Goal: Task Accomplishment & Management: Manage account settings

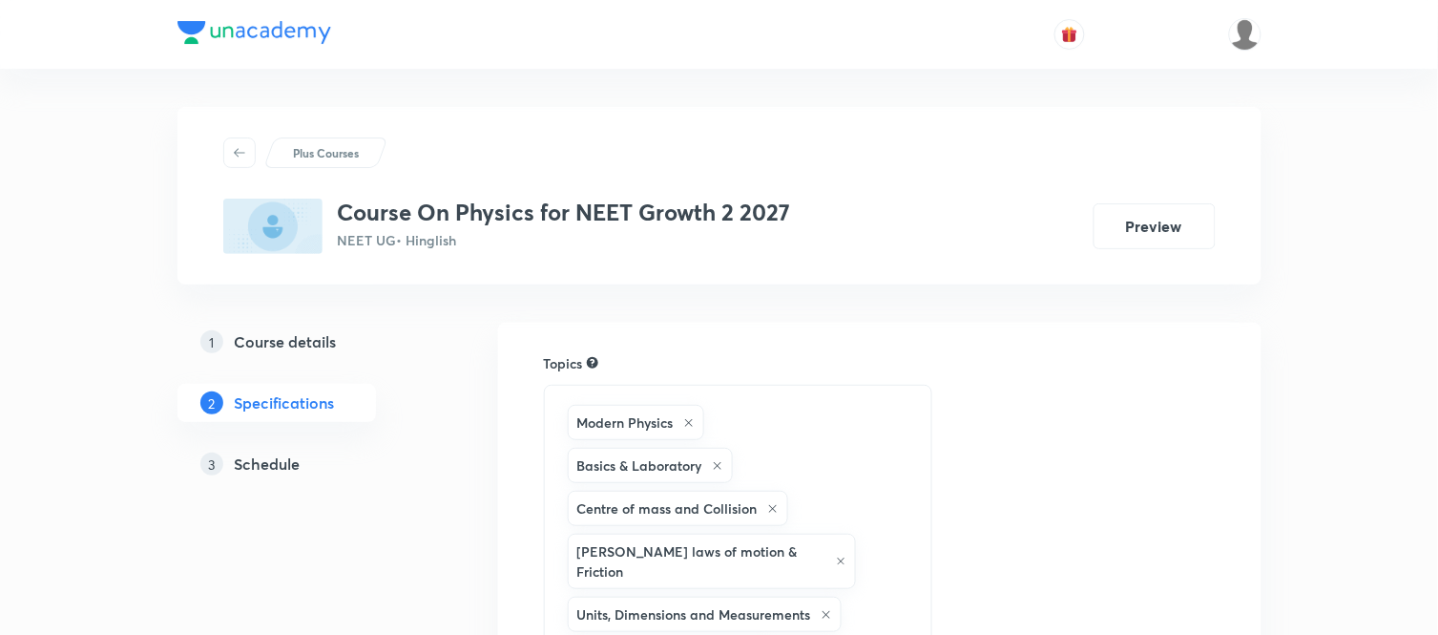
click at [300, 466] on h5 "Schedule" at bounding box center [268, 463] width 66 height 23
click at [273, 472] on h5 "Schedule" at bounding box center [268, 463] width 66 height 23
click at [281, 458] on h5 "Schedule" at bounding box center [268, 463] width 66 height 23
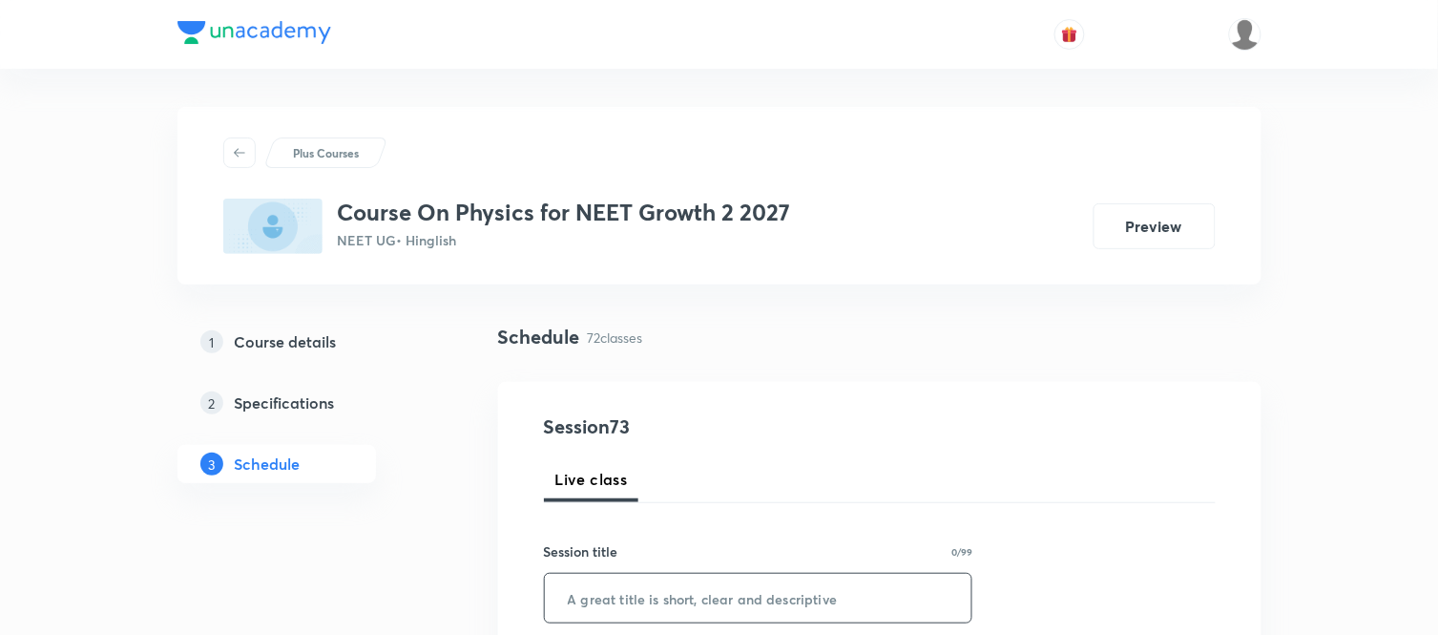
click at [594, 584] on input "text" at bounding box center [759, 598] width 428 height 49
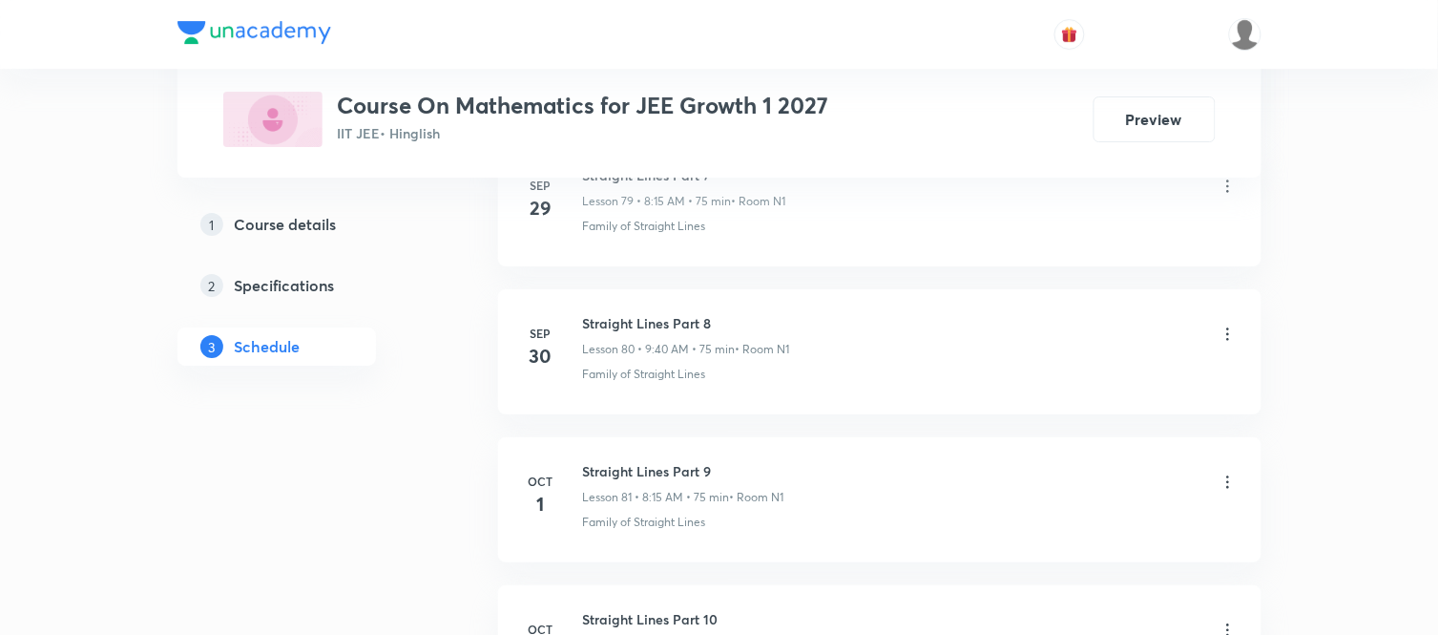
scroll to position [13188, 0]
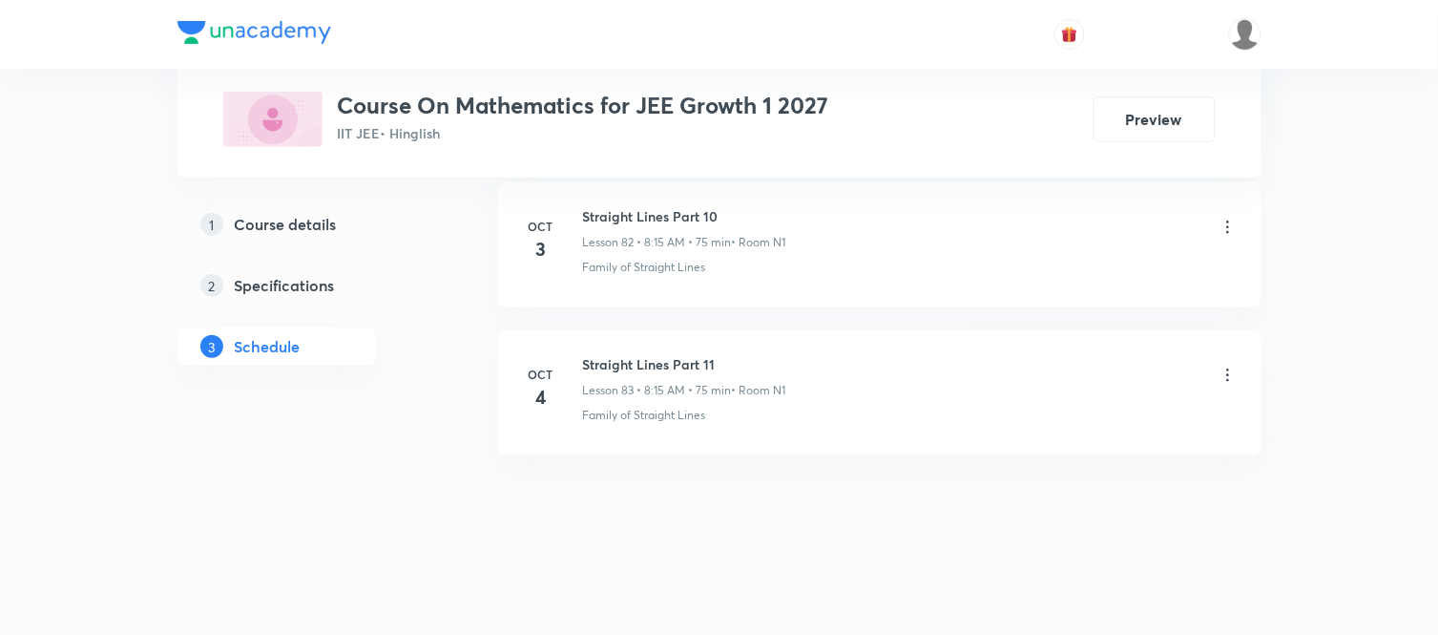
click at [674, 367] on h6 "Straight Lines Part 11" at bounding box center [684, 364] width 203 height 20
copy h6 "Straight Lines Part 11"
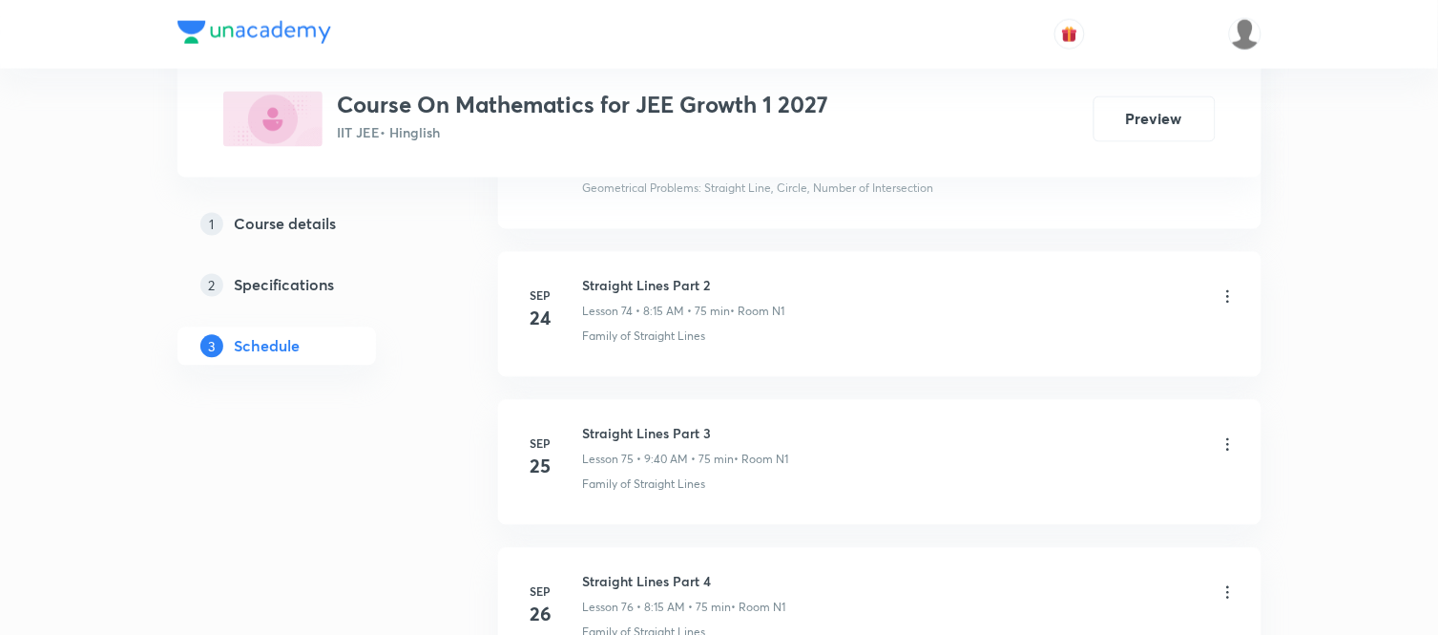
scroll to position [0, 0]
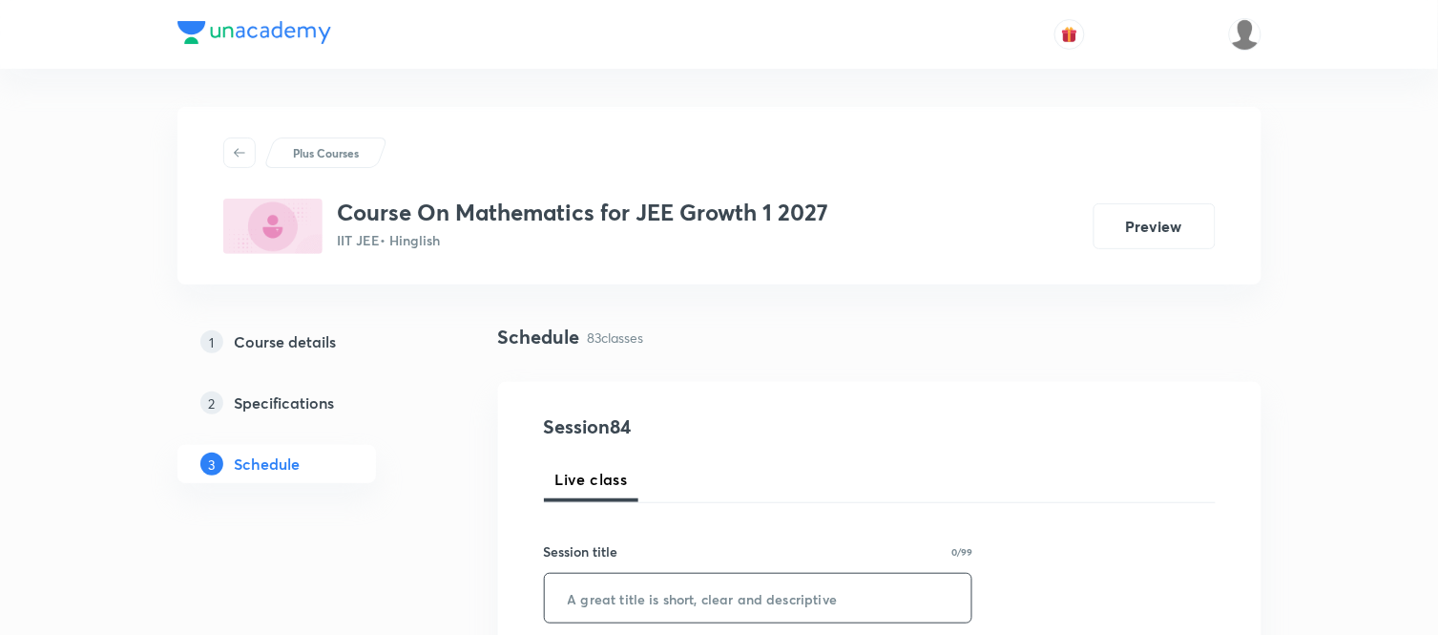
click at [652, 585] on input "text" at bounding box center [759, 598] width 428 height 49
paste input "Straight Lines Part 11"
type input "Straight Lines Part 12"
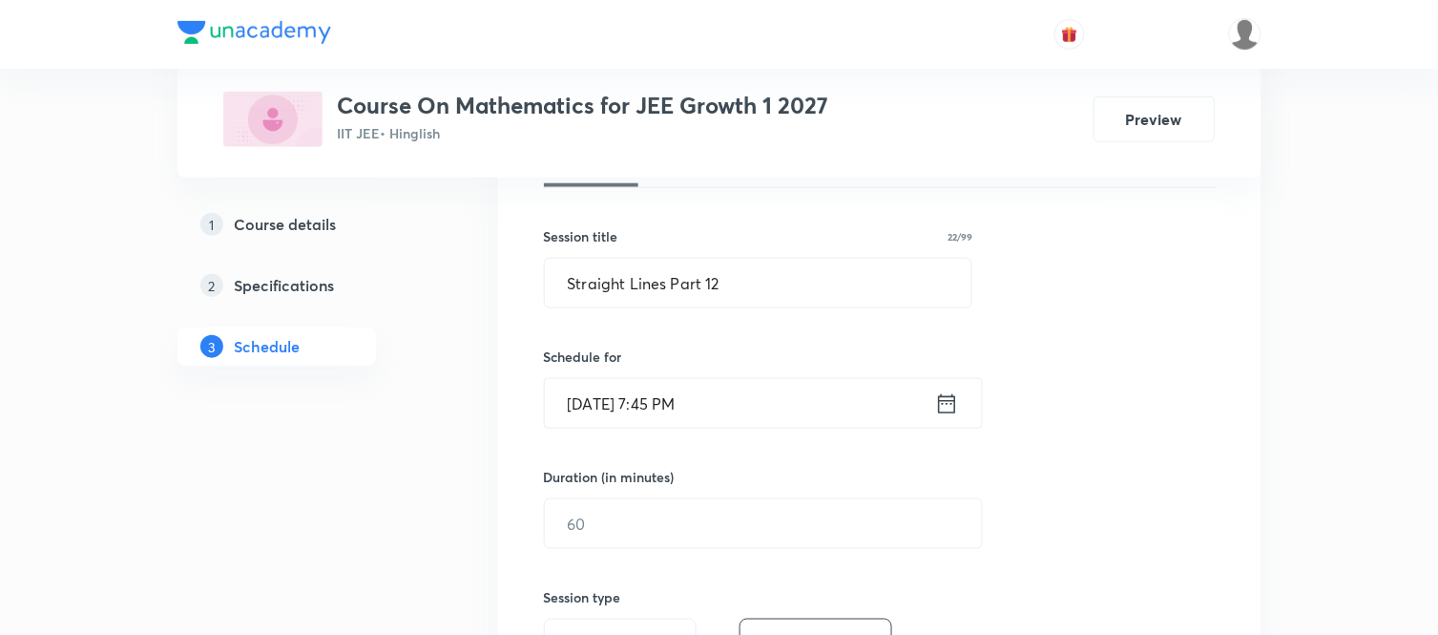
scroll to position [382, 0]
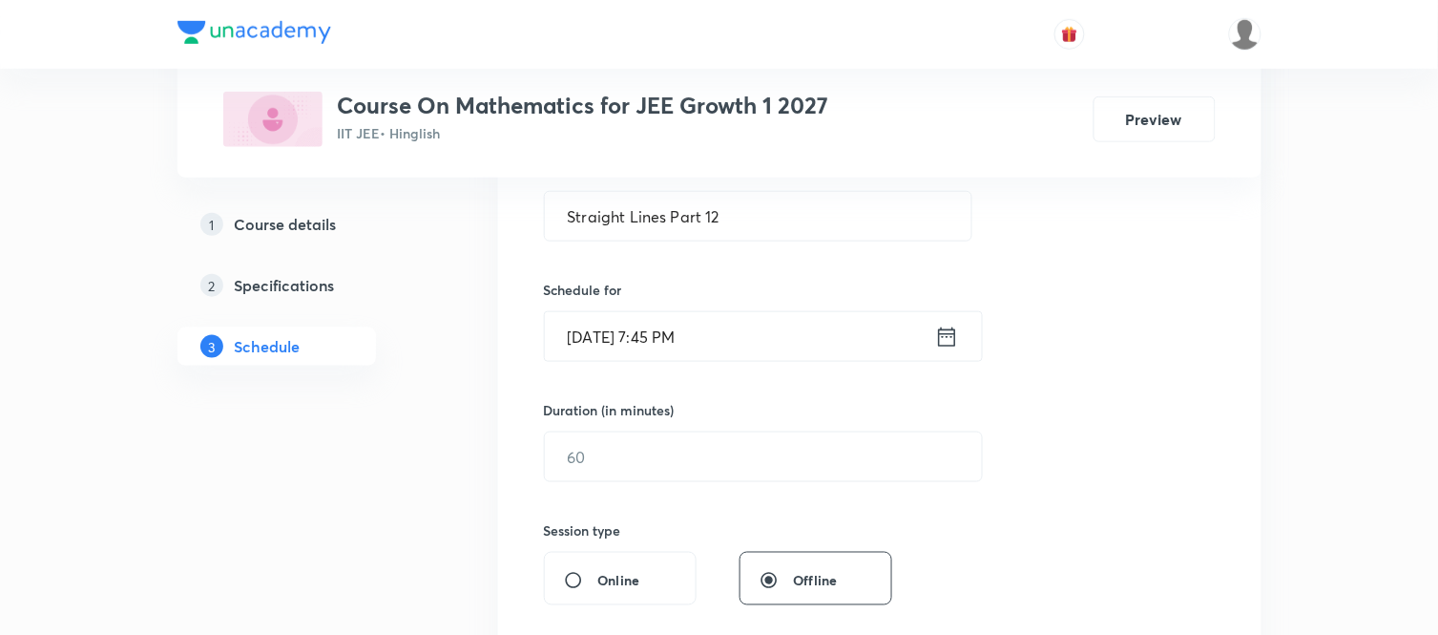
click at [949, 337] on icon at bounding box center [947, 337] width 24 height 27
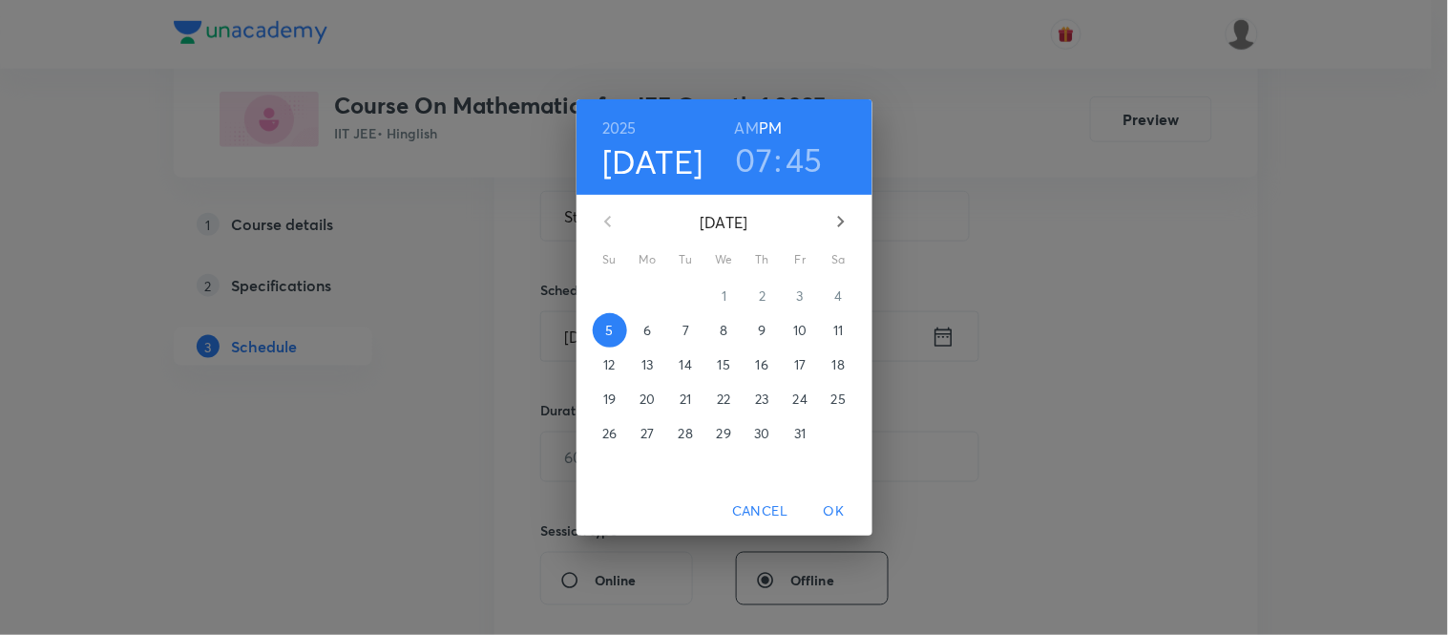
click at [646, 331] on p "6" at bounding box center [647, 330] width 8 height 19
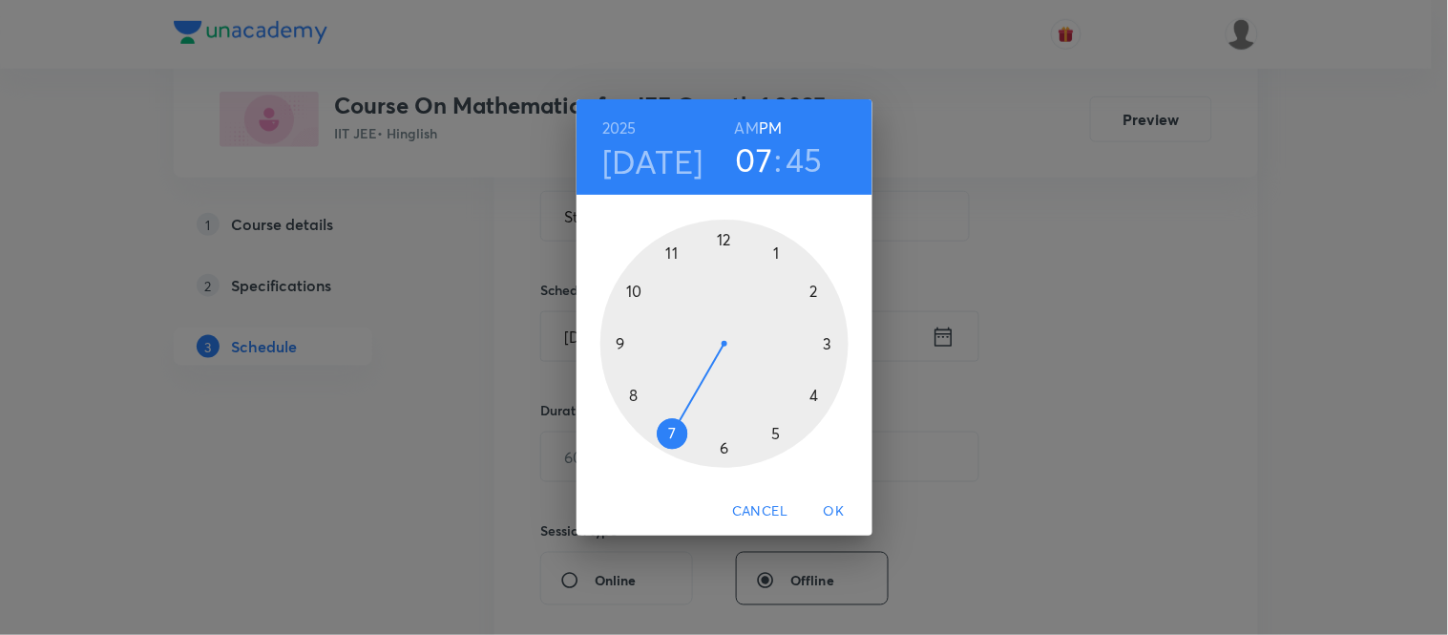
click at [744, 128] on h6 "AM" at bounding box center [747, 128] width 24 height 27
click at [750, 164] on h3 "07" at bounding box center [754, 159] width 37 height 40
click at [631, 396] on div at bounding box center [724, 344] width 248 height 248
click at [828, 345] on div at bounding box center [724, 344] width 248 height 248
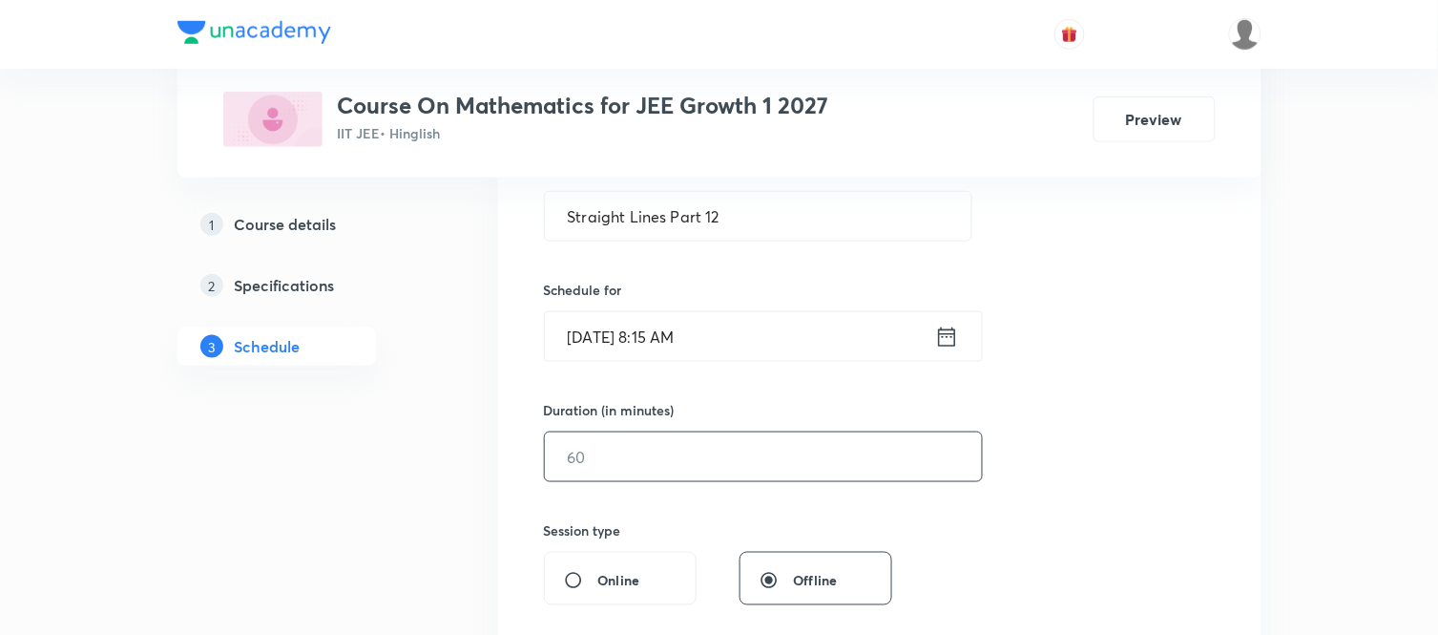
click at [665, 469] on input "text" at bounding box center [763, 456] width 437 height 49
type input "75"
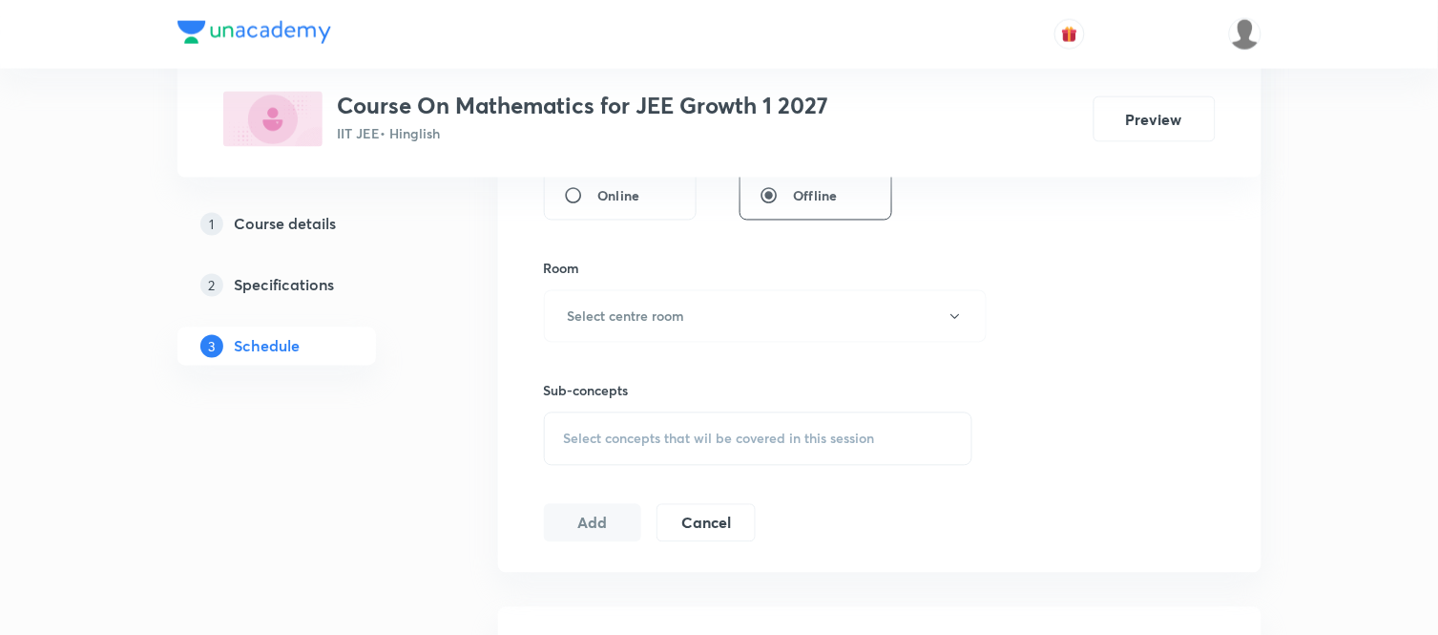
scroll to position [806, 0]
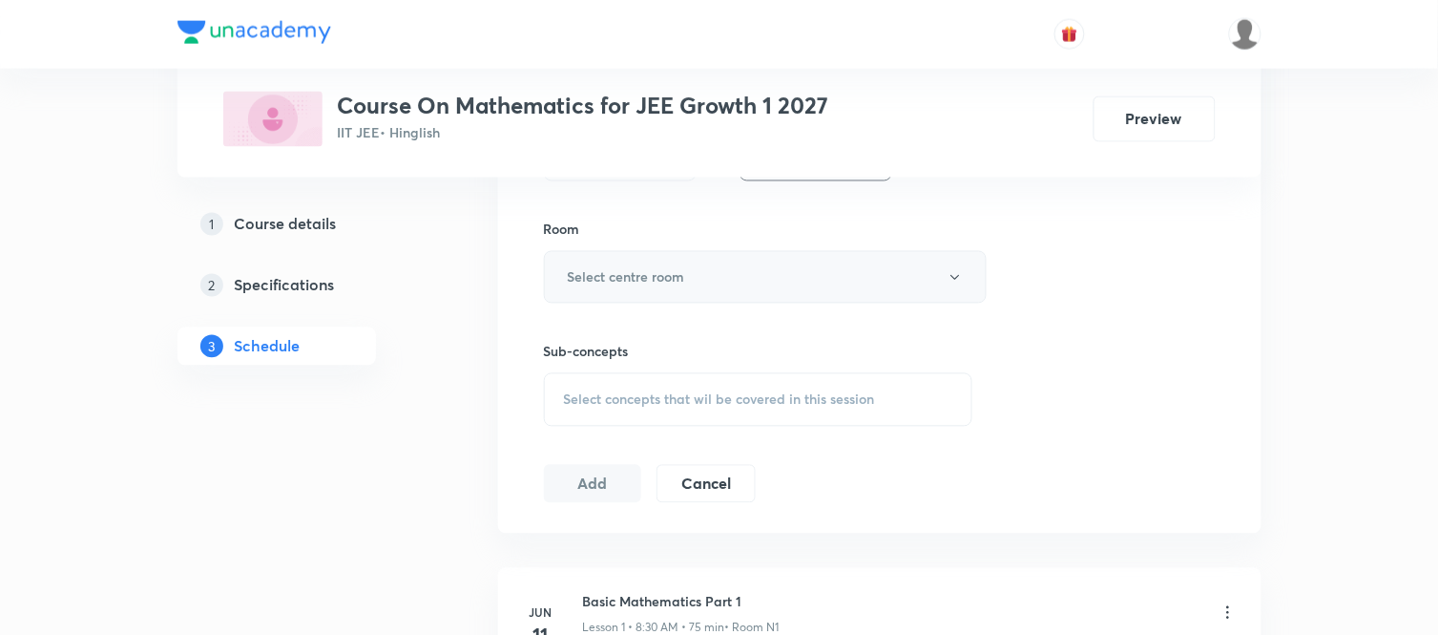
click at [683, 296] on button "Select centre room" at bounding box center [765, 277] width 443 height 52
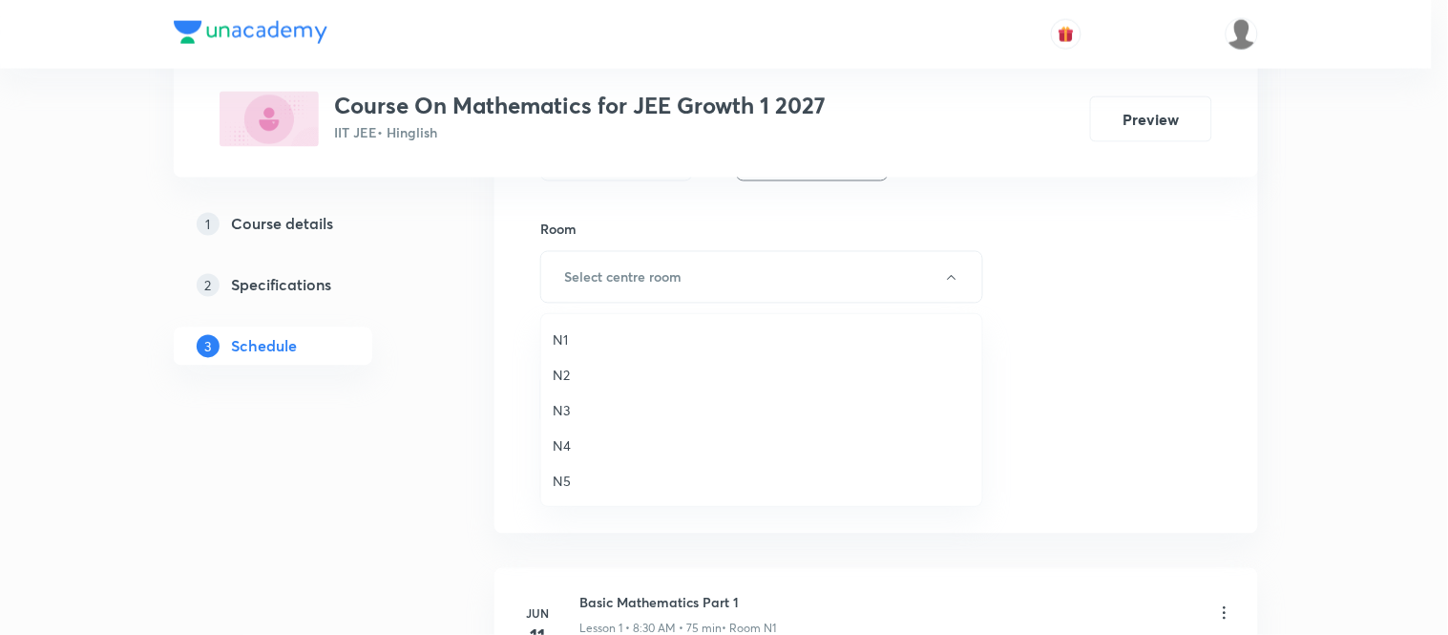
click at [558, 337] on span "N1" at bounding box center [762, 339] width 418 height 20
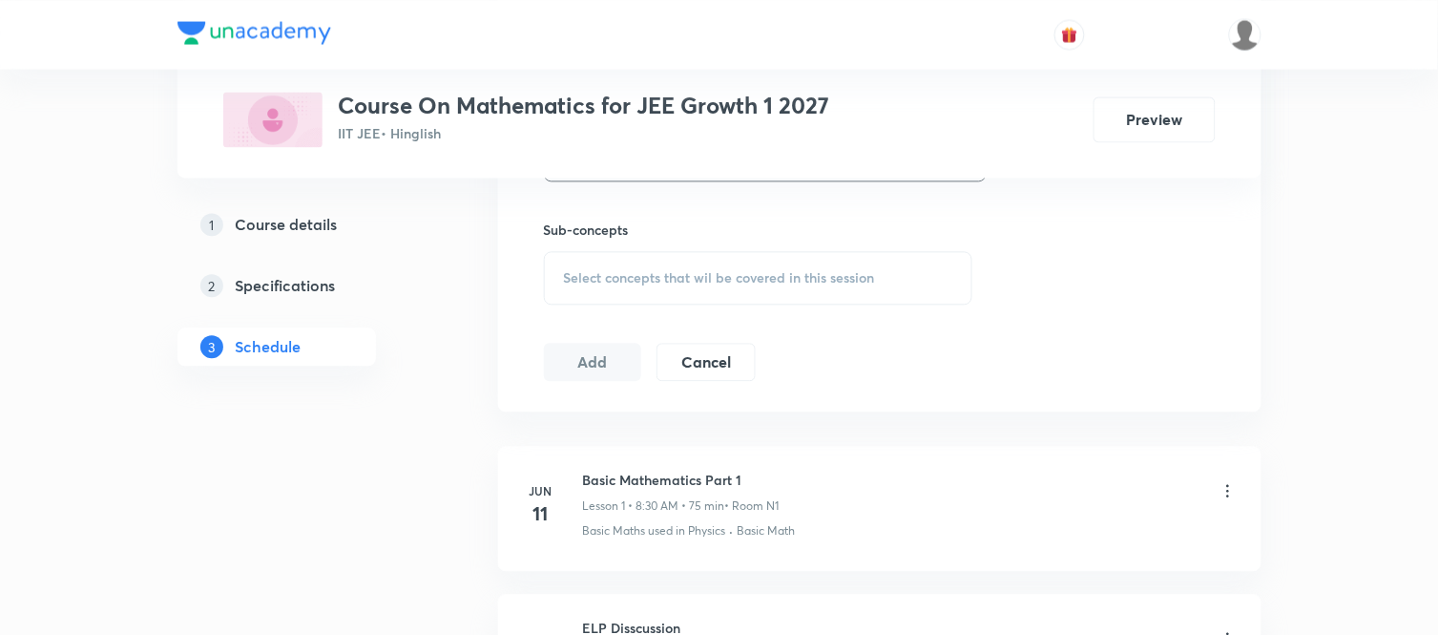
scroll to position [932, 0]
click at [634, 281] on div "Select concepts that wil be covered in this session" at bounding box center [758, 272] width 429 height 53
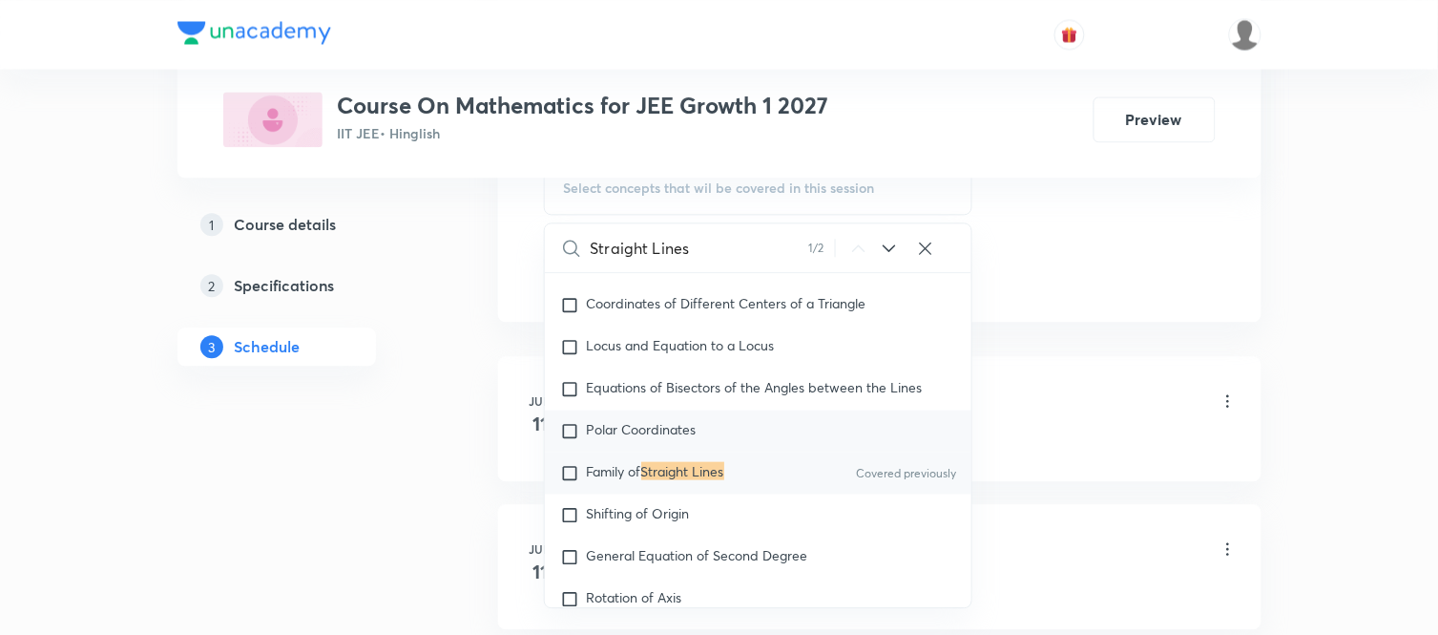
scroll to position [15291, 0]
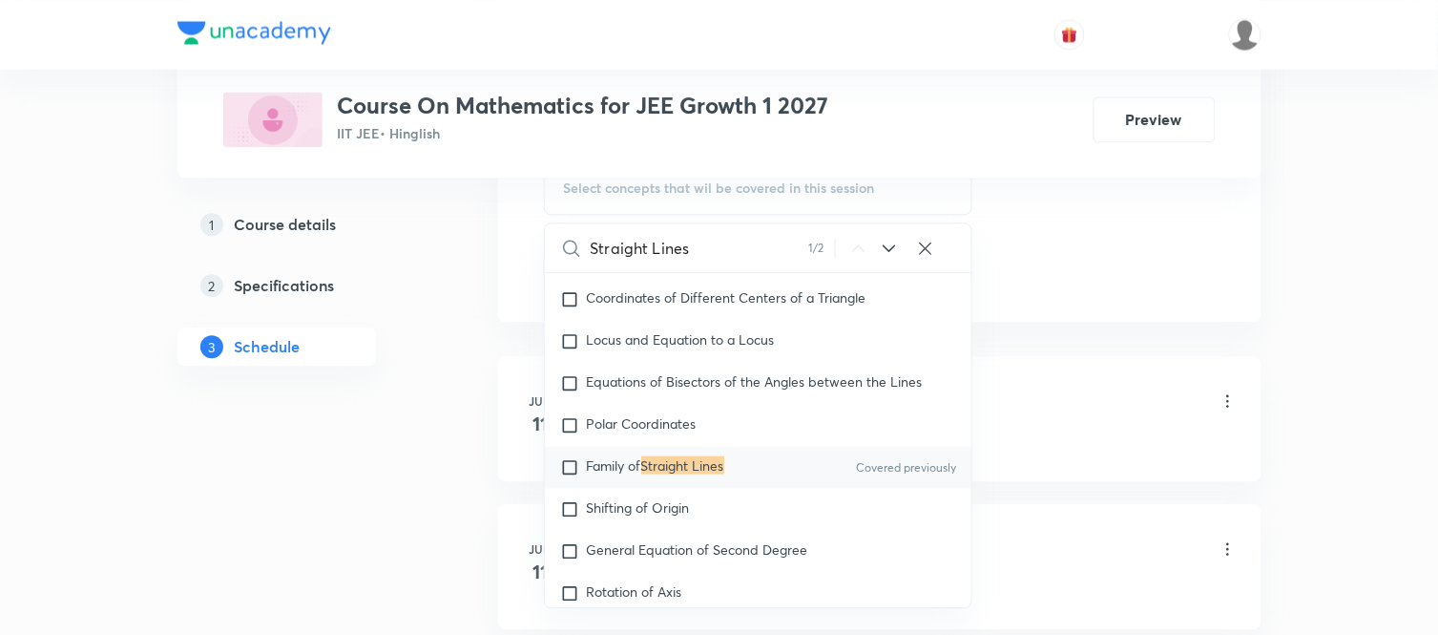
type input "Straight Lines"
click at [659, 488] on div "Family of Straight Lines Covered previously" at bounding box center [759, 467] width 428 height 42
checkbox input "true"
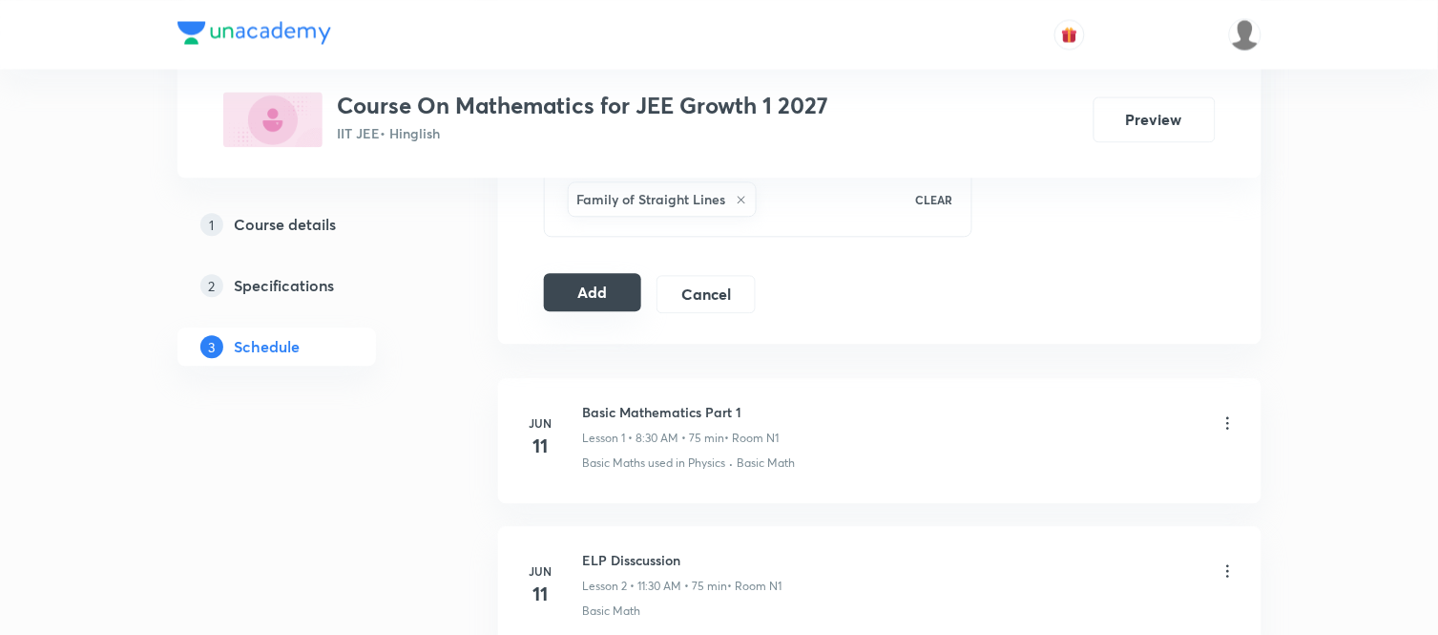
click at [595, 282] on button "Add" at bounding box center [593, 292] width 98 height 38
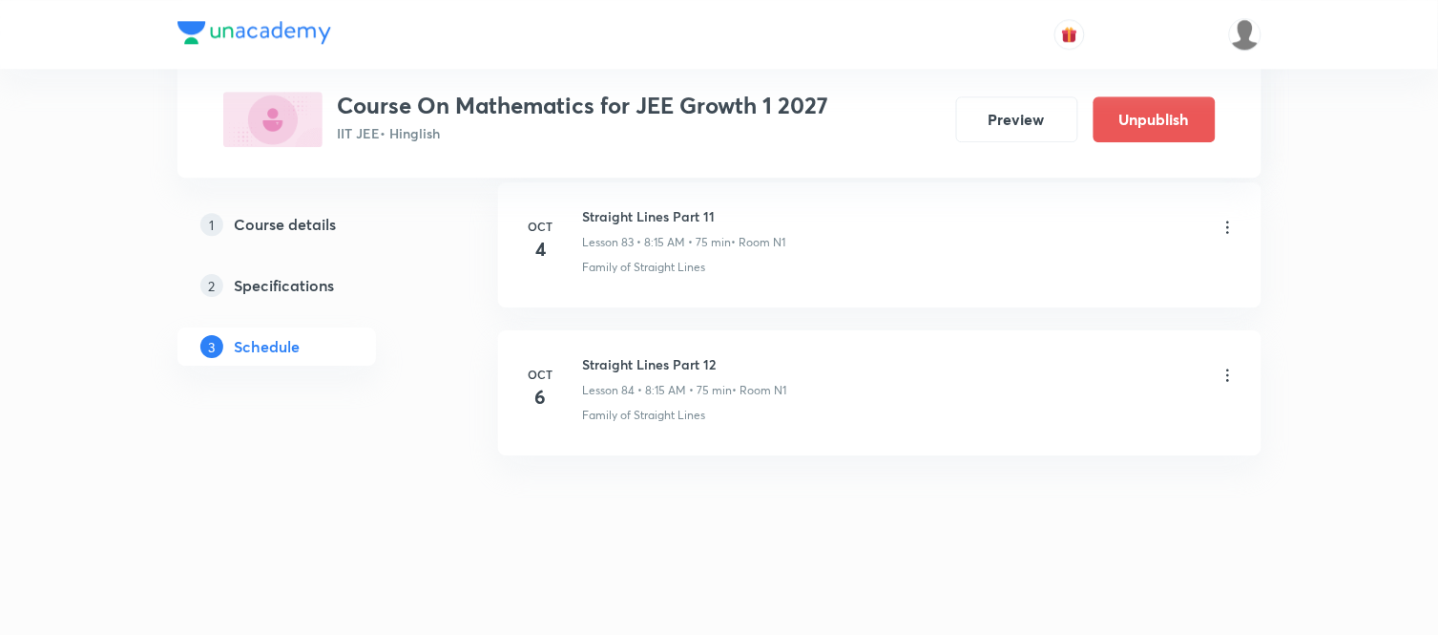
scroll to position [12458, 0]
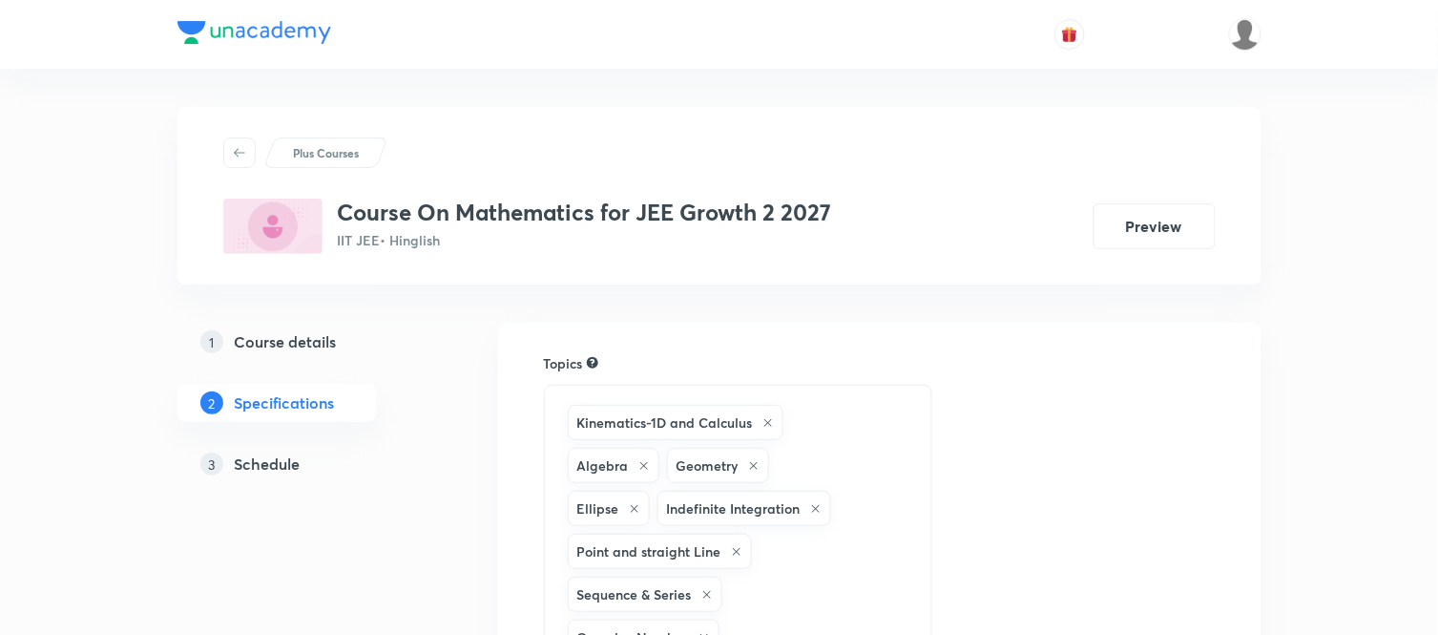
click at [281, 471] on h5 "Schedule" at bounding box center [268, 463] width 66 height 23
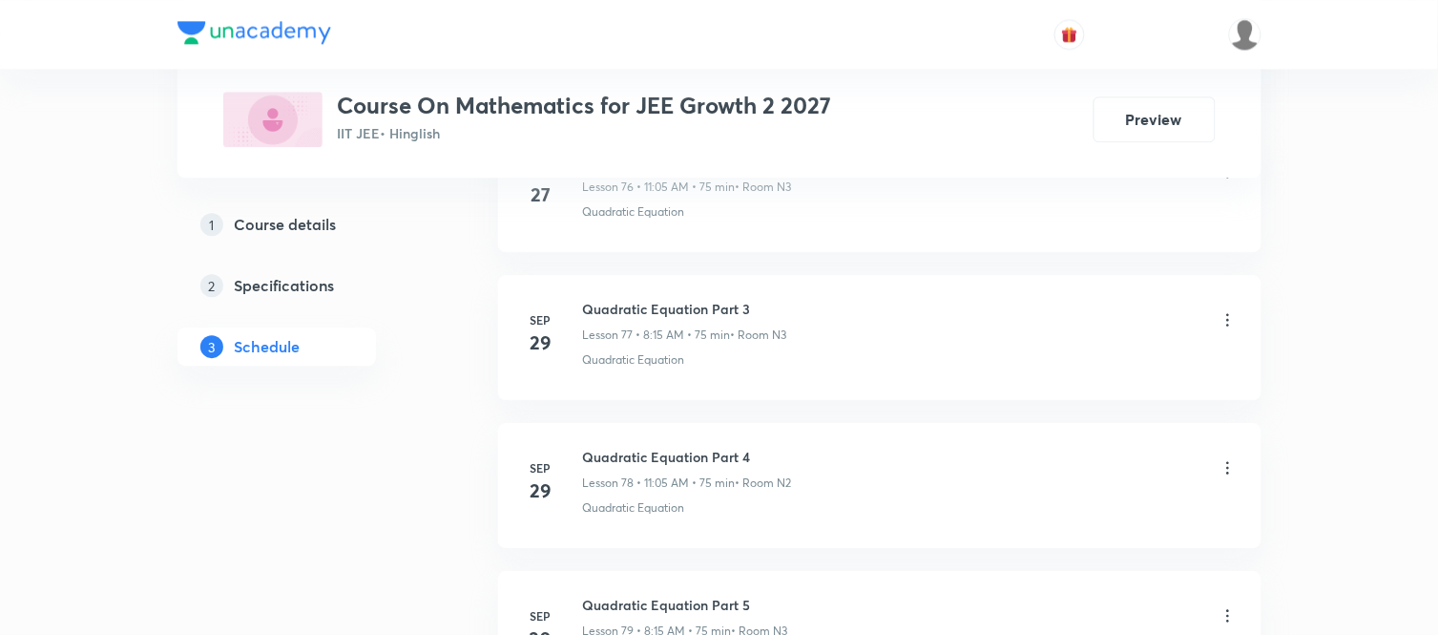
scroll to position [12891, 0]
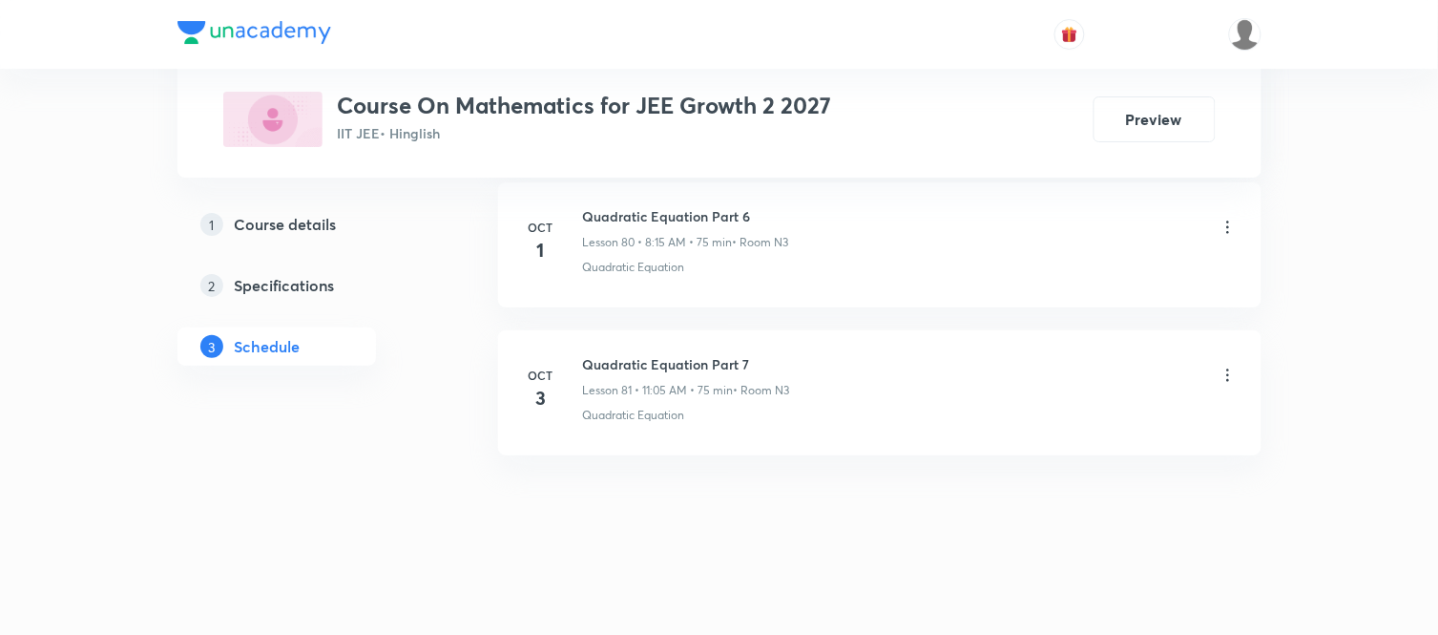
click at [639, 366] on h6 "Quadratic Equation Part 7" at bounding box center [686, 364] width 207 height 20
copy h6 "Quadratic Equation Part 7"
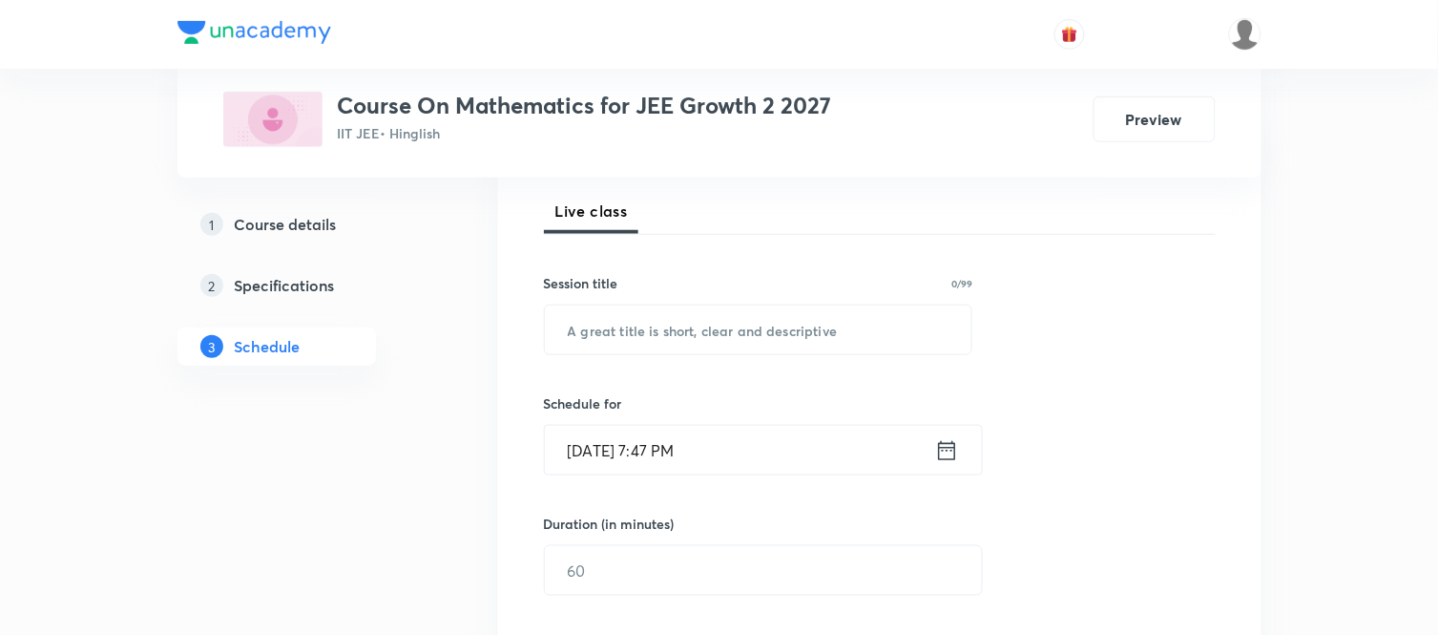
scroll to position [0, 0]
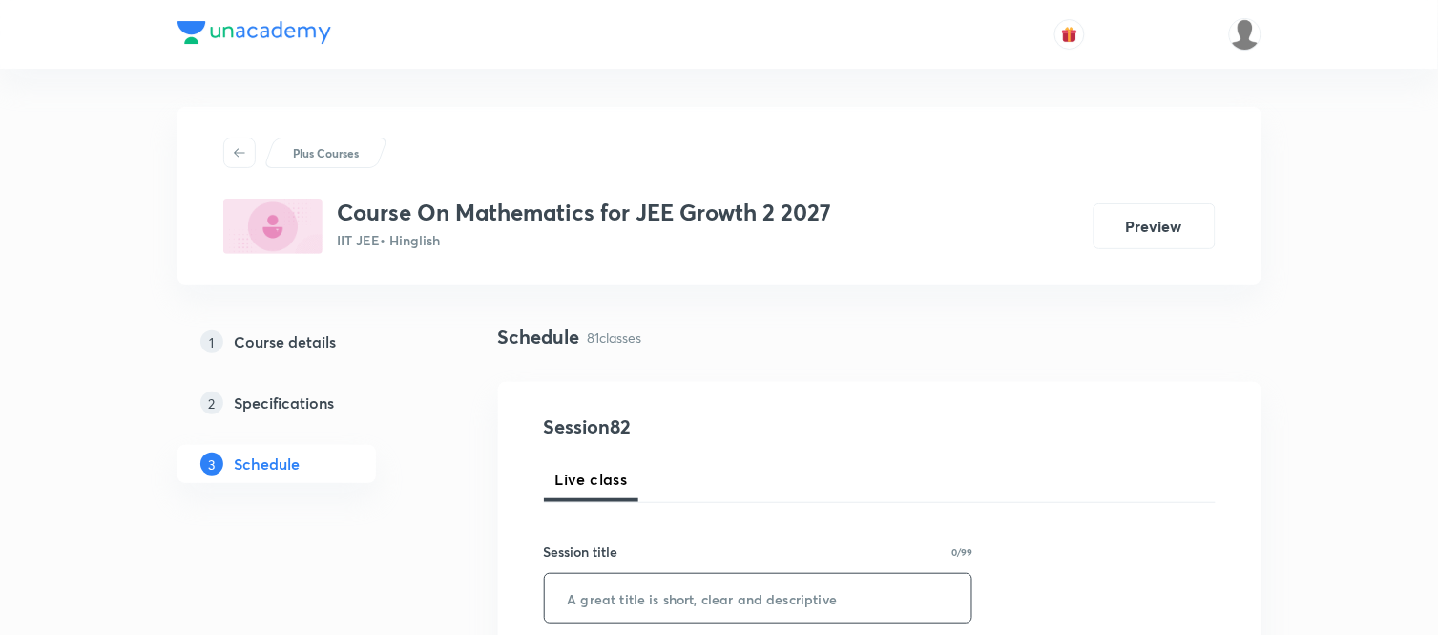
click at [624, 595] on input "text" at bounding box center [759, 598] width 428 height 49
paste input "Quadratic Equation Part 7"
type input "Quadratic Equation Part 8"
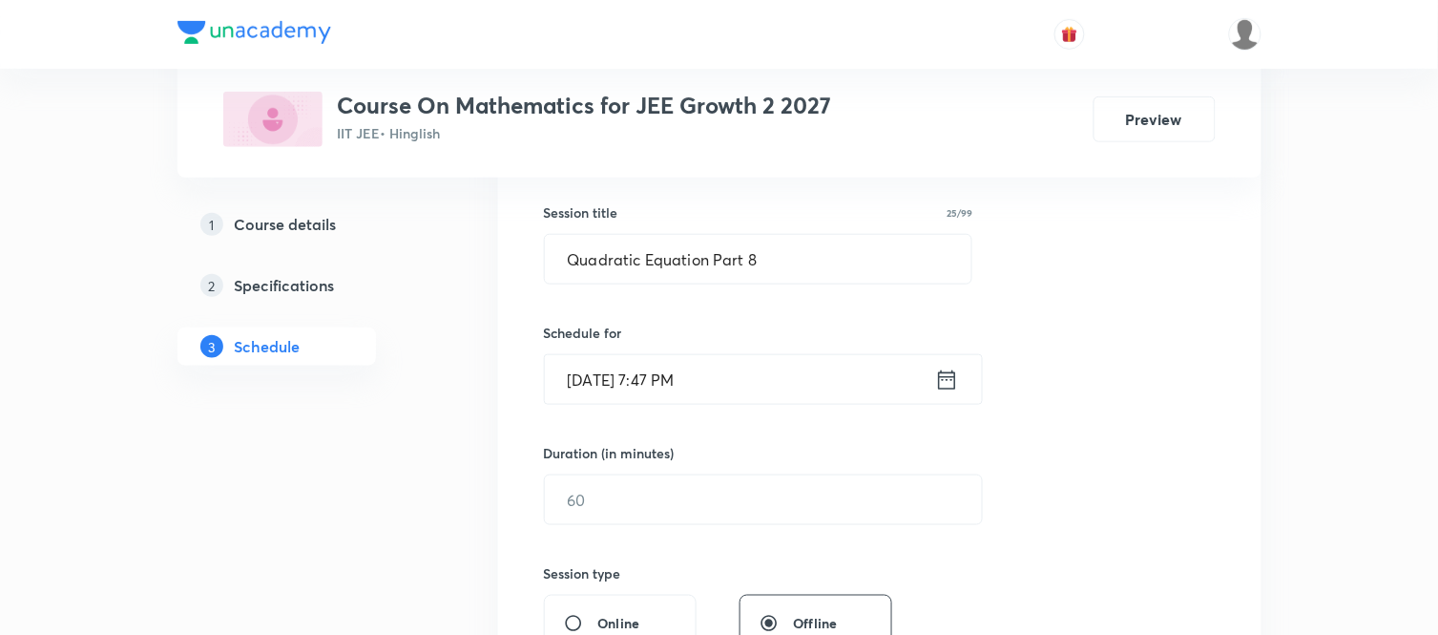
scroll to position [382, 0]
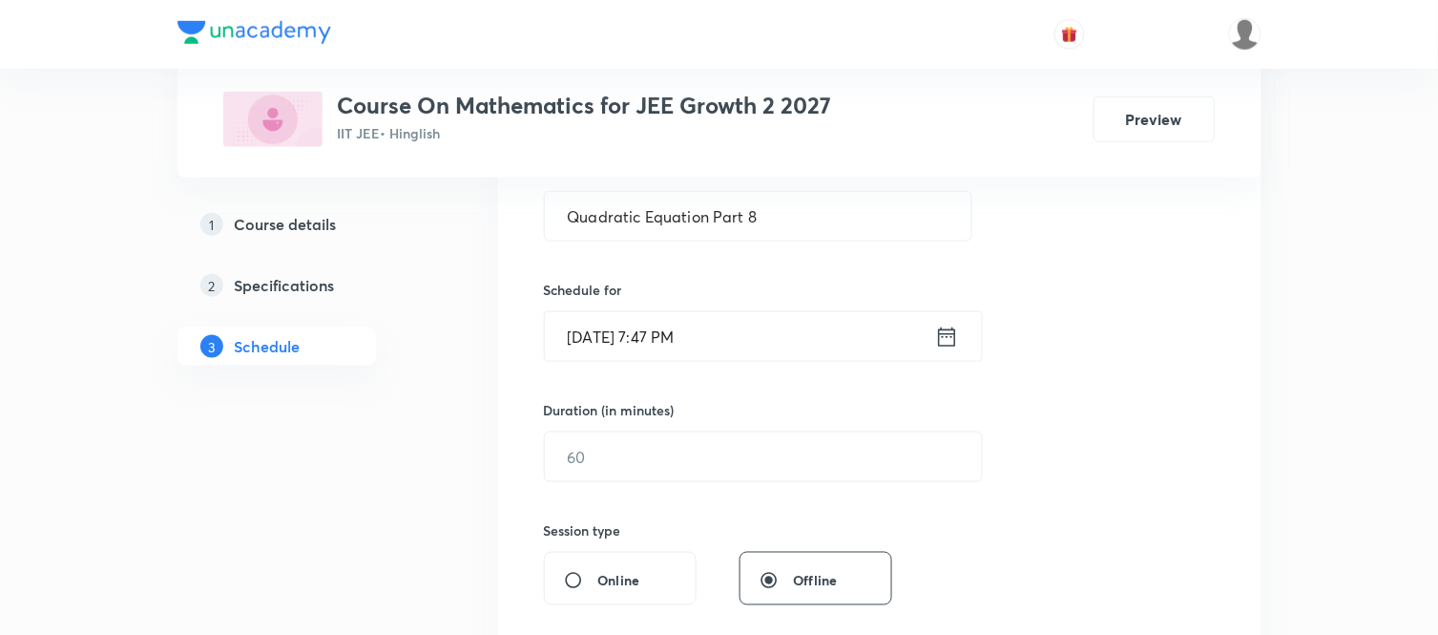
click at [948, 338] on icon at bounding box center [947, 337] width 24 height 27
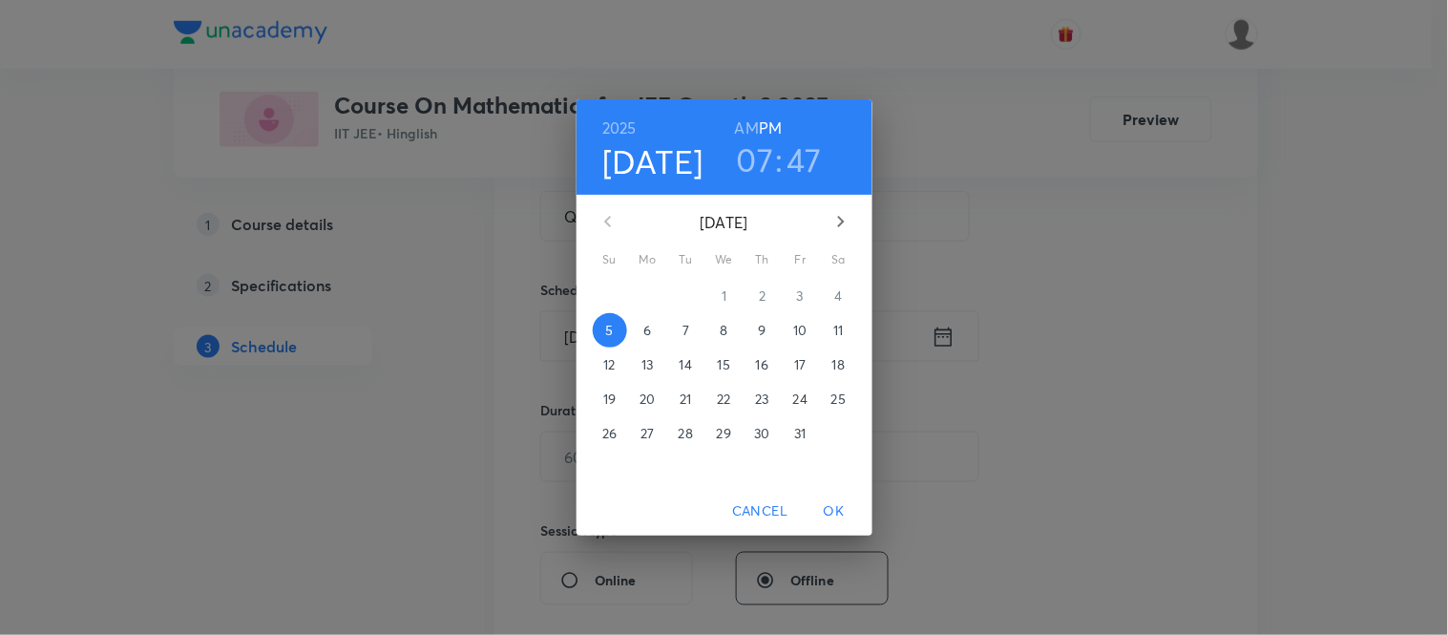
click at [656, 336] on span "6" at bounding box center [648, 330] width 34 height 19
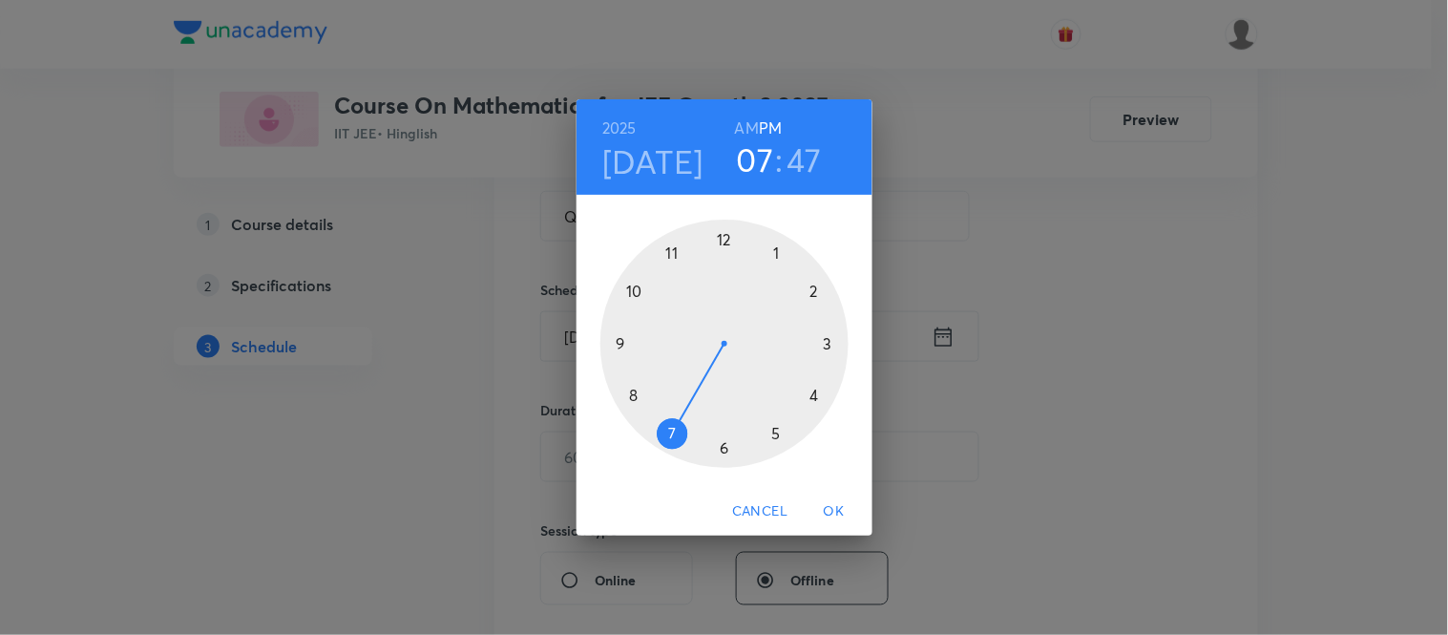
click at [748, 132] on h6 "AM" at bounding box center [747, 128] width 24 height 27
click at [633, 392] on div at bounding box center [724, 344] width 248 height 248
click at [831, 344] on div at bounding box center [724, 344] width 248 height 248
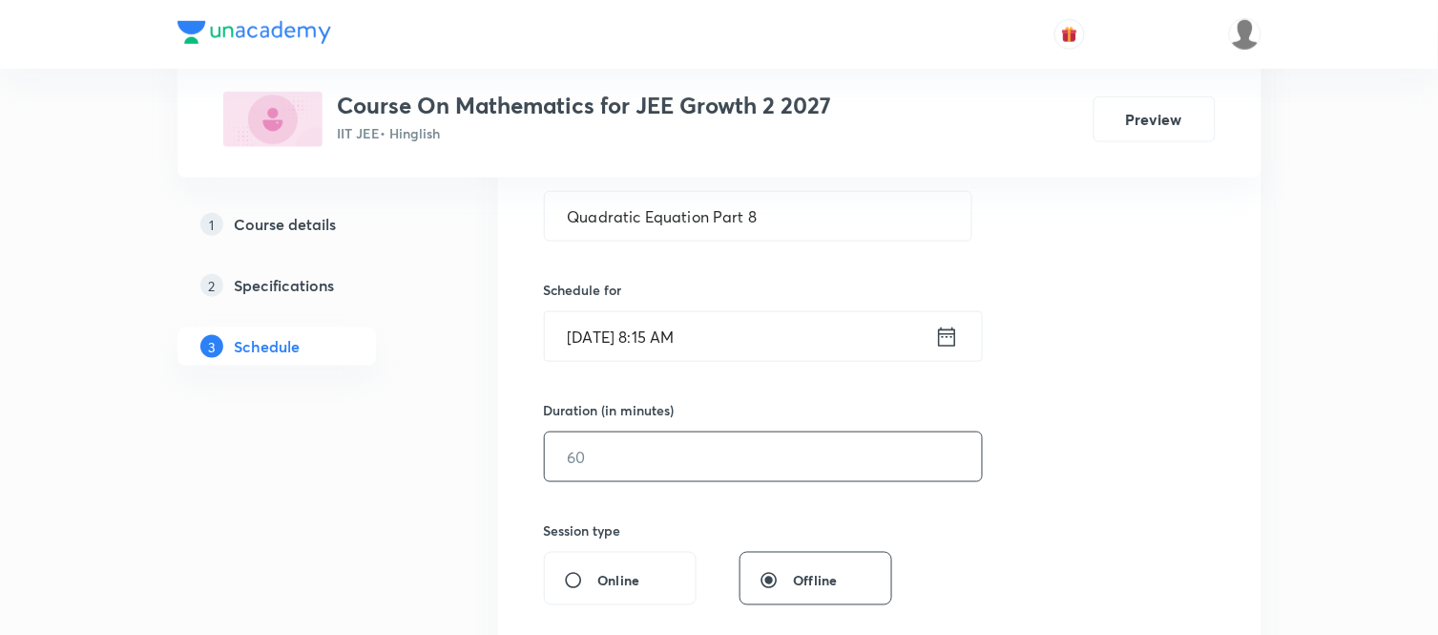
click at [661, 452] on input "text" at bounding box center [763, 456] width 437 height 49
type input "75"
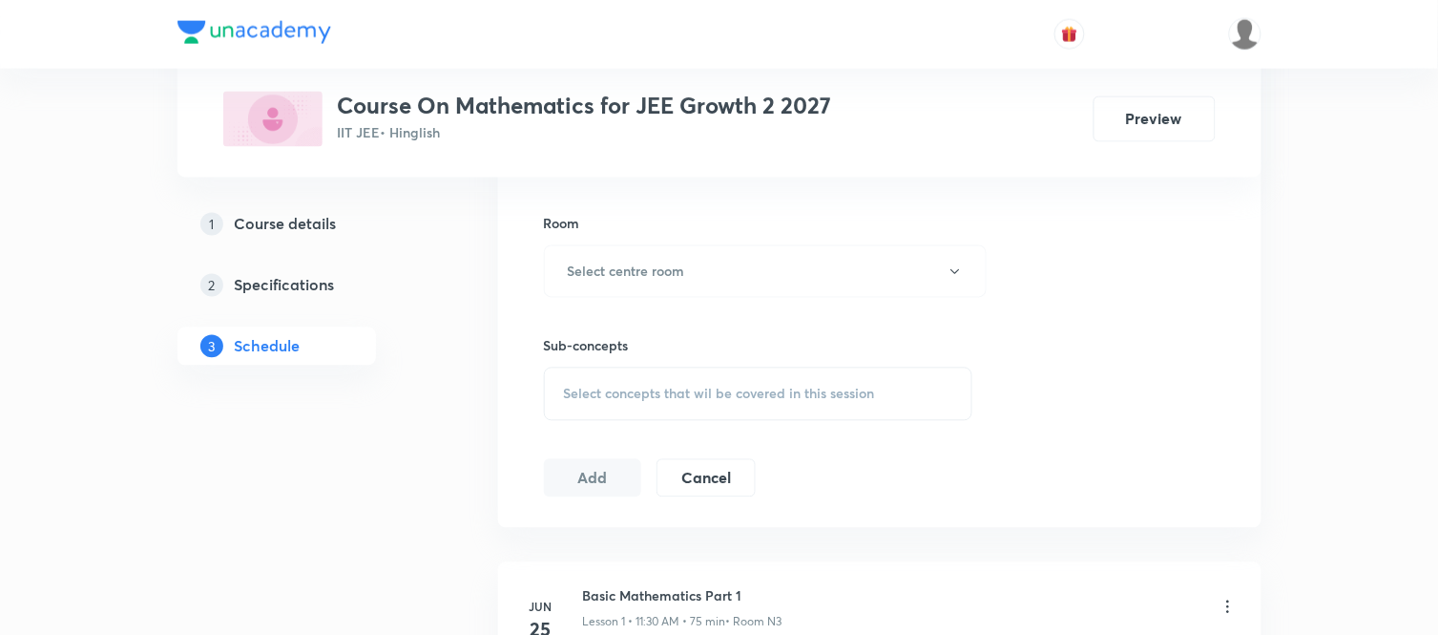
scroll to position [848, 0]
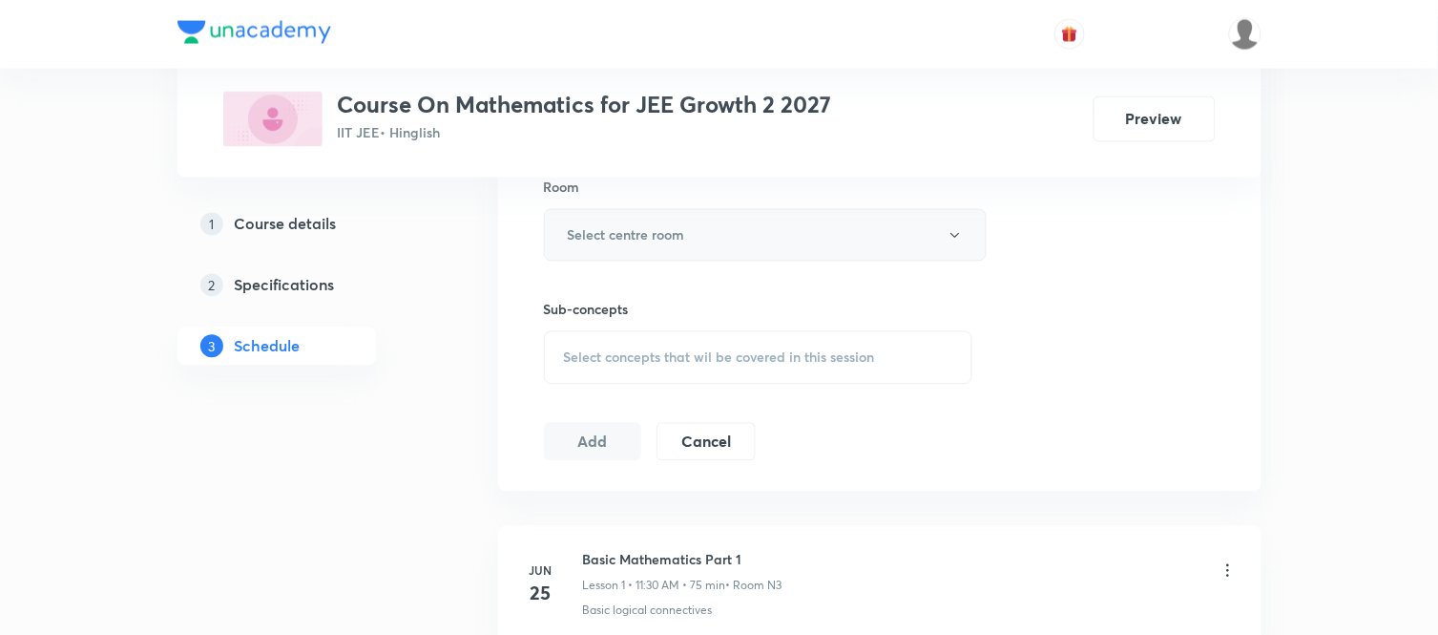
click at [608, 253] on button "Select centre room" at bounding box center [765, 235] width 443 height 52
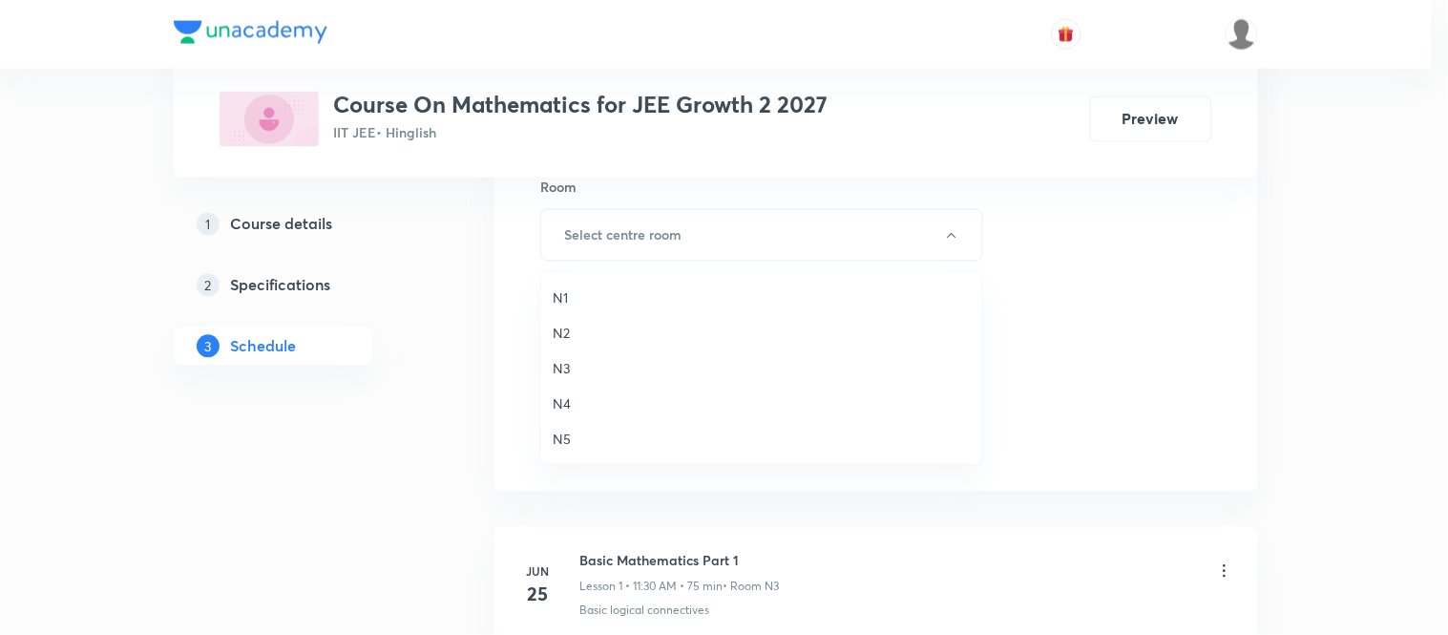
click at [561, 365] on span "N3" at bounding box center [762, 368] width 418 height 20
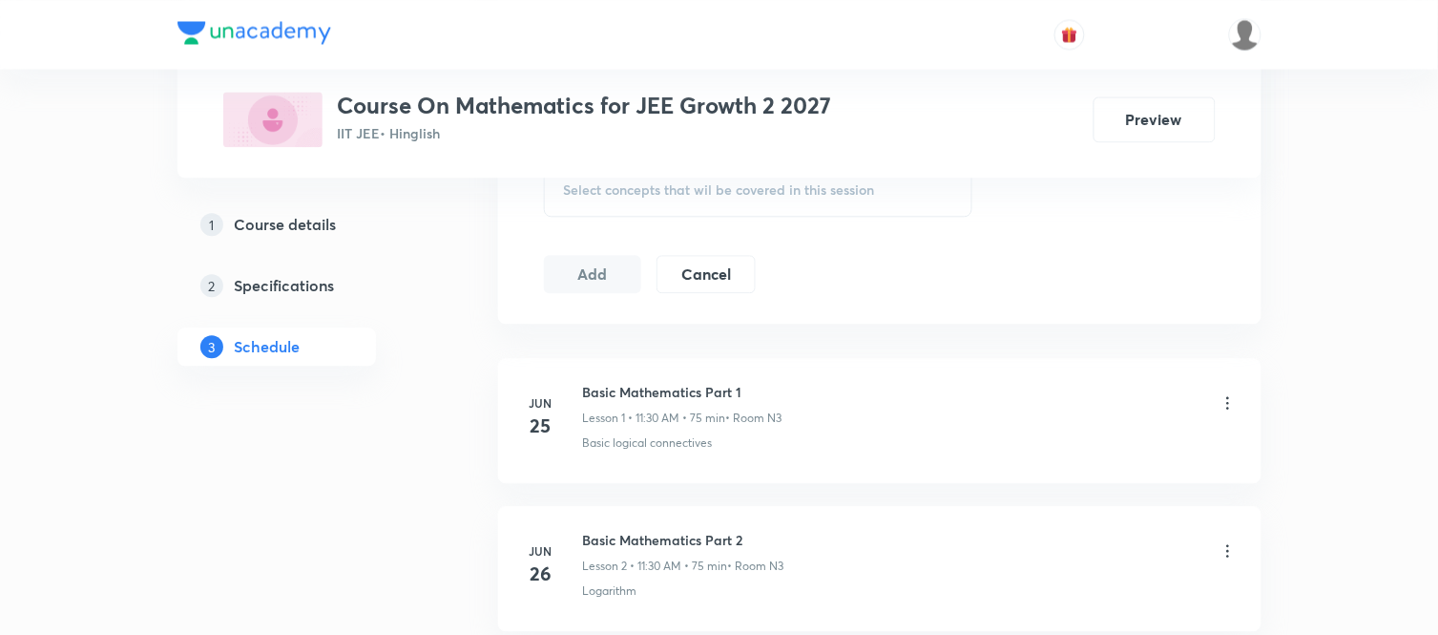
scroll to position [1017, 0]
click at [837, 204] on div "Select concepts that wil be covered in this session" at bounding box center [758, 187] width 429 height 53
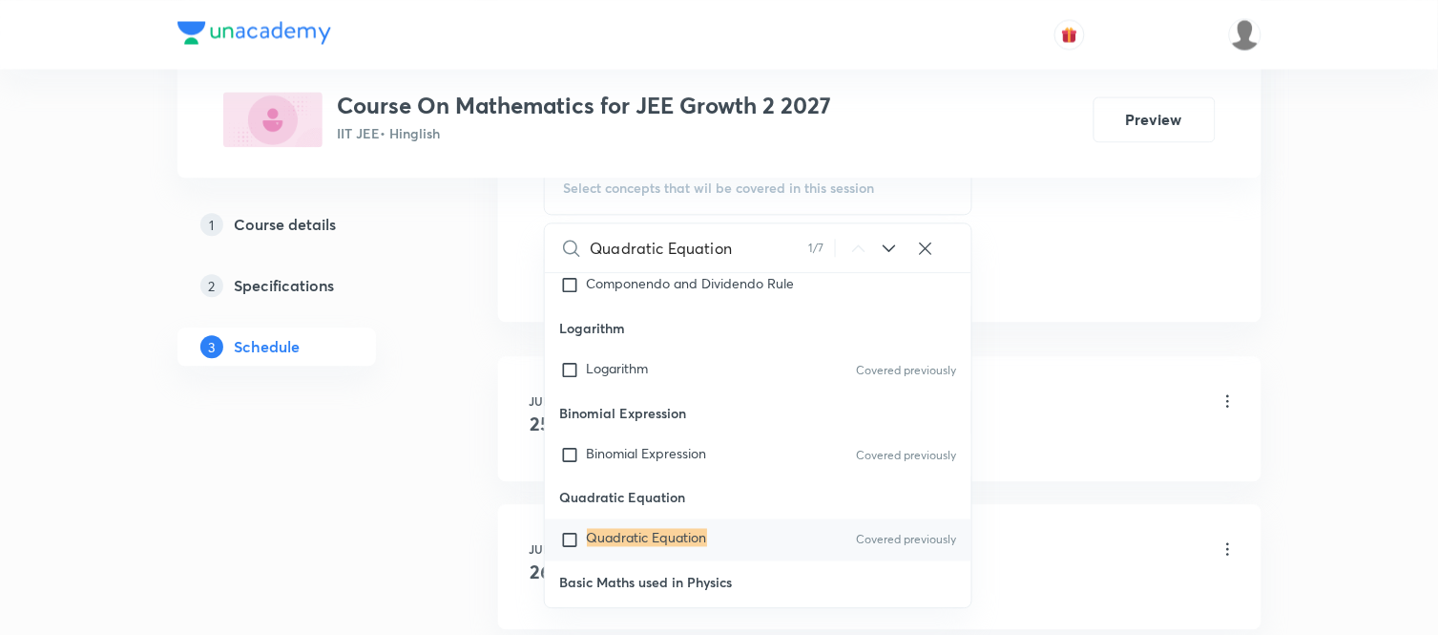
scroll to position [751, 0]
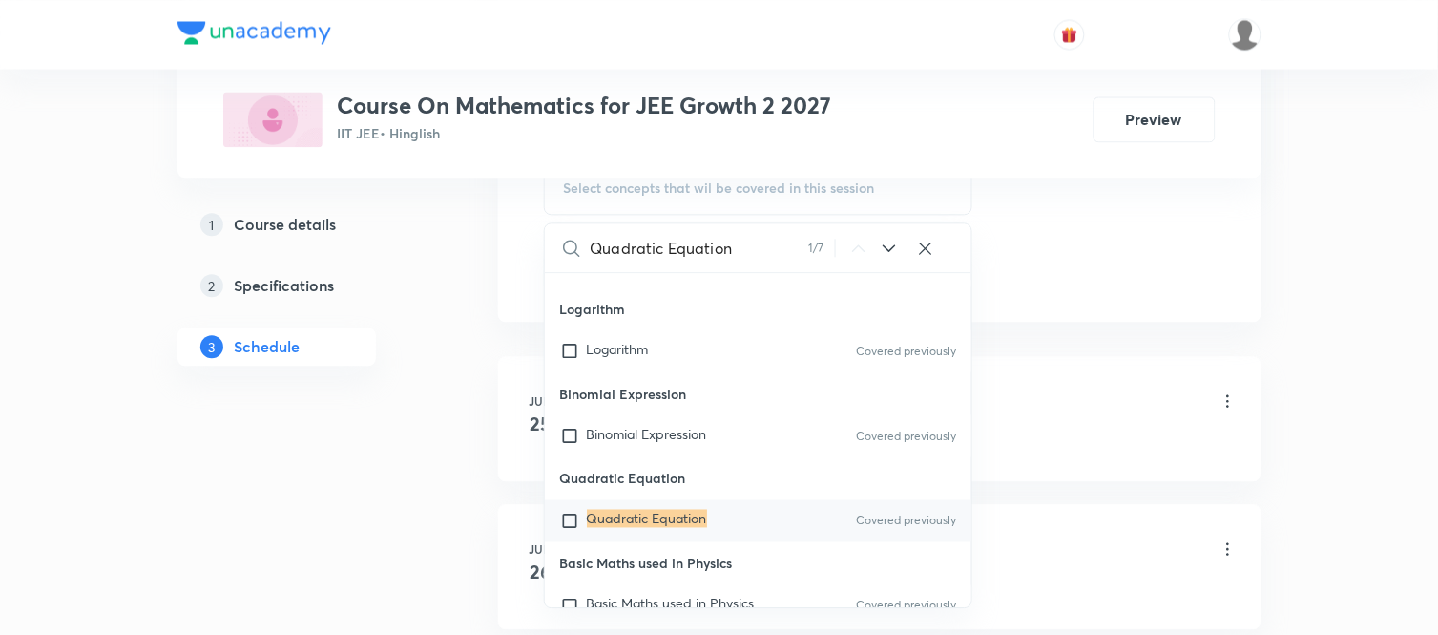
type input "Quadratic Equation"
click at [699, 528] on p "Quadratic Equation" at bounding box center [647, 520] width 120 height 19
checkbox input "true"
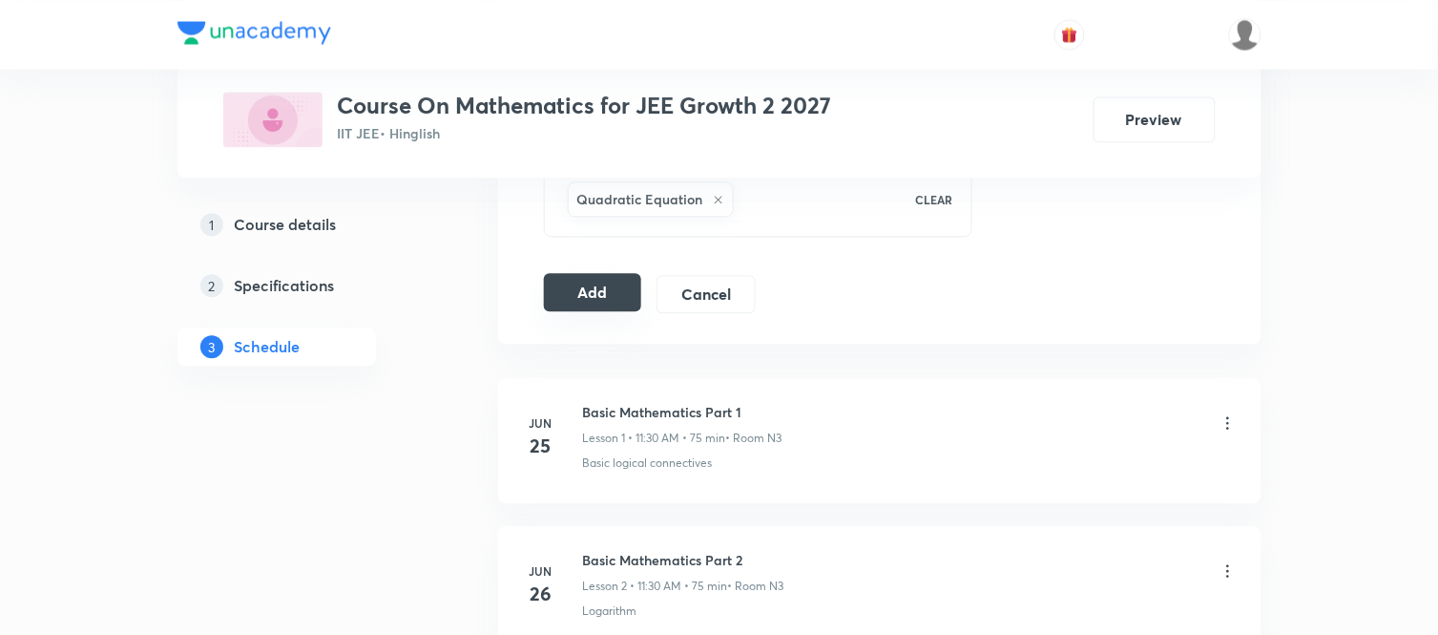
click at [573, 290] on button "Add" at bounding box center [593, 292] width 98 height 38
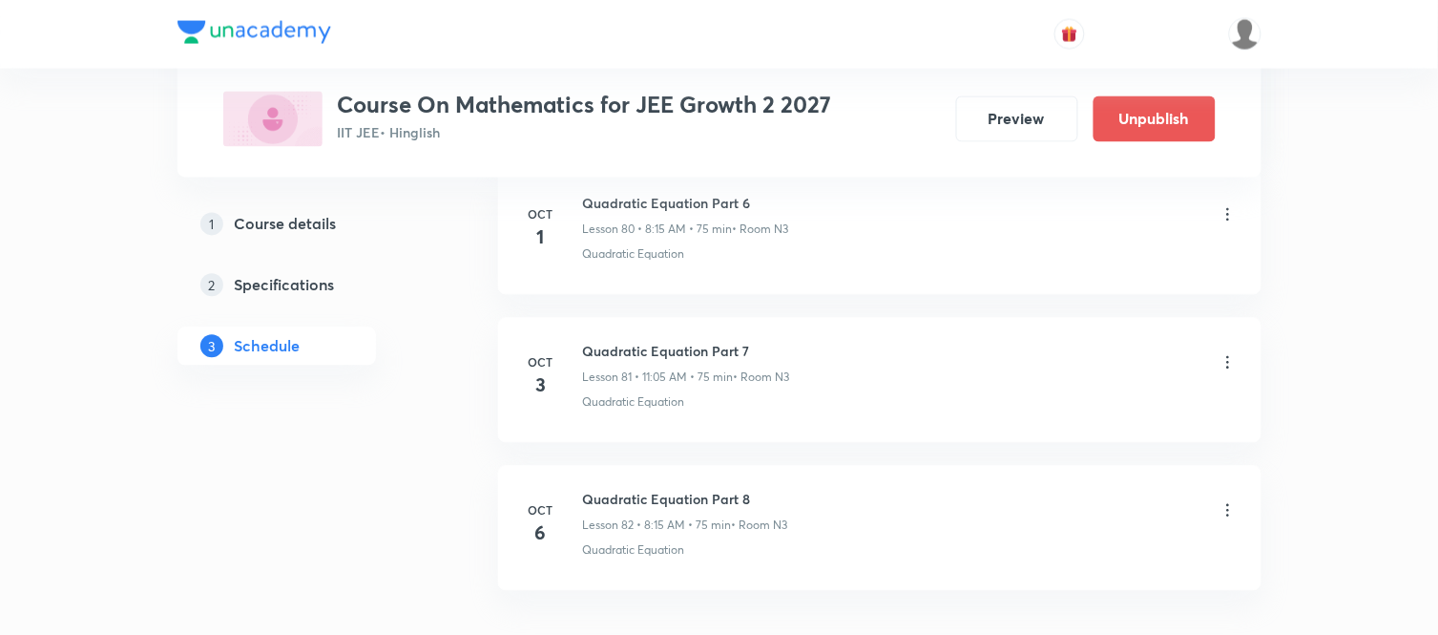
scroll to position [12161, 0]
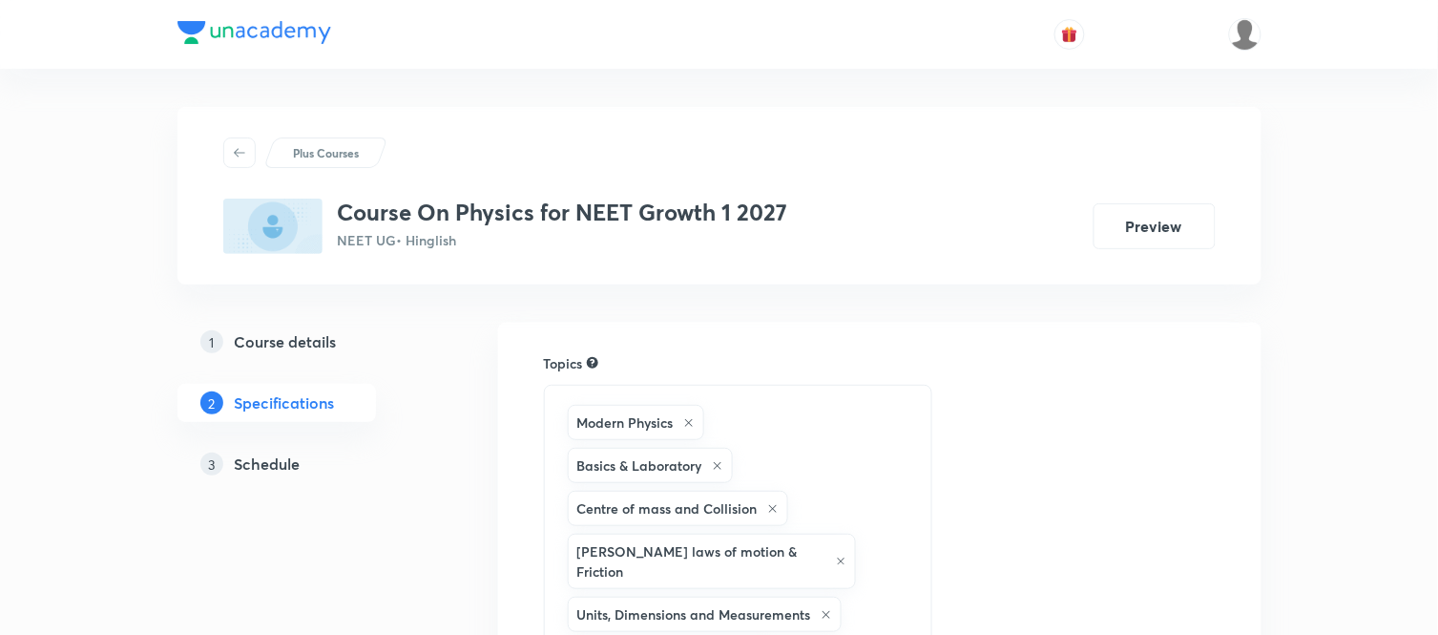
click at [296, 462] on h5 "Schedule" at bounding box center [268, 463] width 66 height 23
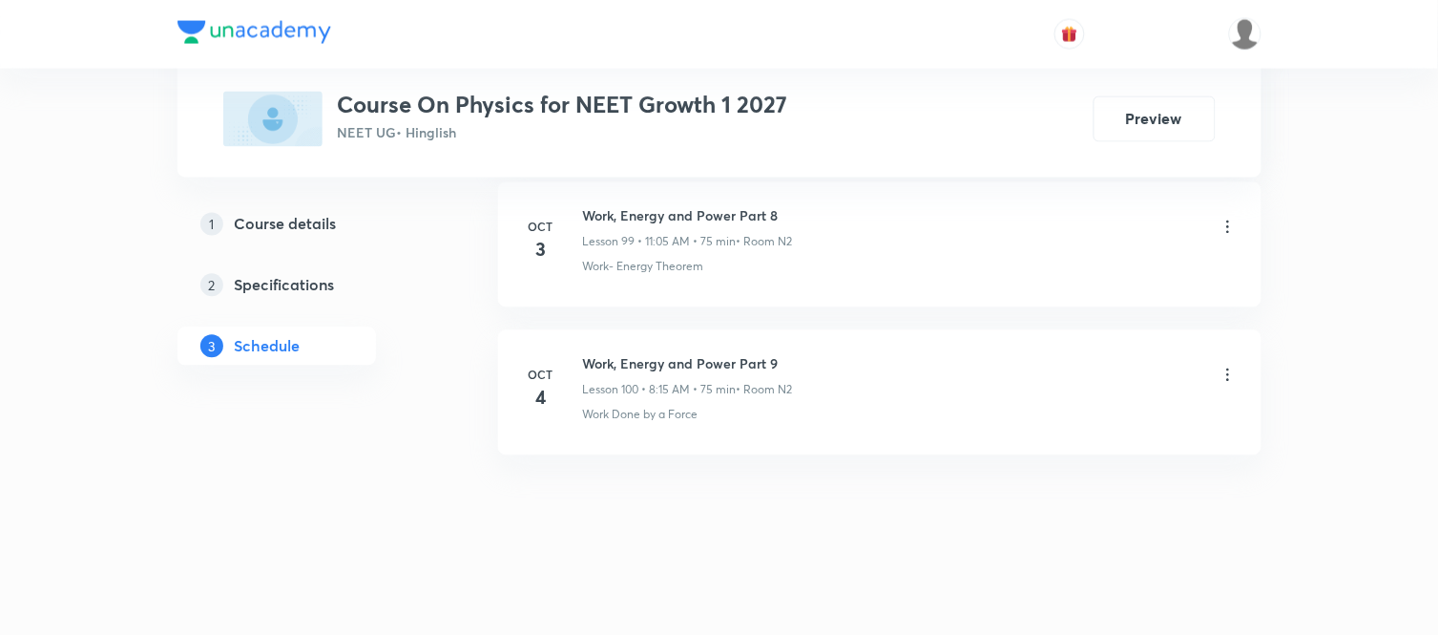
scroll to position [15705, 0]
click at [655, 369] on h6 "Work, Energy and Power Part 9" at bounding box center [688, 364] width 210 height 20
copy h6 "Work, Energy and Power Part 9"
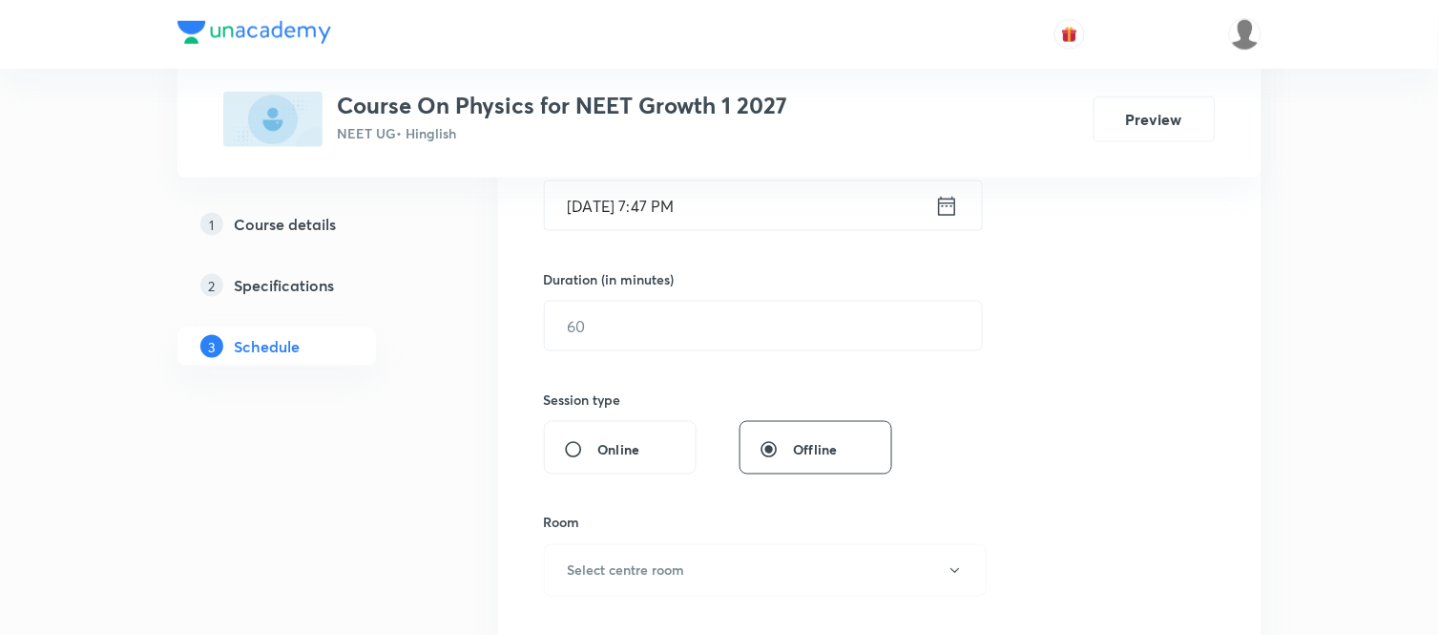
scroll to position [0, 0]
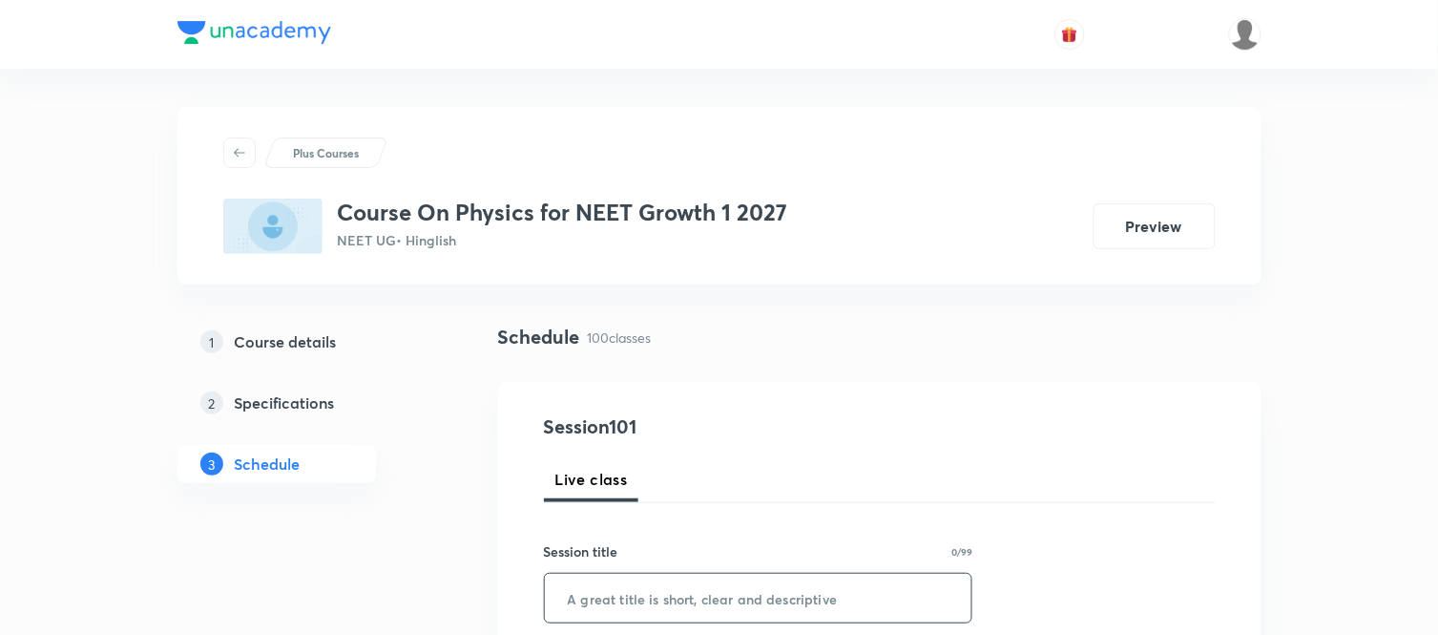
click at [628, 582] on input "text" at bounding box center [759, 598] width 428 height 49
paste input "Work, Energy and Power Part 9"
type input "Work, Energy and Power Part 10"
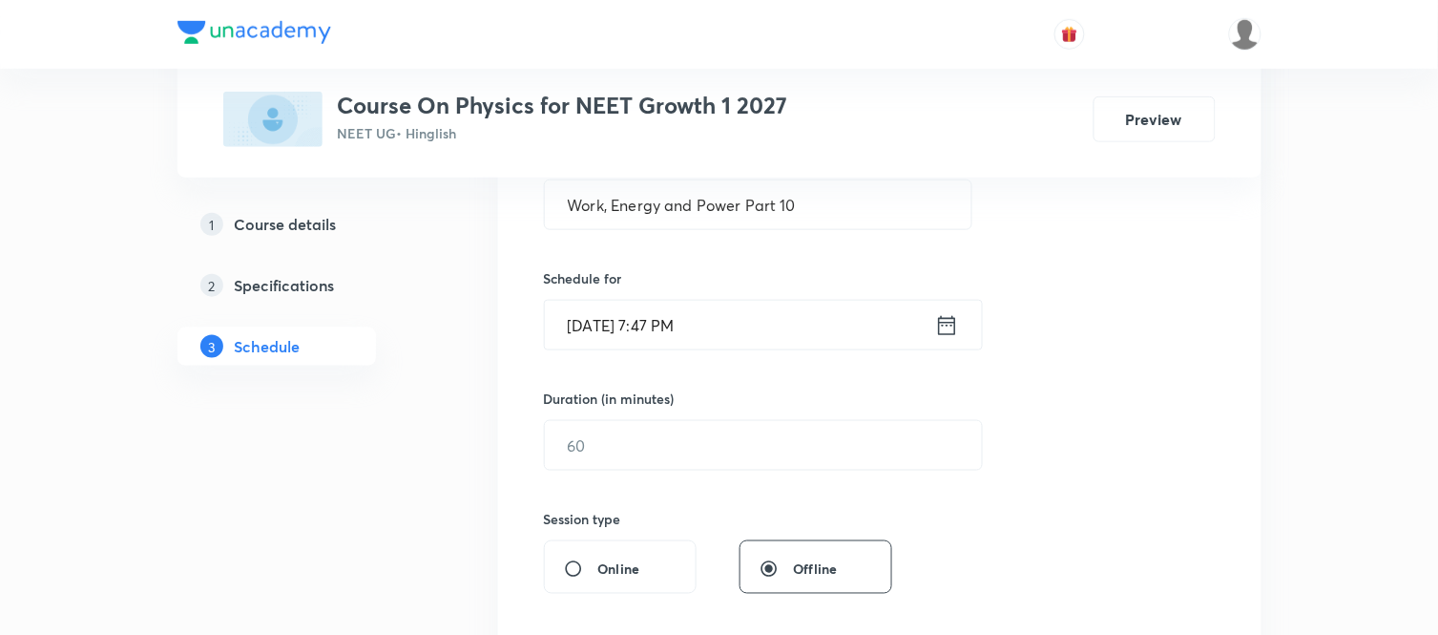
scroll to position [424, 0]
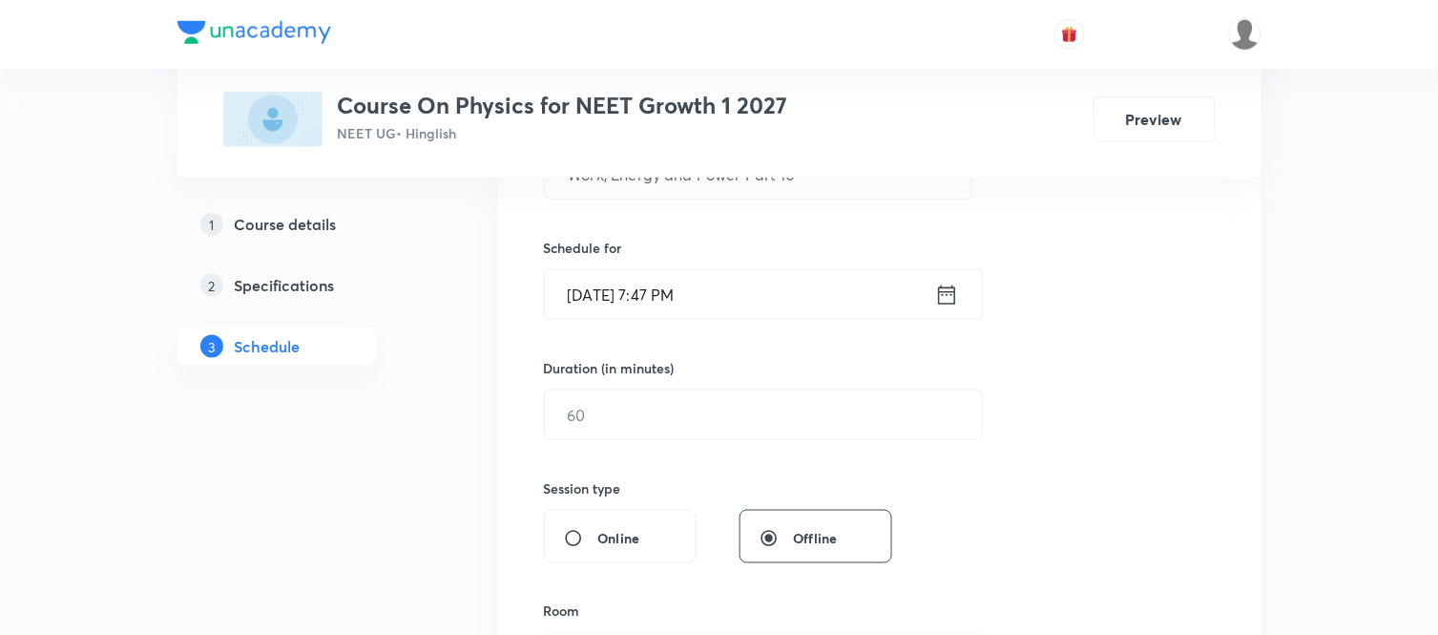
click at [950, 291] on icon at bounding box center [946, 293] width 17 height 19
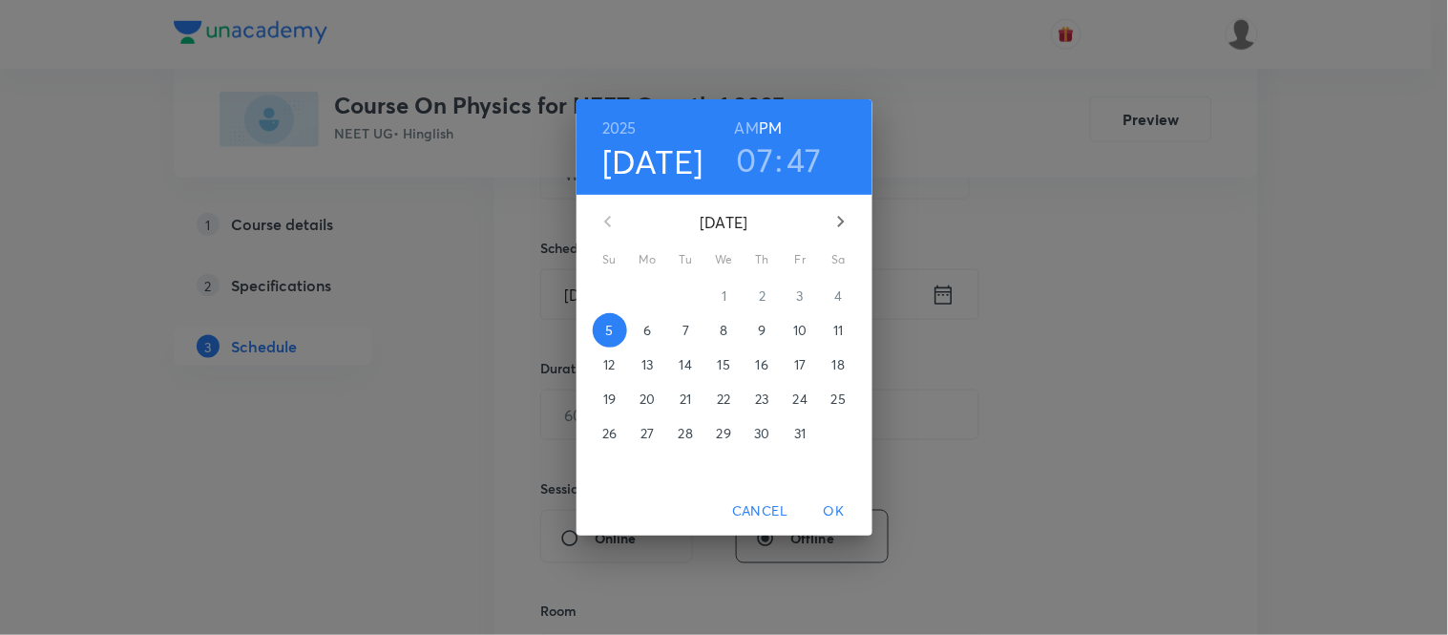
click at [649, 331] on p "6" at bounding box center [647, 330] width 8 height 19
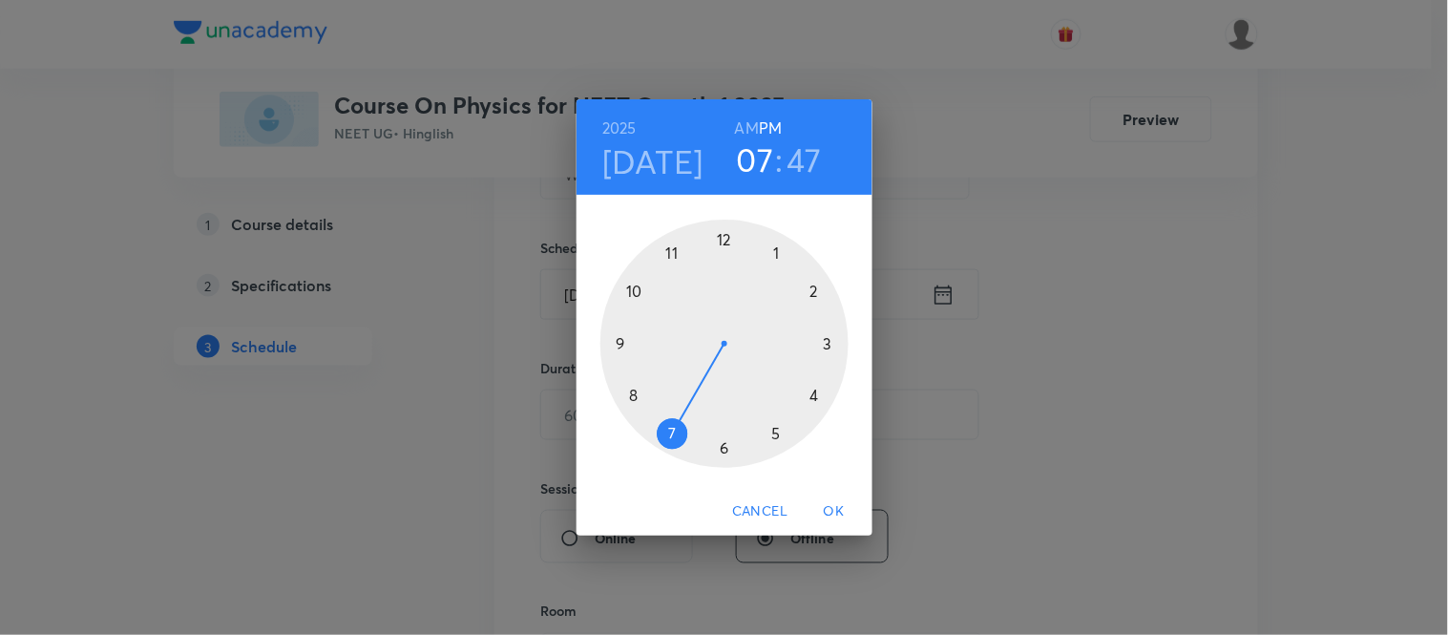
click at [745, 122] on h6 "AM" at bounding box center [747, 128] width 24 height 27
click at [638, 401] on div at bounding box center [724, 344] width 248 height 248
click at [830, 349] on div at bounding box center [724, 344] width 248 height 248
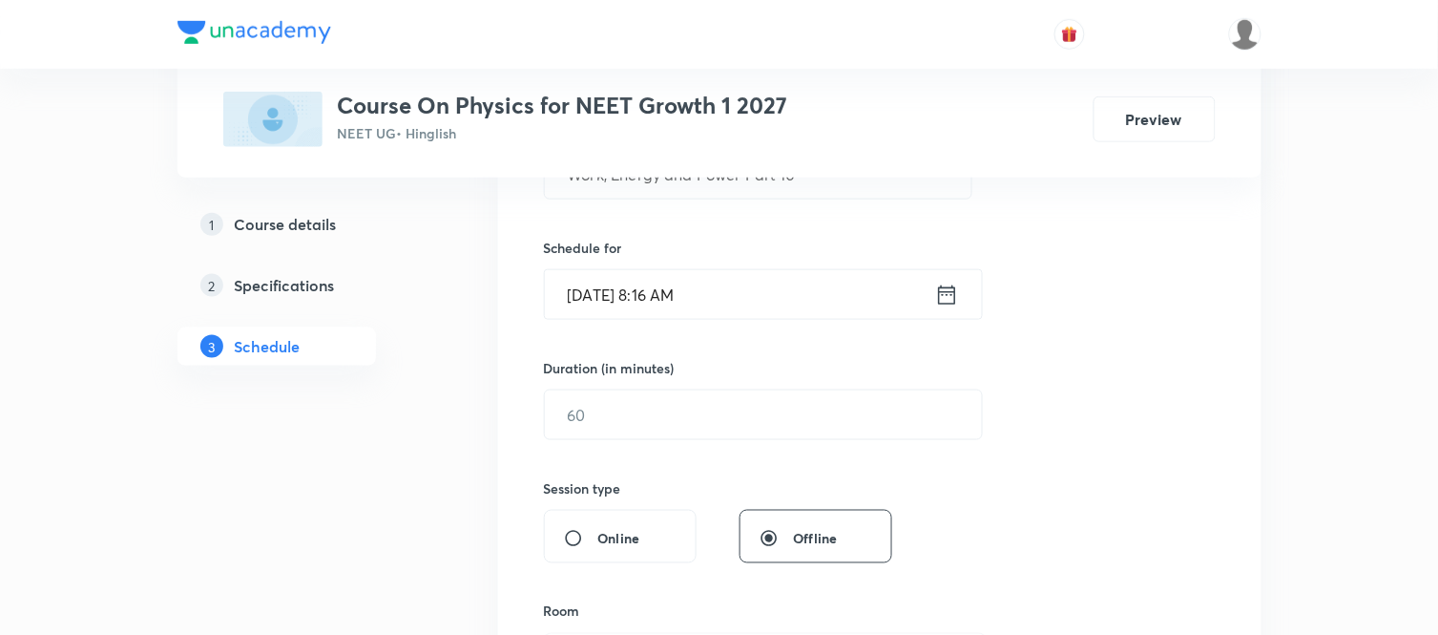
click at [942, 292] on icon at bounding box center [947, 295] width 24 height 27
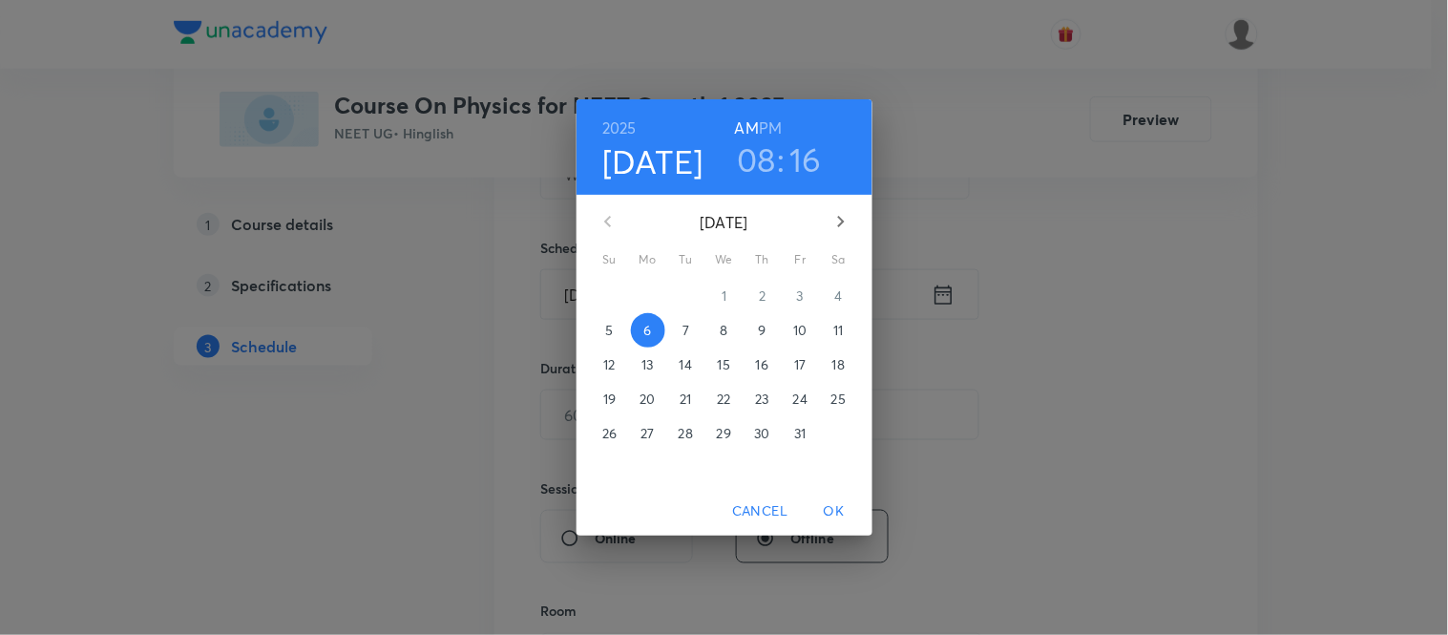
click at [812, 181] on div "2025 Oct 6 08 : 16 AM PM" at bounding box center [724, 146] width 296 height 95
click at [806, 165] on h3 "16" at bounding box center [805, 159] width 32 height 40
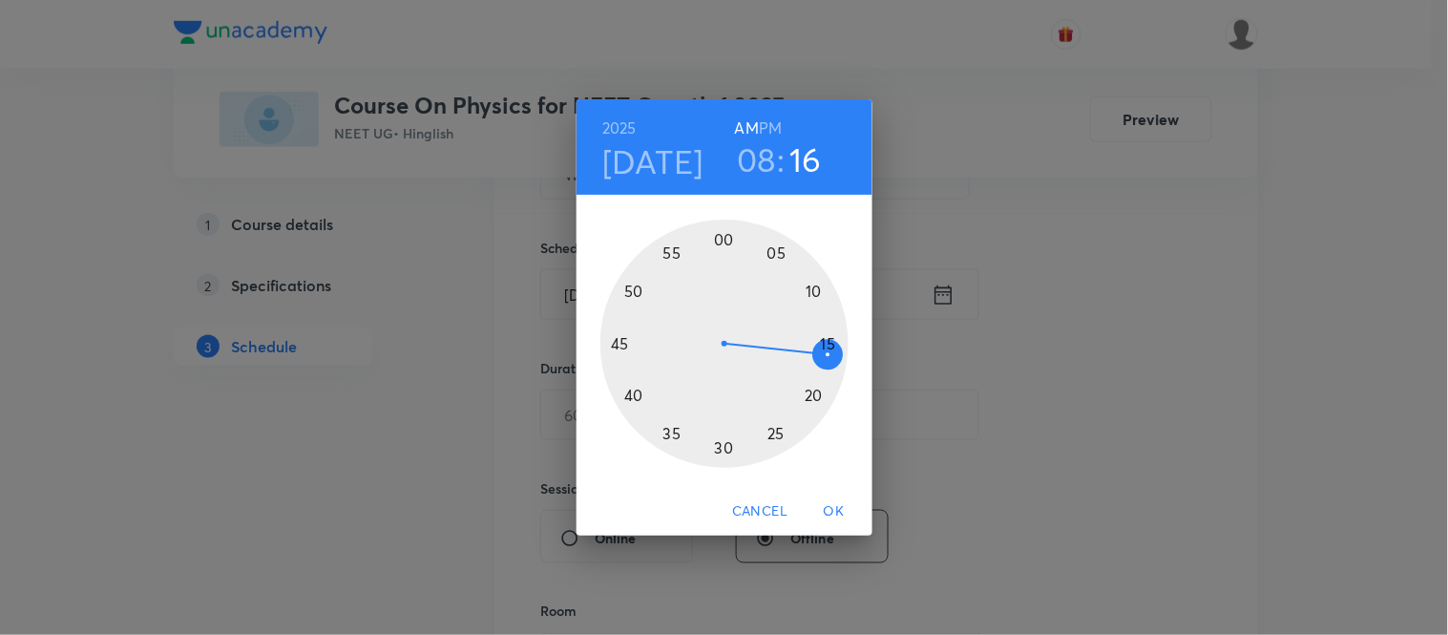
click at [830, 339] on div at bounding box center [724, 344] width 248 height 248
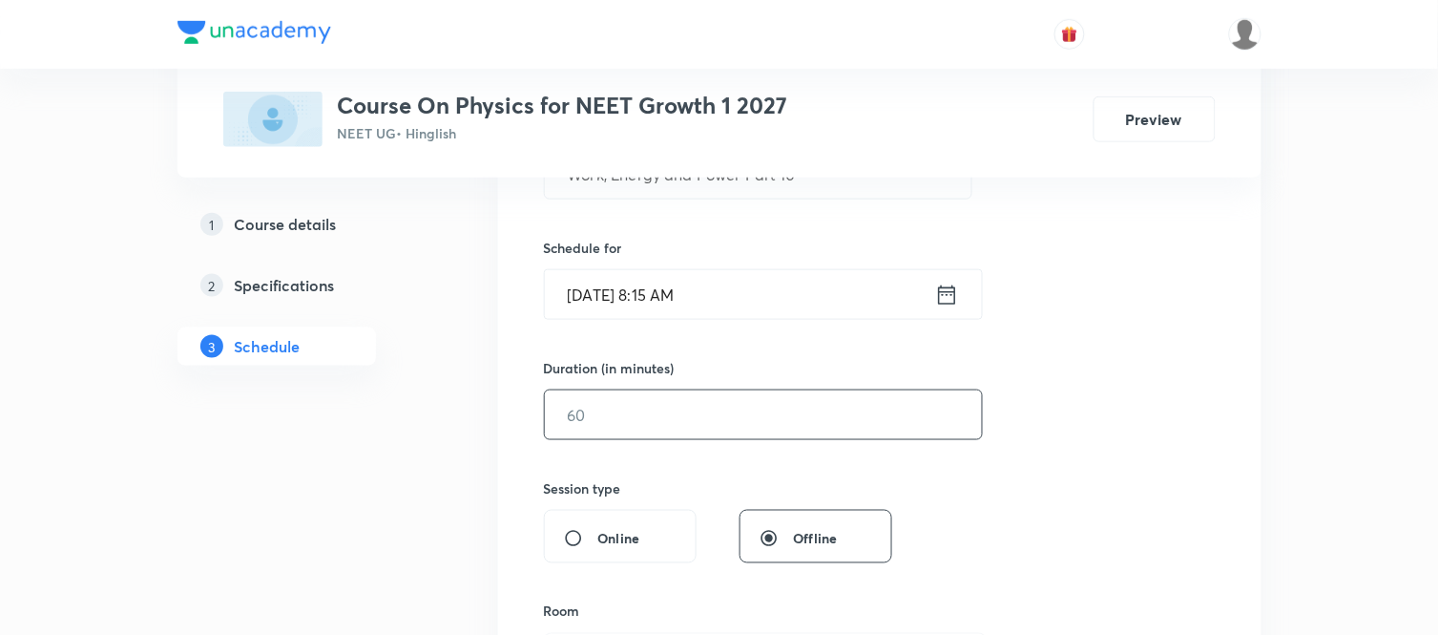
click at [700, 407] on input "text" at bounding box center [763, 414] width 437 height 49
type input "75"
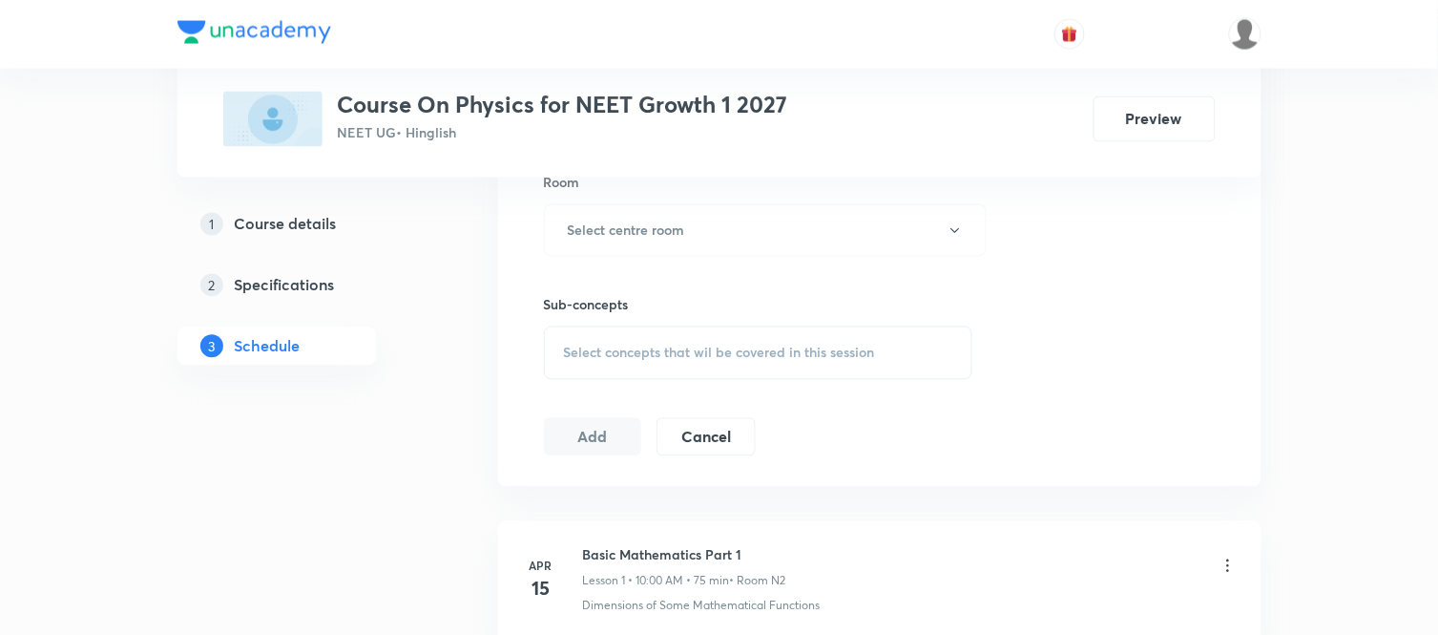
scroll to position [890, 0]
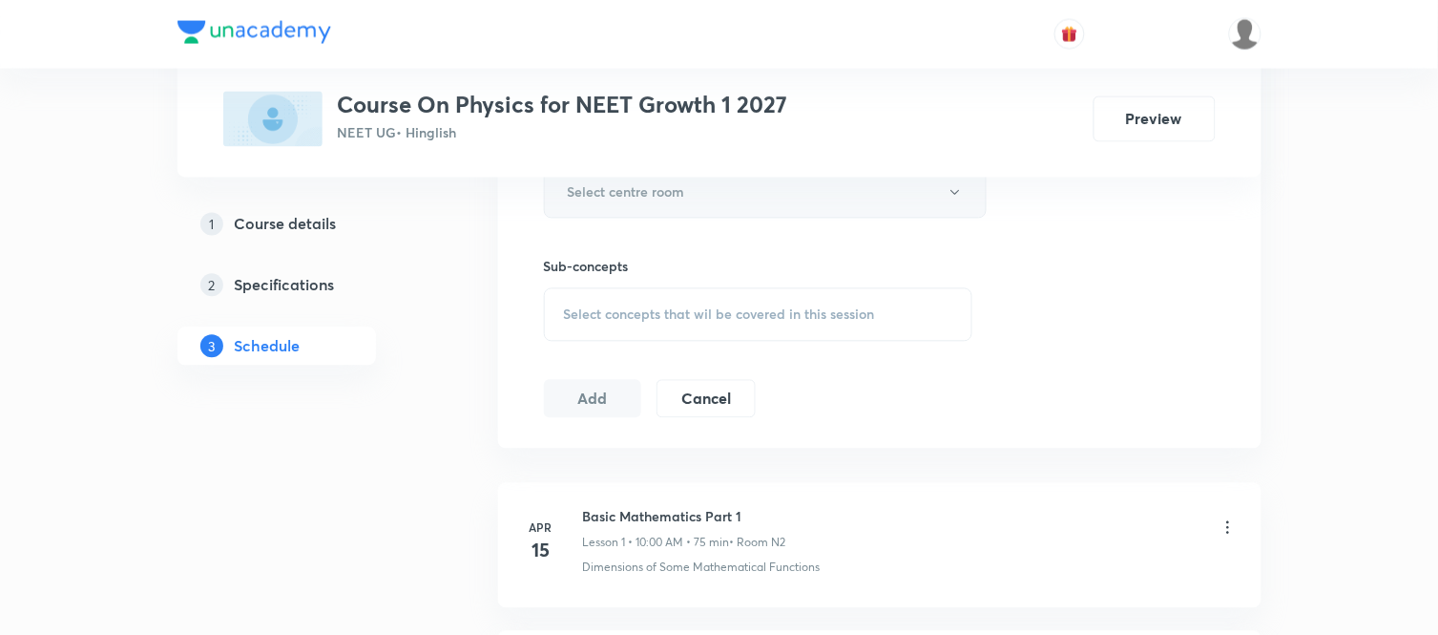
click at [609, 214] on button "Select centre room" at bounding box center [765, 192] width 443 height 52
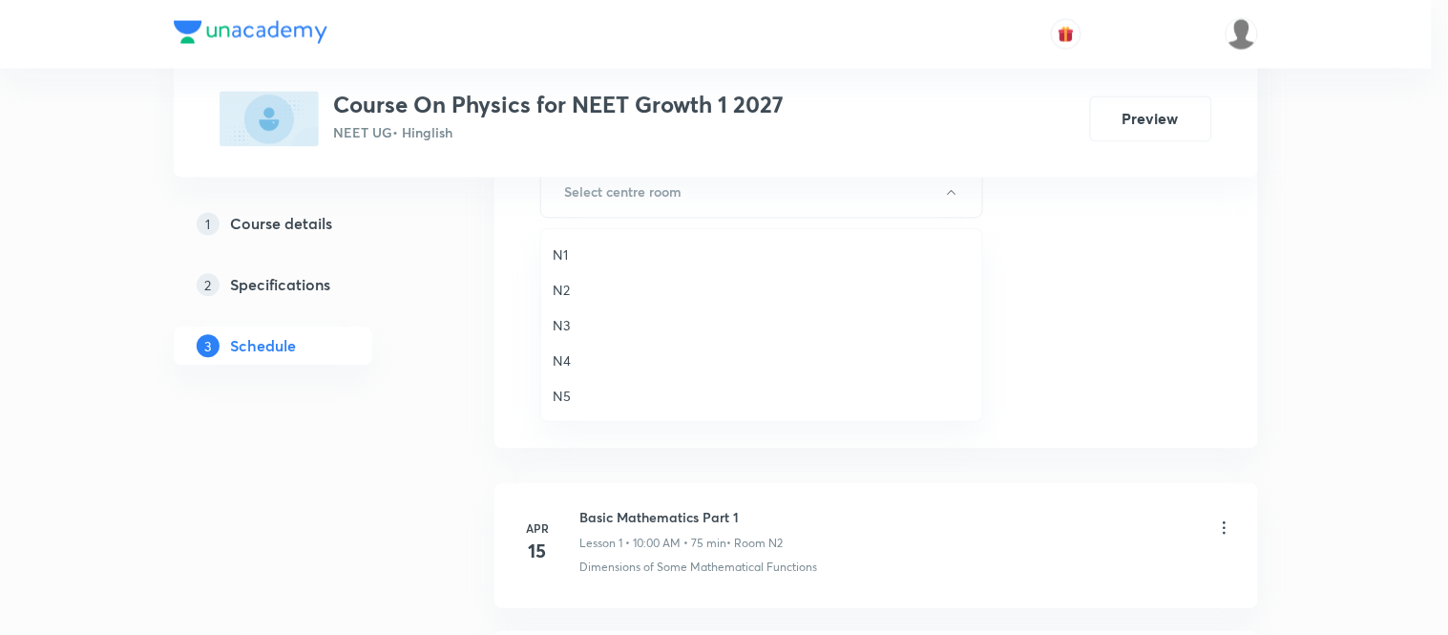
click at [563, 291] on span "N2" at bounding box center [762, 290] width 418 height 20
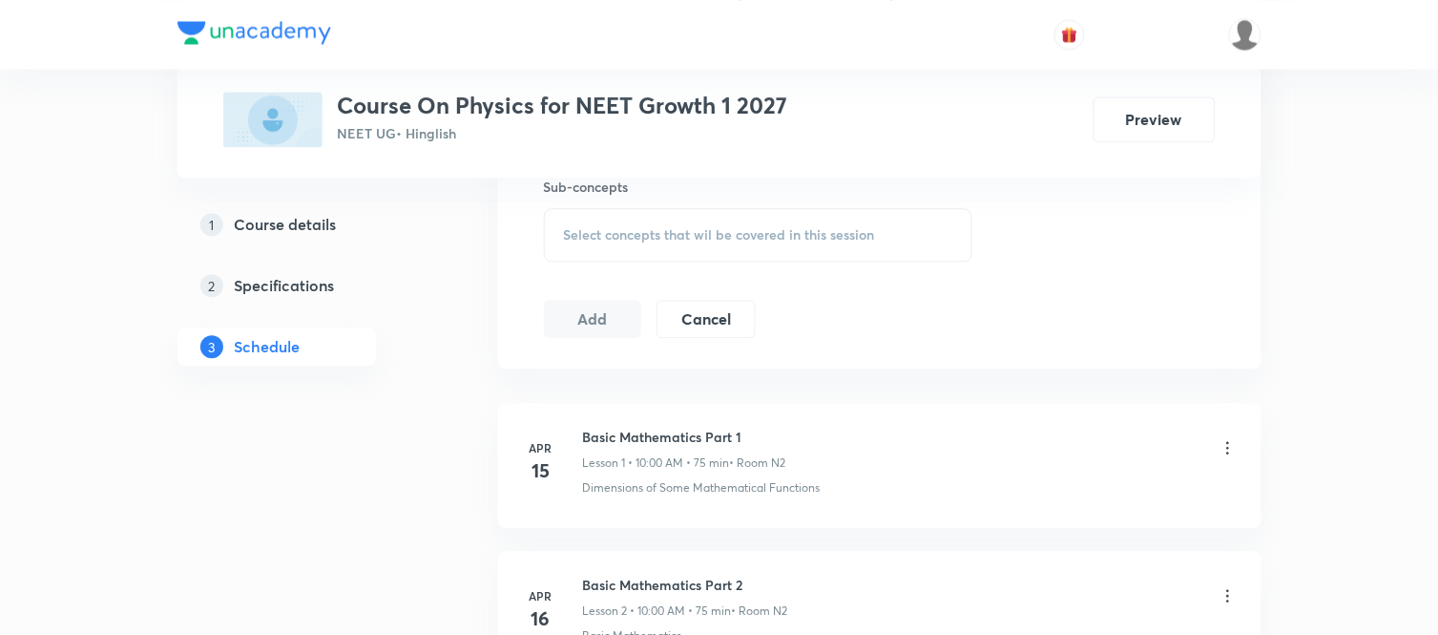
scroll to position [975, 0]
click at [633, 218] on div "Select concepts that wil be covered in this session" at bounding box center [758, 229] width 429 height 53
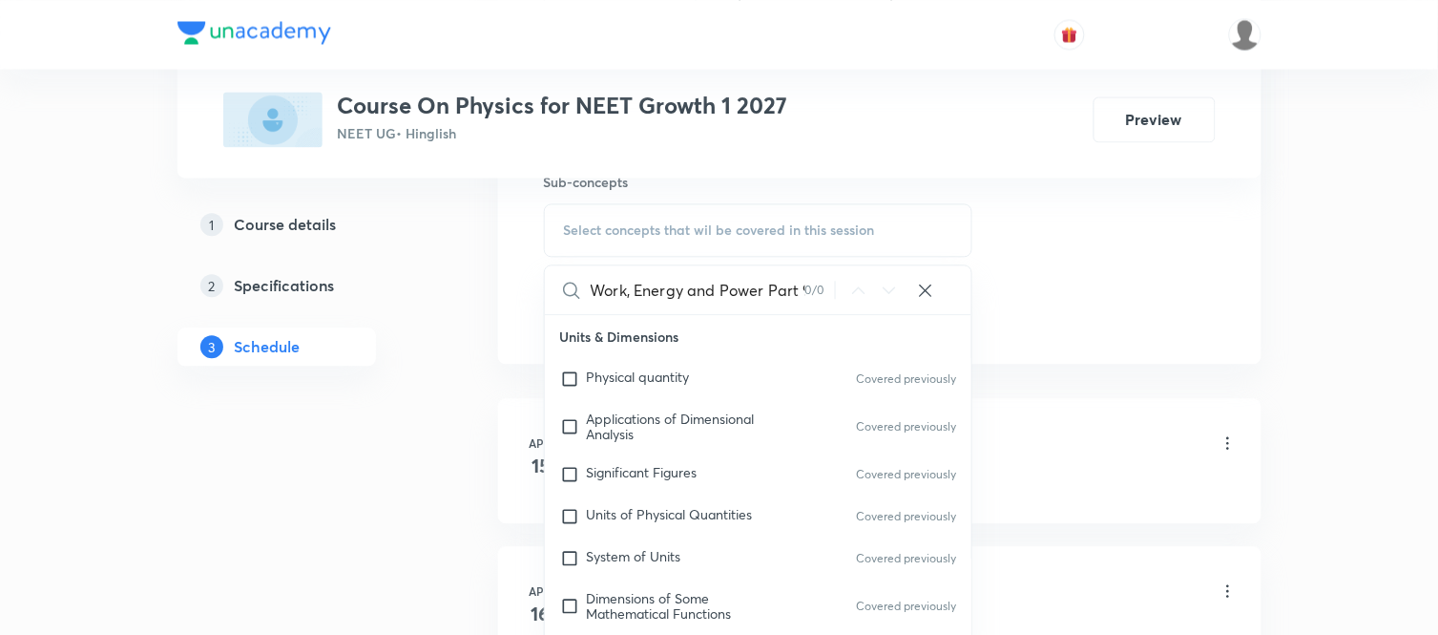
scroll to position [0, 7]
drag, startPoint x: 621, startPoint y: 296, endPoint x: 863, endPoint y: 298, distance: 241.5
click at [863, 298] on div "Work, Energy and Power Part 9 0 / 0 ​" at bounding box center [759, 289] width 428 height 49
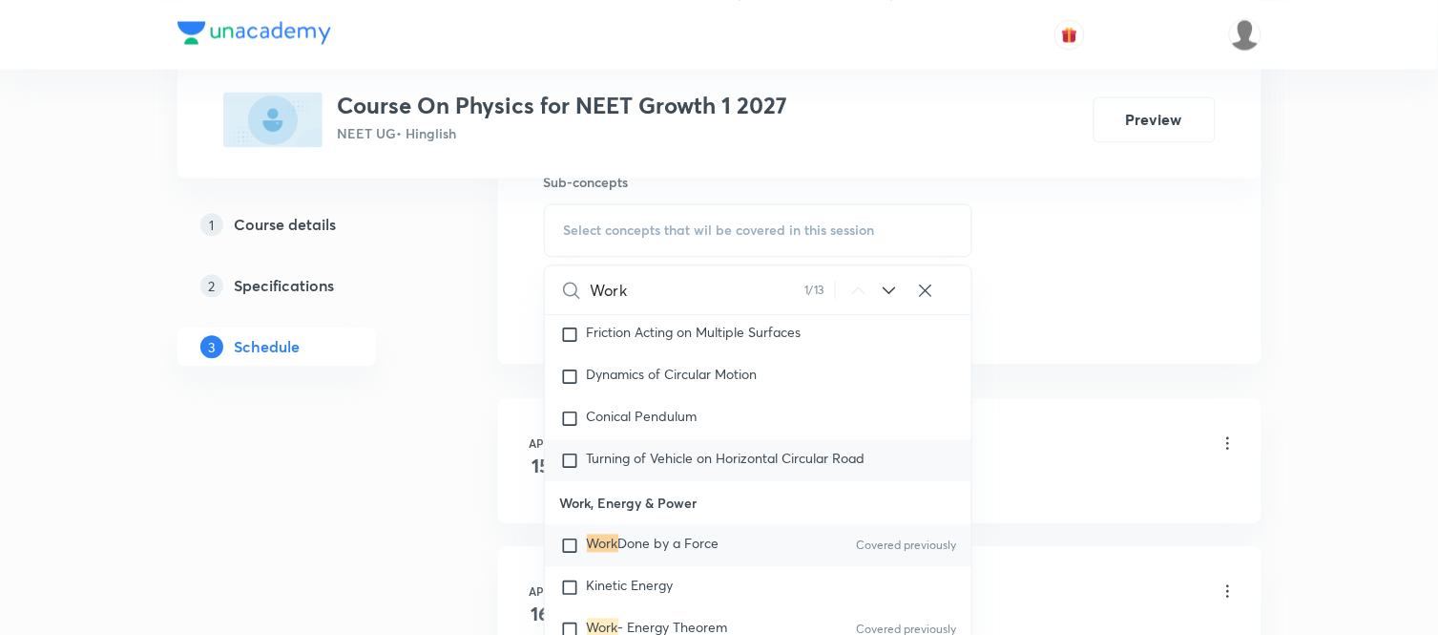
scroll to position [4613, 0]
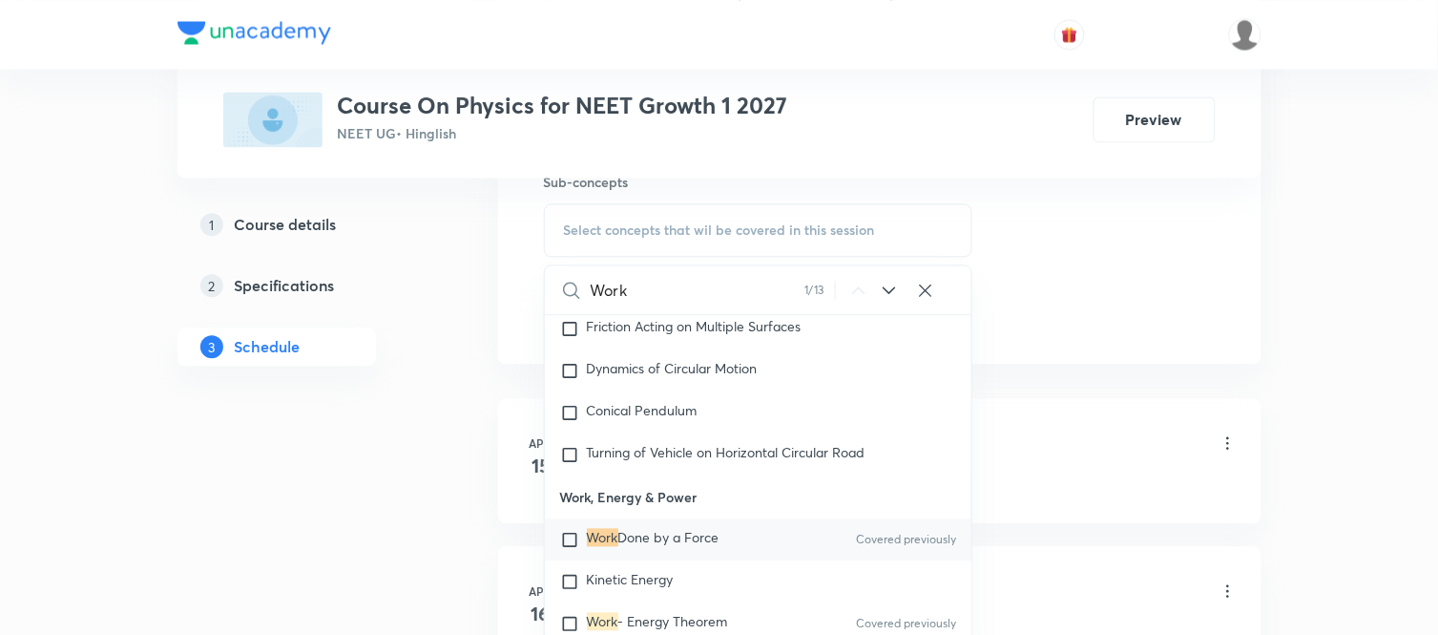
type input "Work"
click at [615, 546] on mark "Work" at bounding box center [602, 537] width 31 height 18
checkbox input "true"
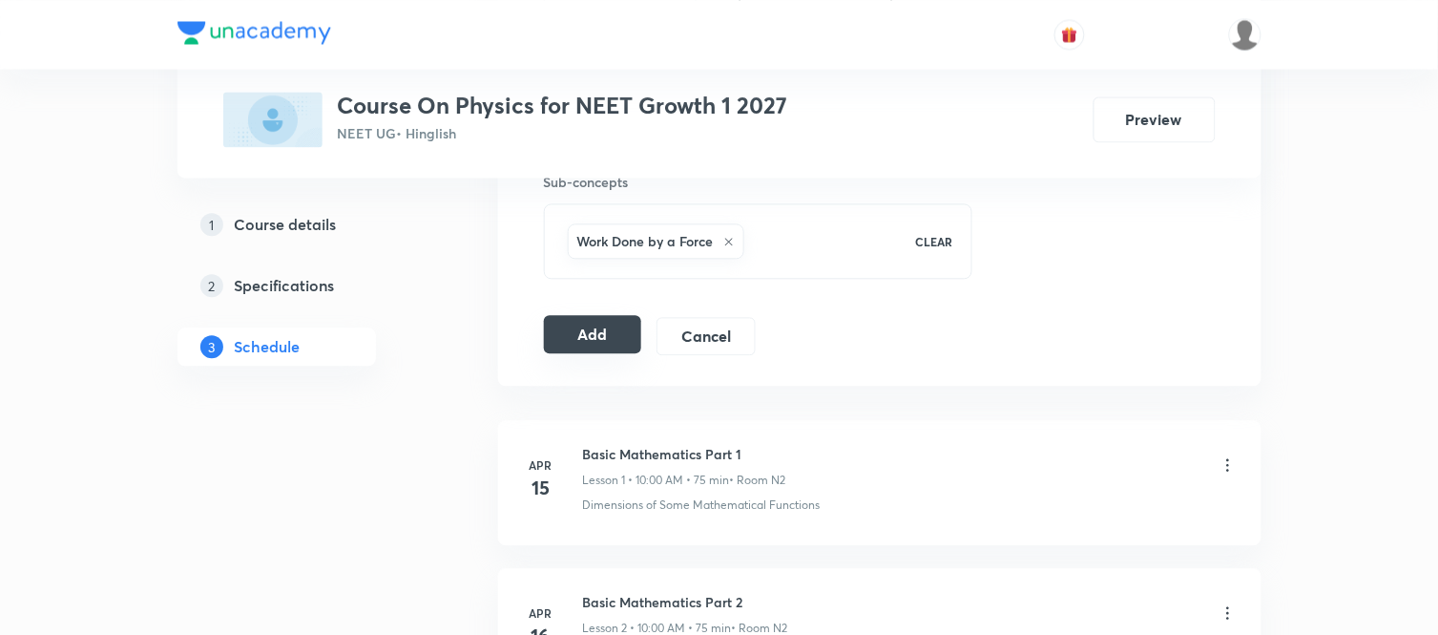
click at [579, 329] on button "Add" at bounding box center [593, 334] width 98 height 38
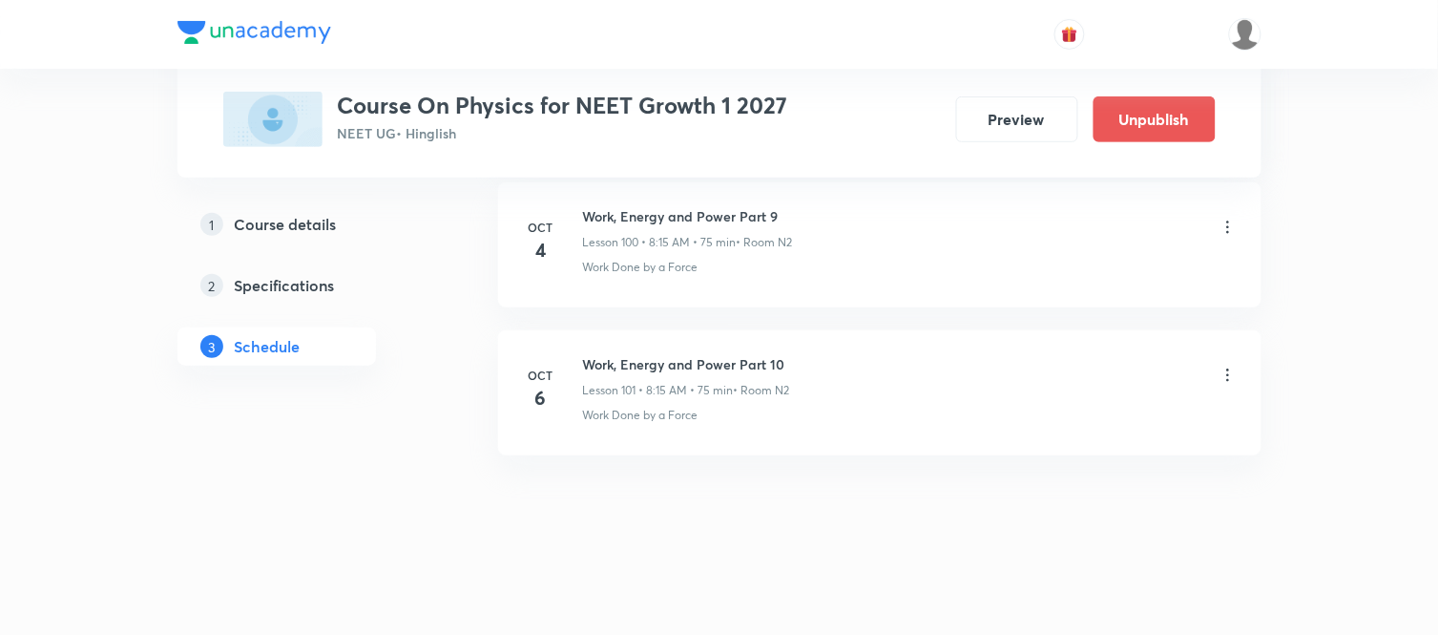
scroll to position [14976, 0]
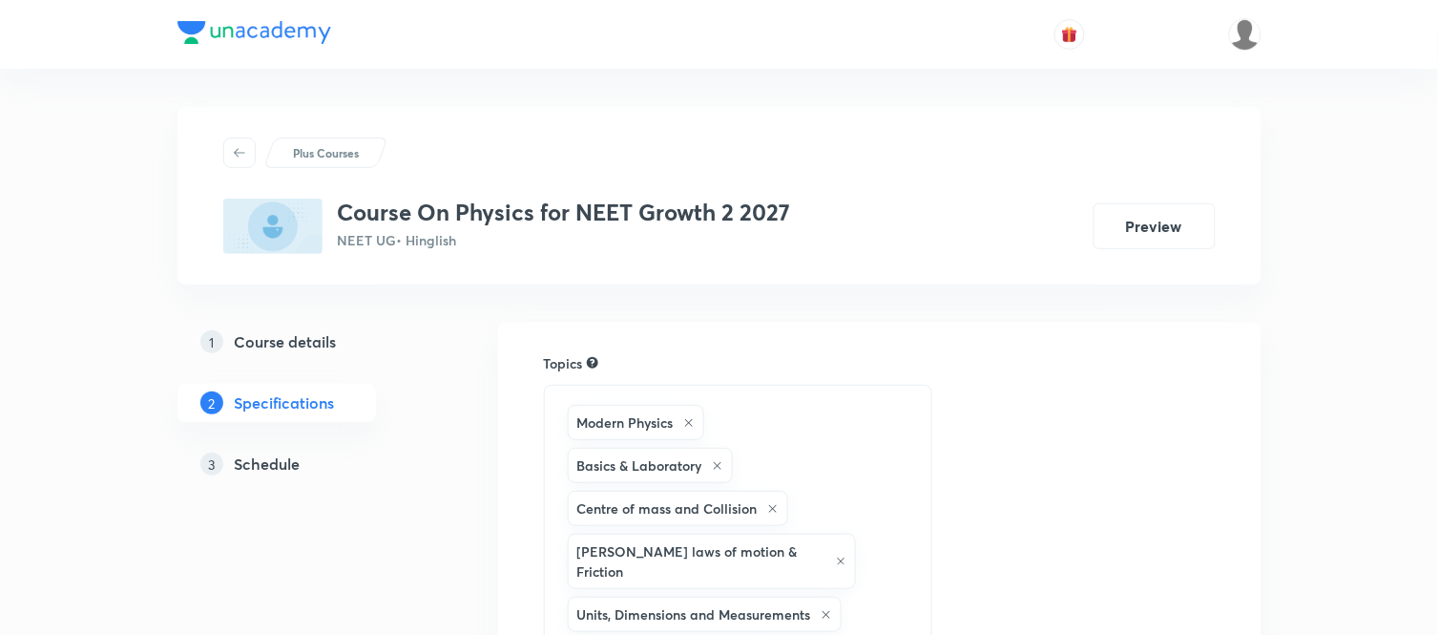
click at [241, 456] on h5 "Schedule" at bounding box center [268, 463] width 66 height 23
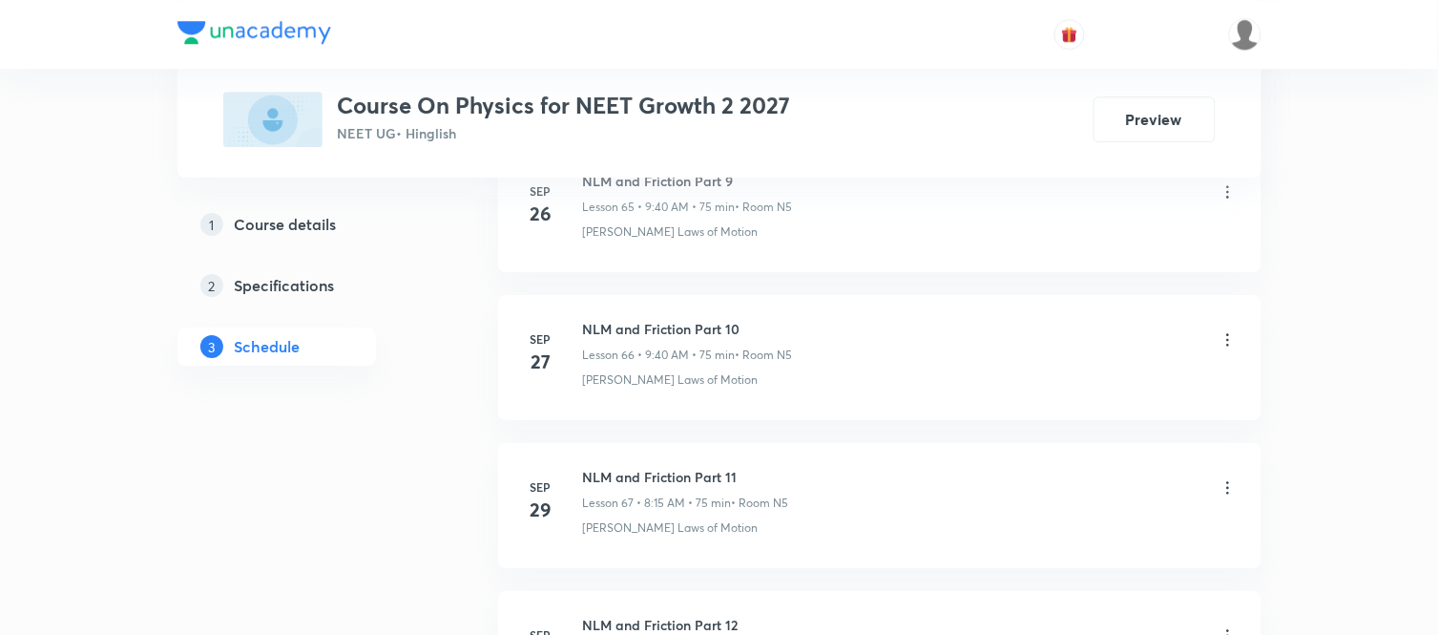
scroll to position [11561, 0]
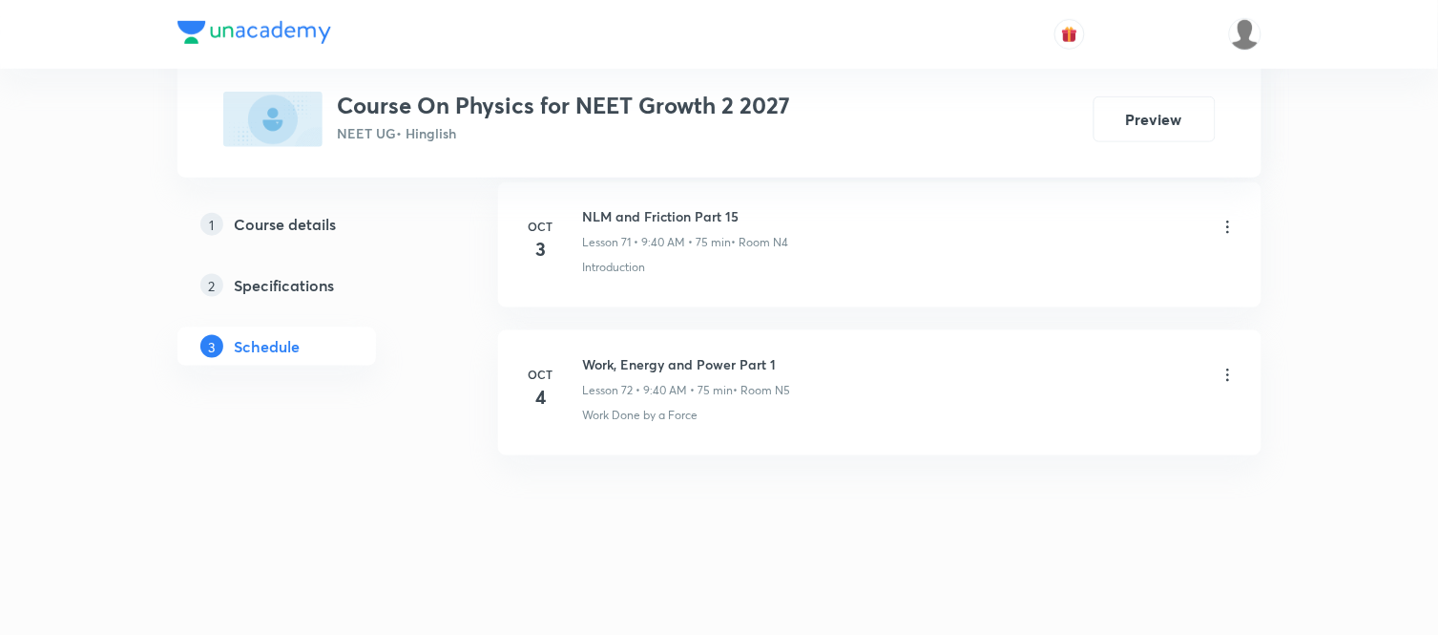
click at [633, 361] on h6 "Work, Energy and Power Part 1" at bounding box center [687, 364] width 208 height 20
copy h6 "Work, Energy and Power Part 1"
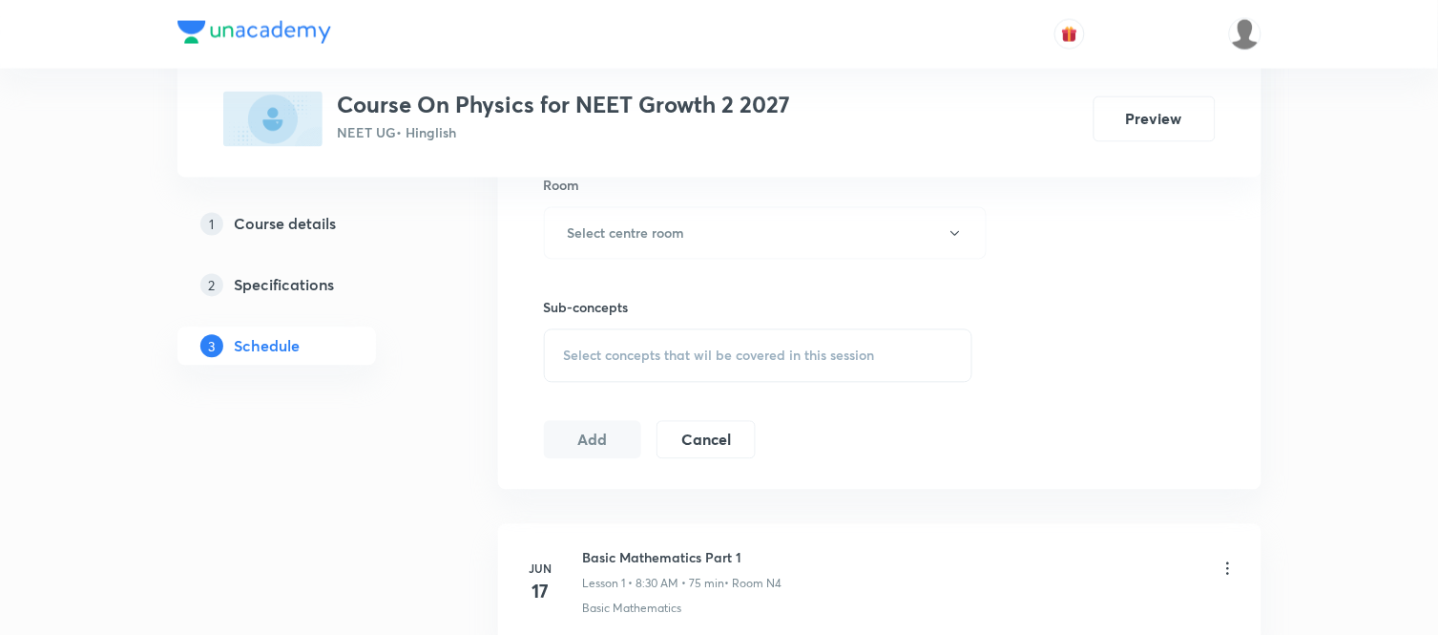
scroll to position [0, 0]
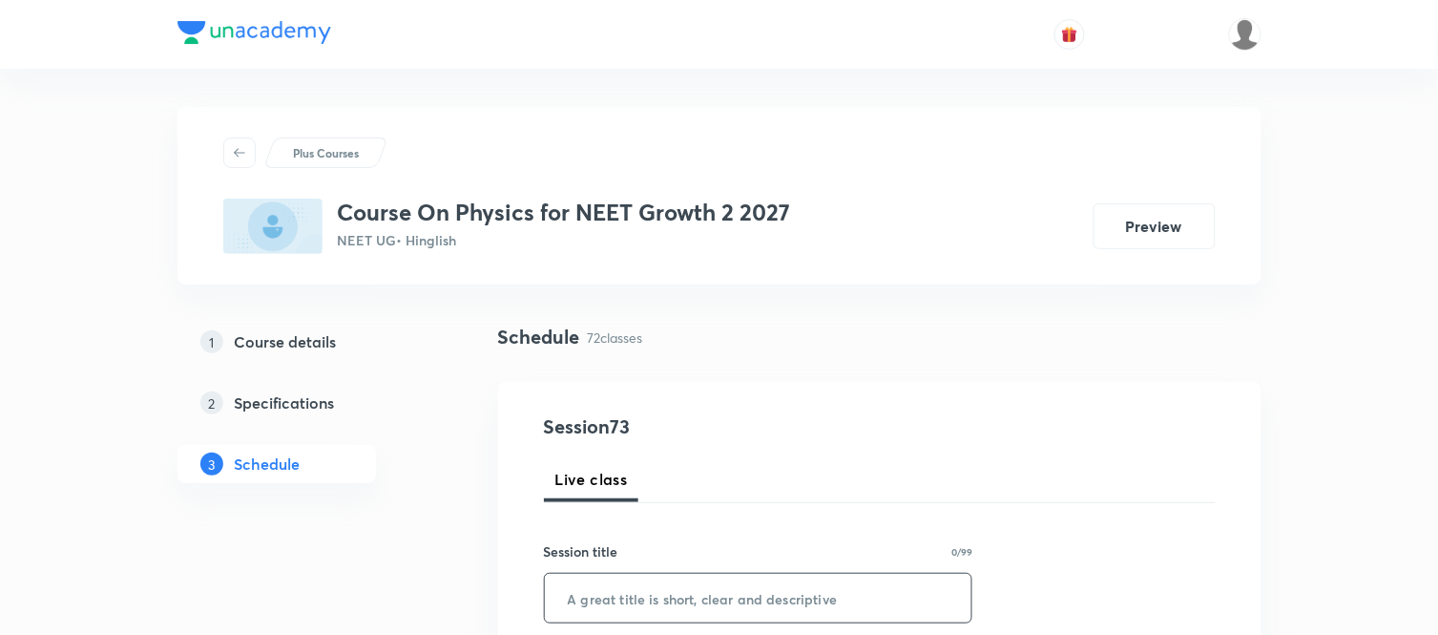
click at [662, 607] on input "text" at bounding box center [759, 598] width 428 height 49
paste input "Work, Energy and Power Part 1"
type input "Work, Energy and Power Part 2"
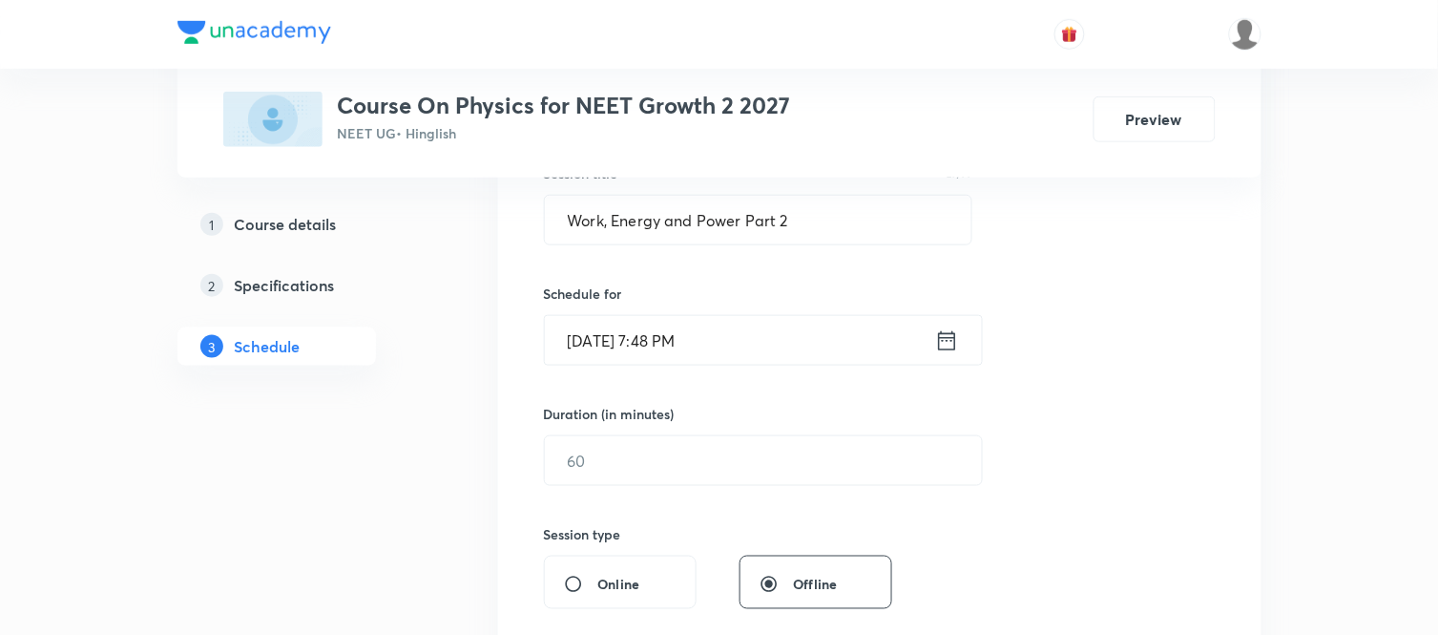
scroll to position [382, 0]
click at [937, 342] on icon at bounding box center [947, 337] width 24 height 27
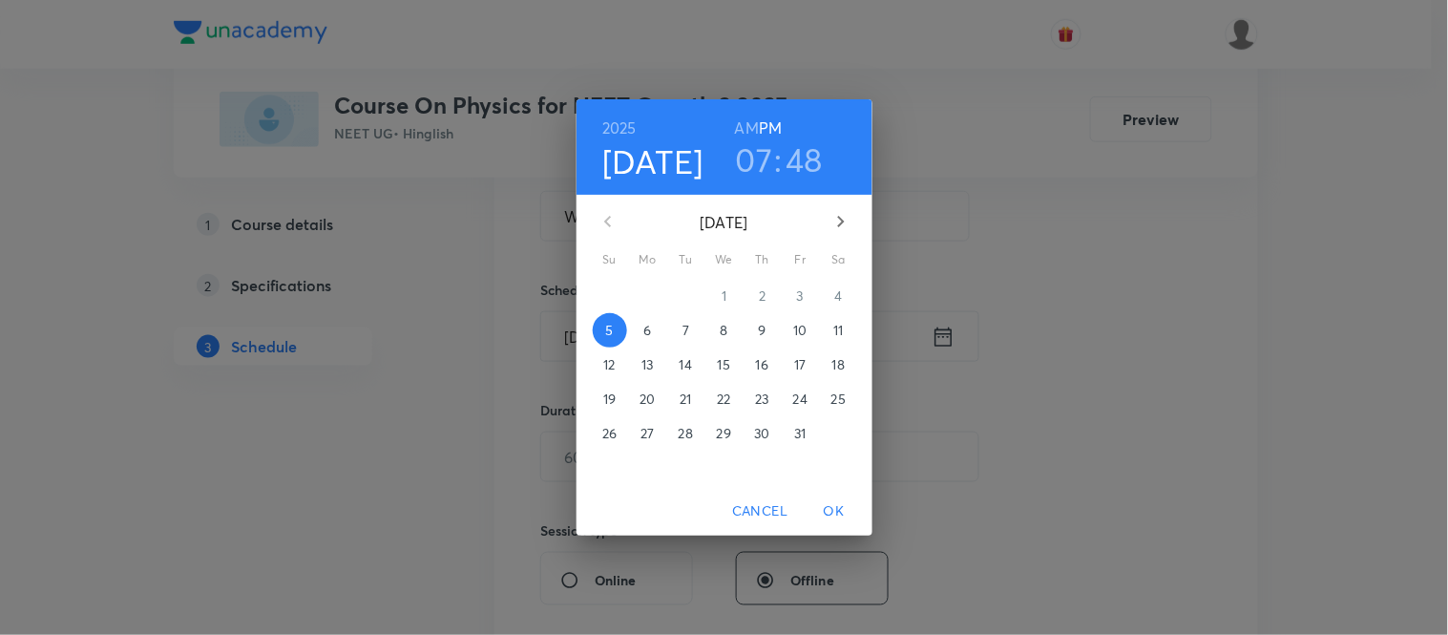
click at [646, 326] on p "6" at bounding box center [647, 330] width 8 height 19
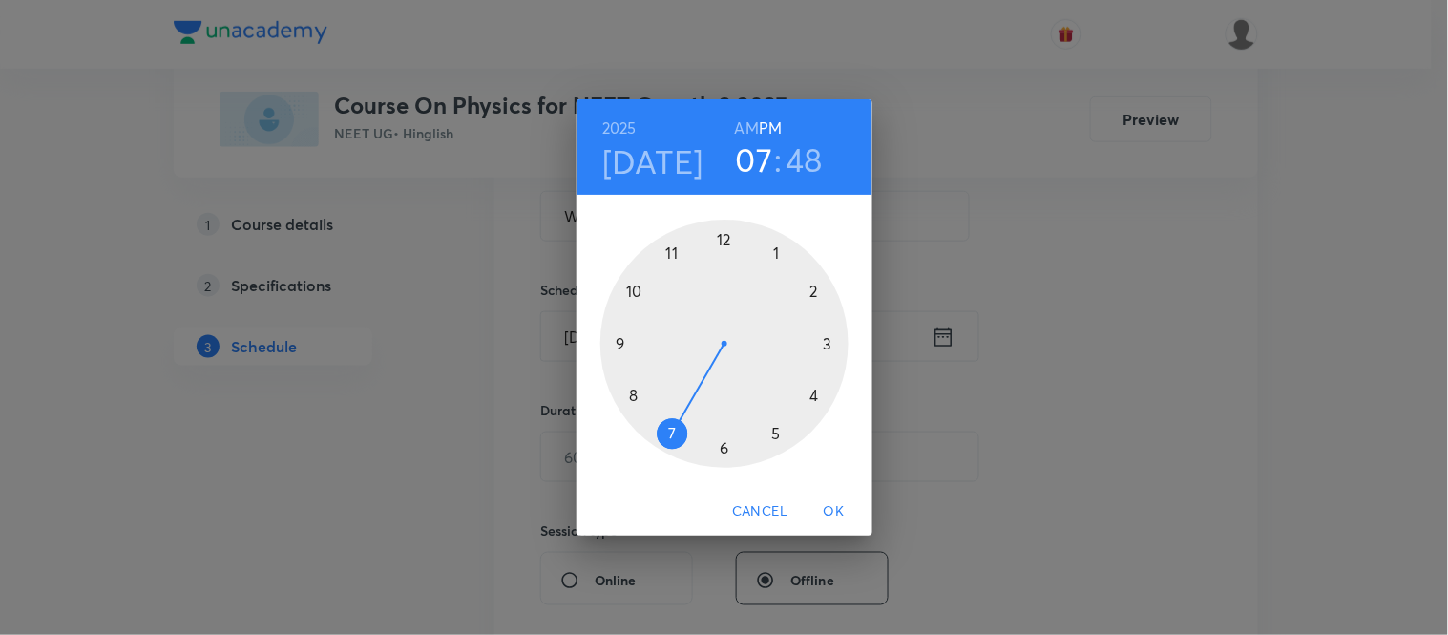
click at [750, 127] on h6 "AM" at bounding box center [747, 128] width 24 height 27
click at [634, 402] on div at bounding box center [724, 344] width 248 height 248
click at [827, 345] on div at bounding box center [724, 344] width 248 height 248
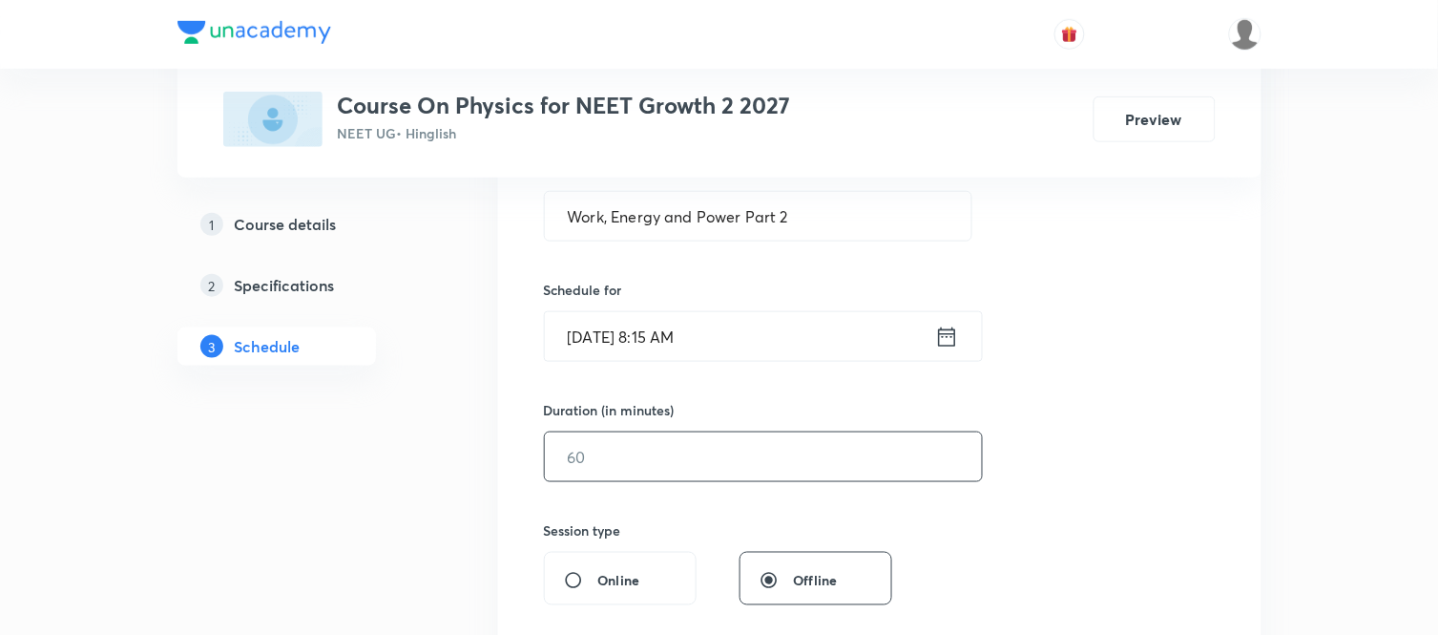
click at [668, 447] on input "text" at bounding box center [763, 456] width 437 height 49
type input "75"
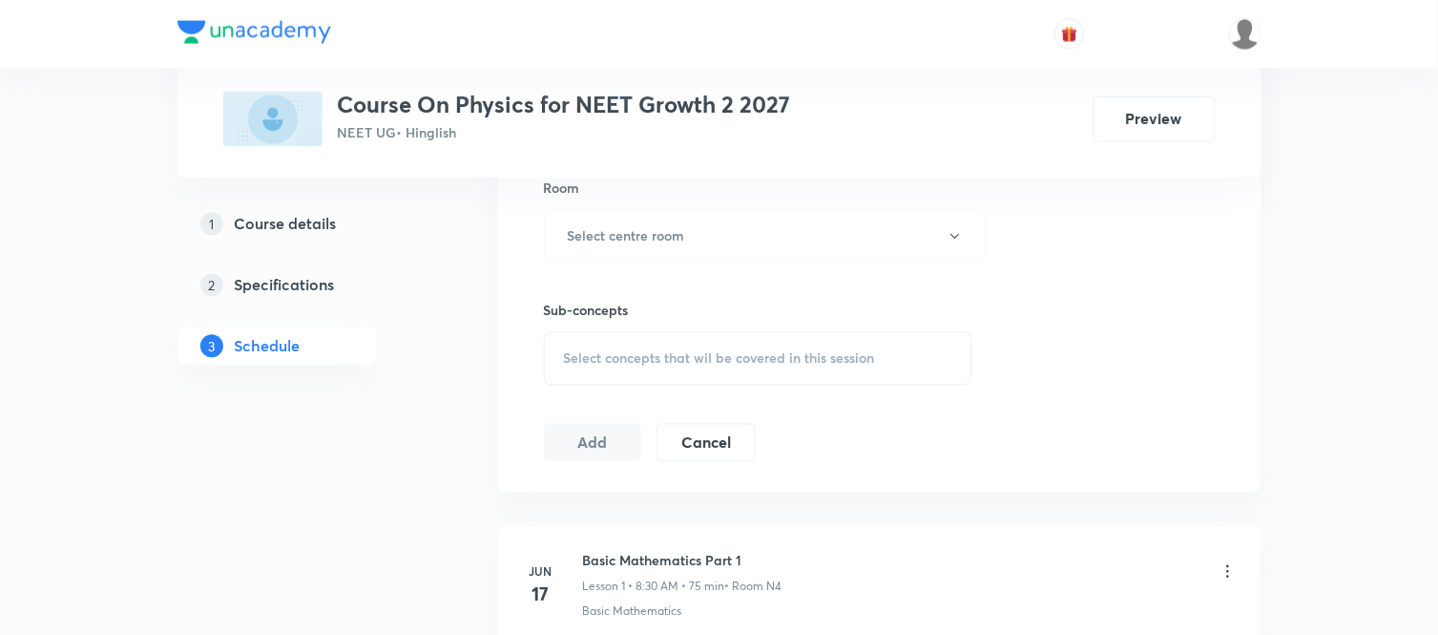
scroll to position [848, 0]
click at [596, 226] on h6 "Select centre room" at bounding box center [626, 235] width 117 height 20
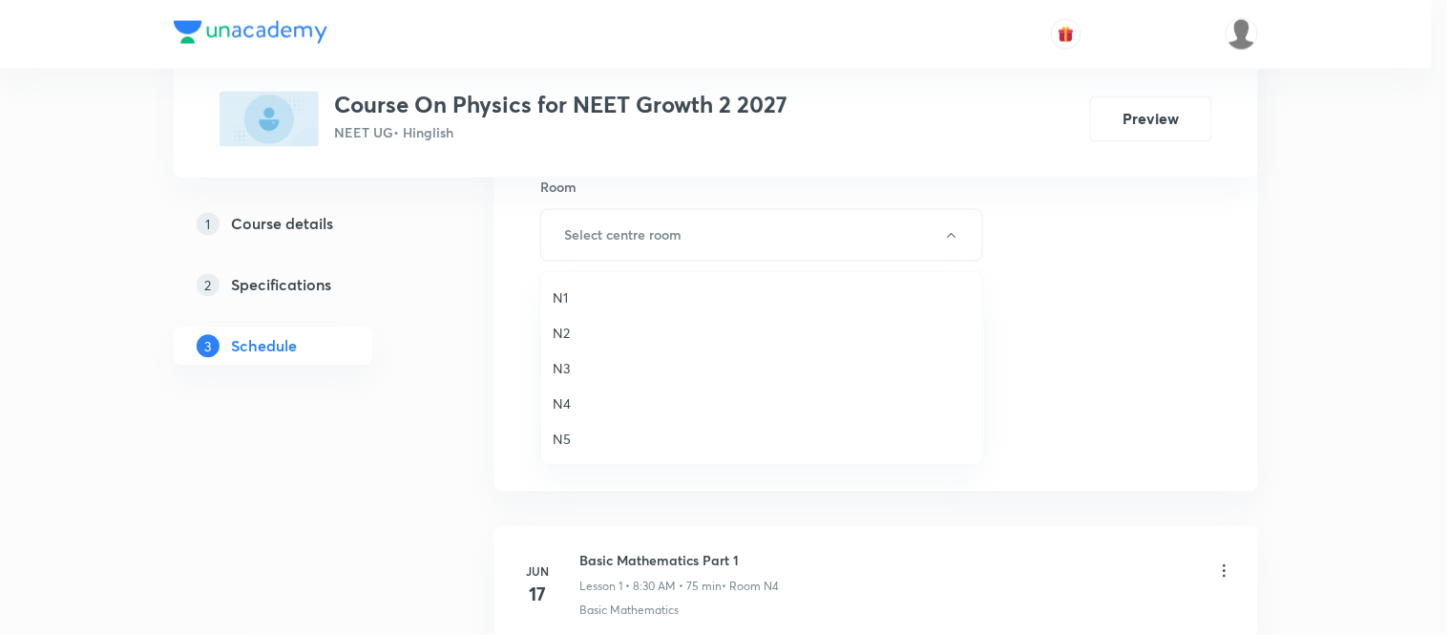
click at [565, 432] on span "N5" at bounding box center [762, 439] width 418 height 20
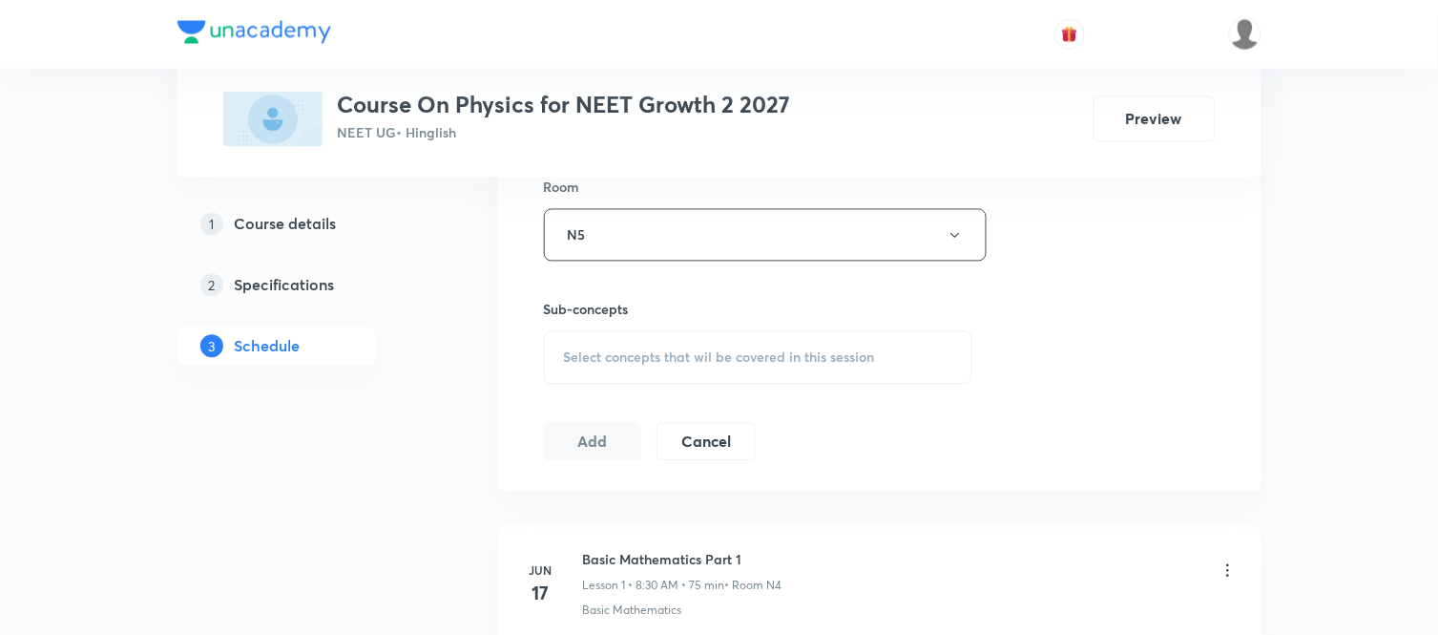
click at [632, 345] on div "Select concepts that wil be covered in this session" at bounding box center [758, 357] width 429 height 53
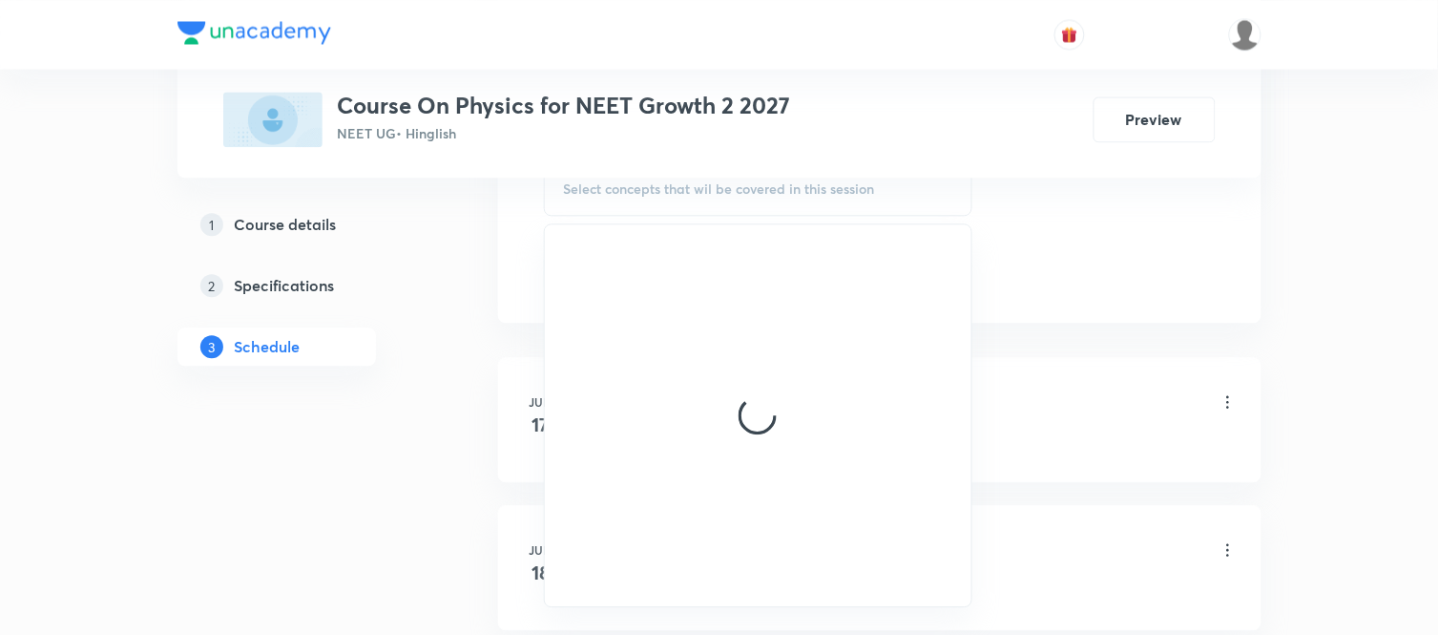
scroll to position [1017, 0]
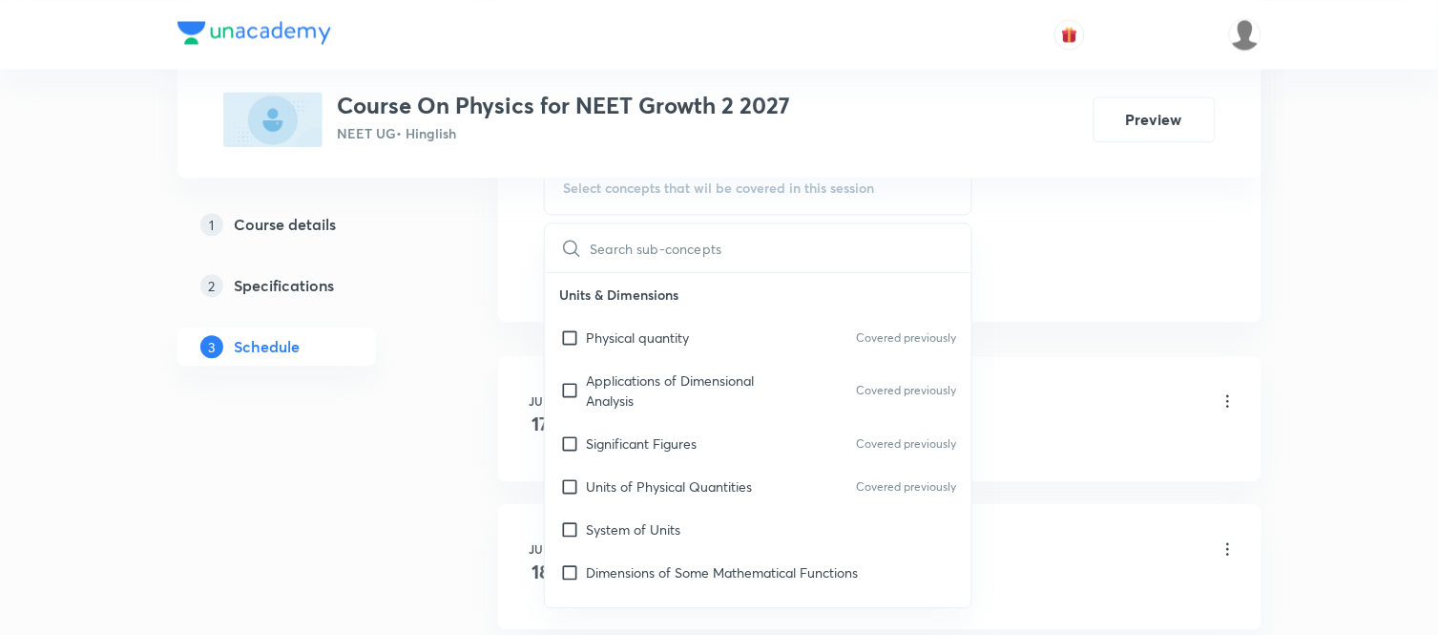
type input "Work, Energy and Power Part 1"
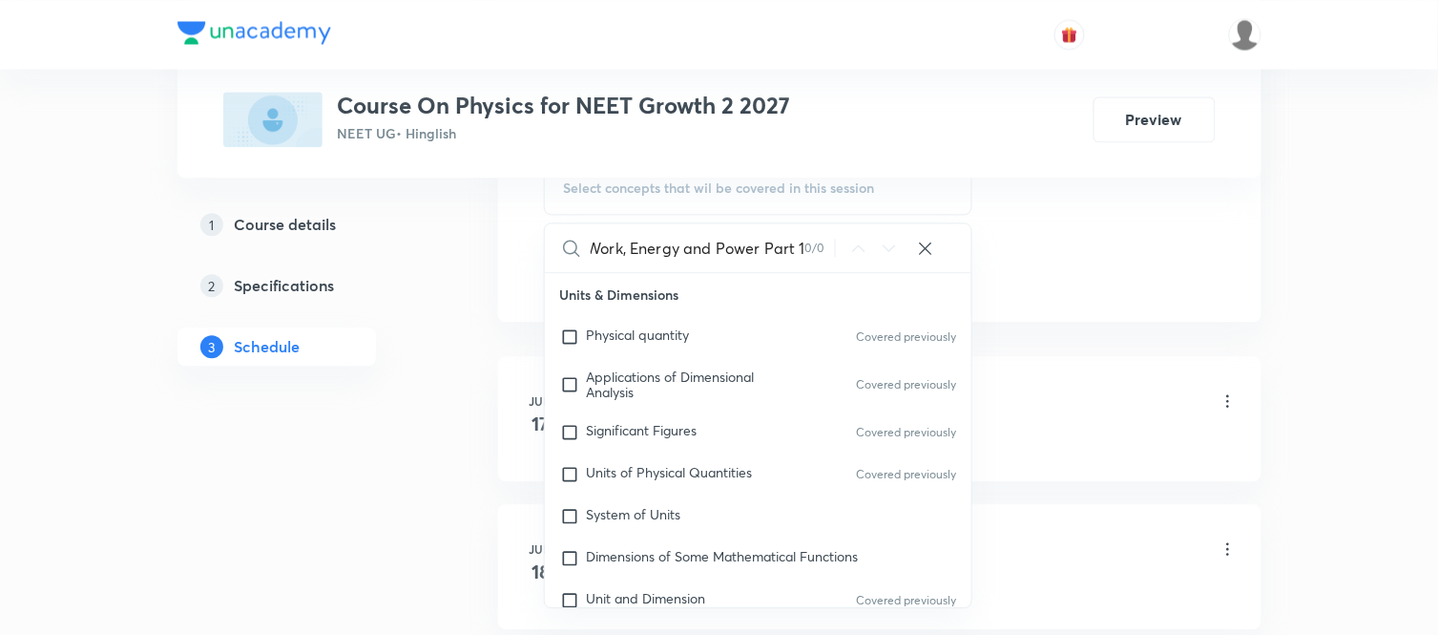
scroll to position [0, 5]
drag, startPoint x: 626, startPoint y: 244, endPoint x: 905, endPoint y: 218, distance: 280.0
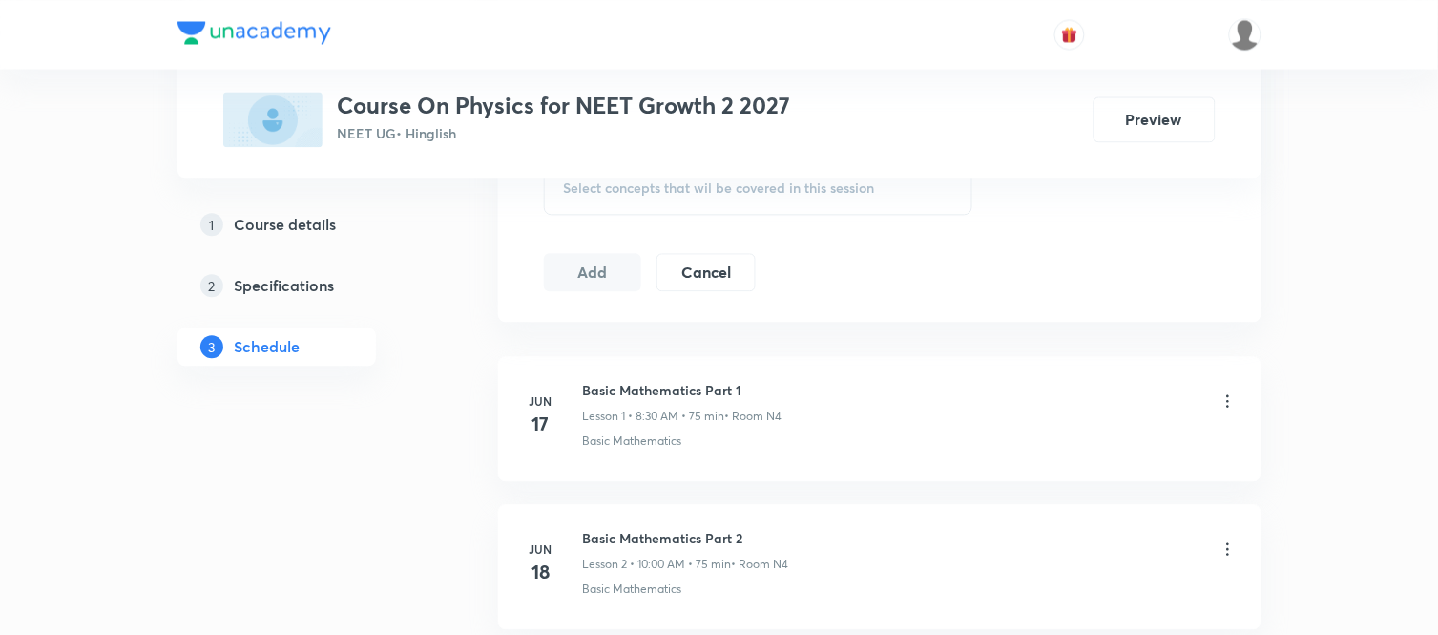
click at [889, 203] on div "Select concepts that wil be covered in this session" at bounding box center [758, 187] width 429 height 53
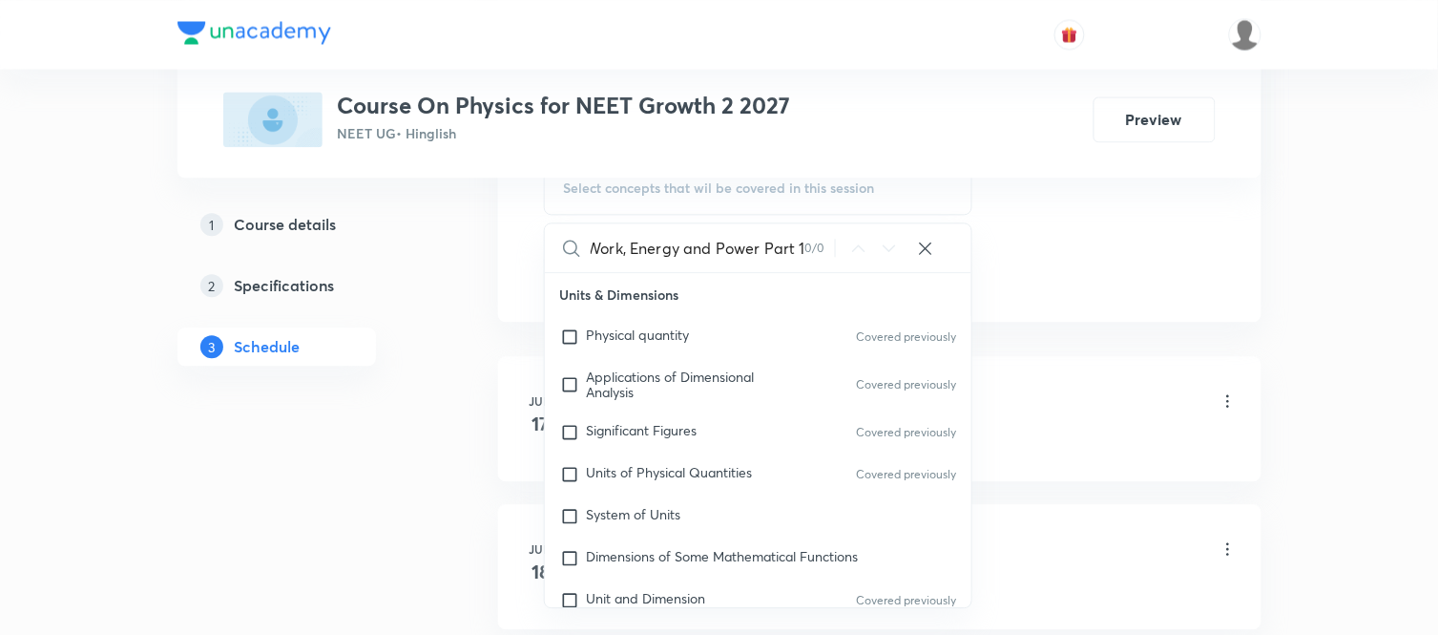
drag, startPoint x: 620, startPoint y: 249, endPoint x: 798, endPoint y: 259, distance: 177.8
click at [798, 259] on input "Work, Energy and Power Part 1" at bounding box center [698, 247] width 215 height 49
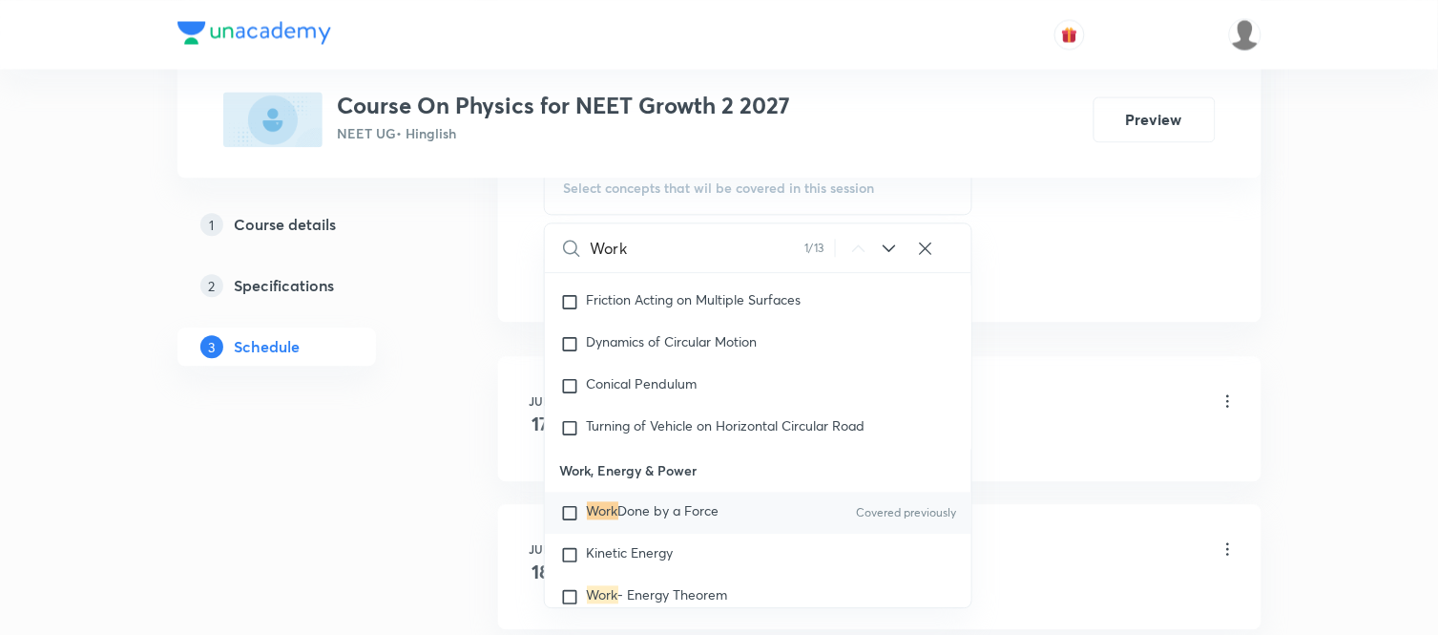
scroll to position [4601, 0]
type input "Work"
click at [636, 507] on div "Work Done by a Force Covered previously" at bounding box center [759, 509] width 428 height 42
checkbox input "true"
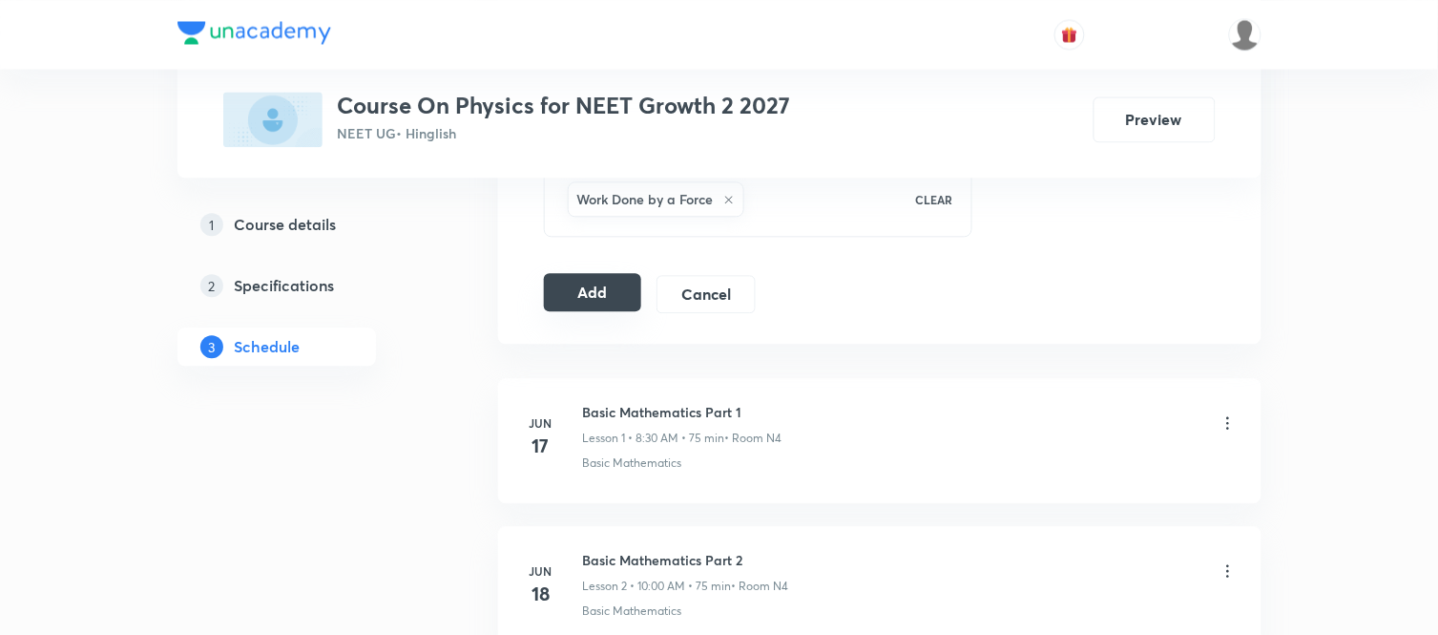
click at [592, 282] on button "Add" at bounding box center [593, 292] width 98 height 38
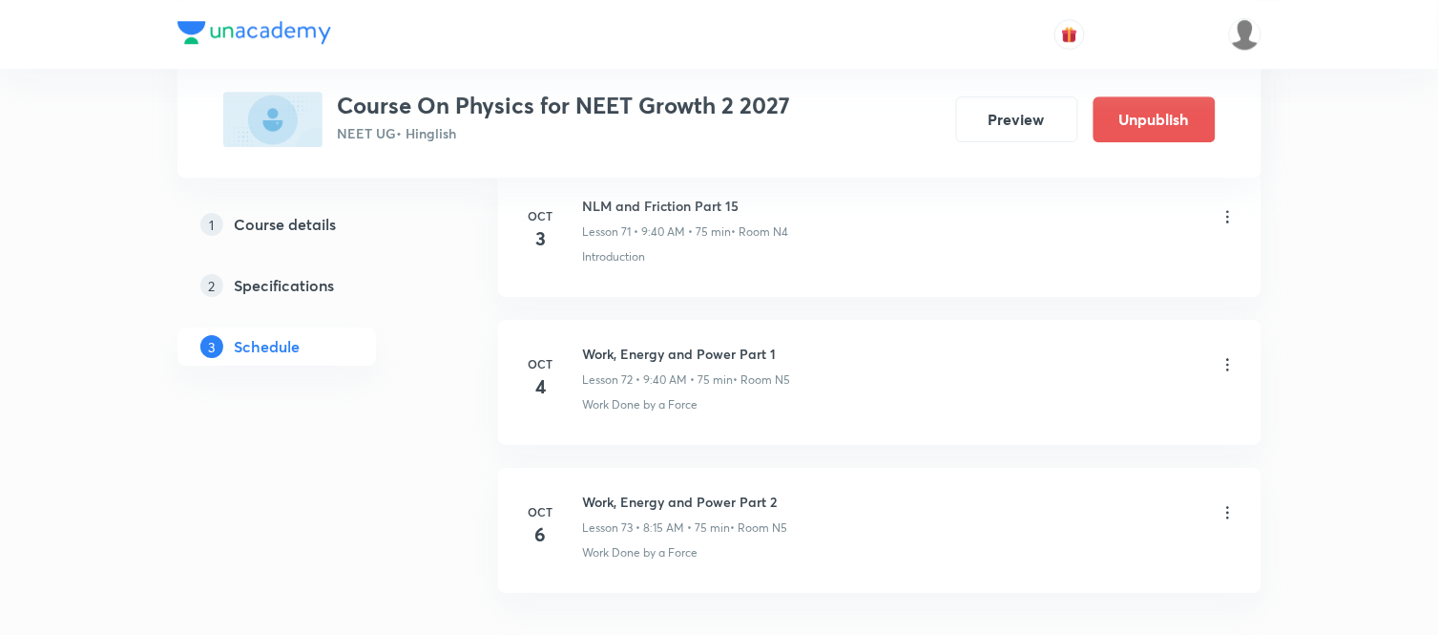
scroll to position [10830, 0]
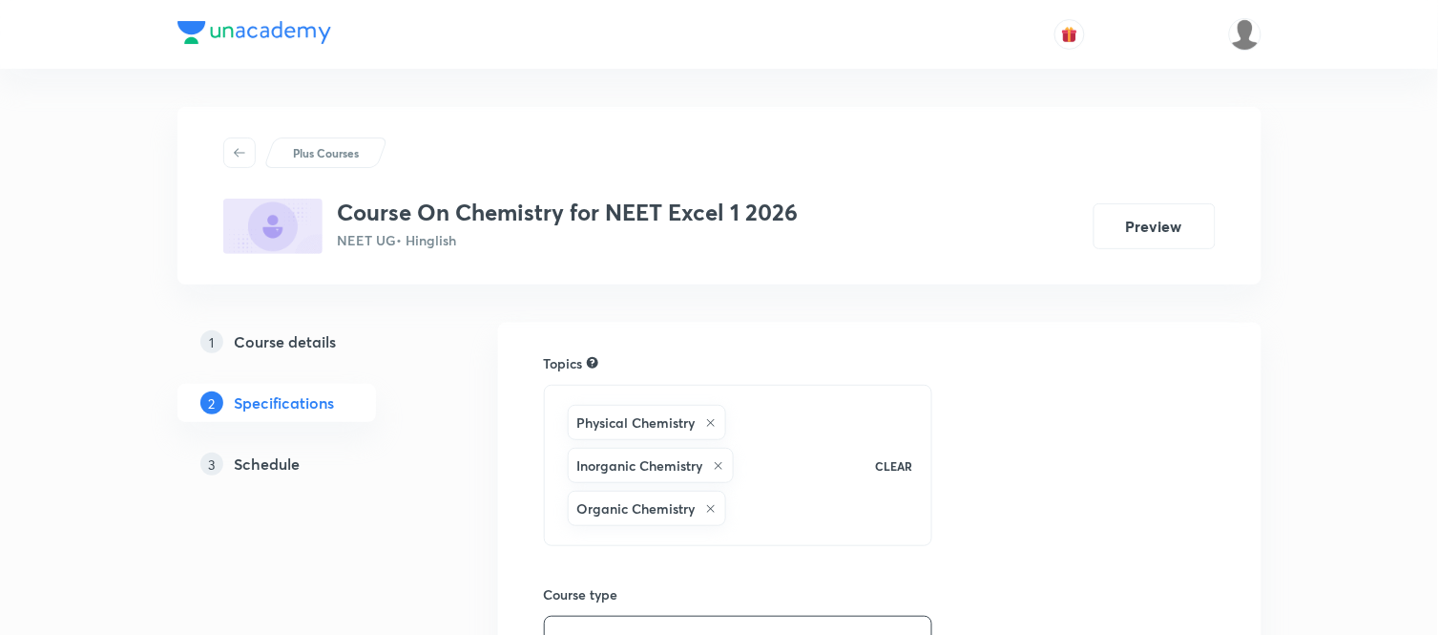
click at [282, 464] on h5 "Schedule" at bounding box center [268, 463] width 66 height 23
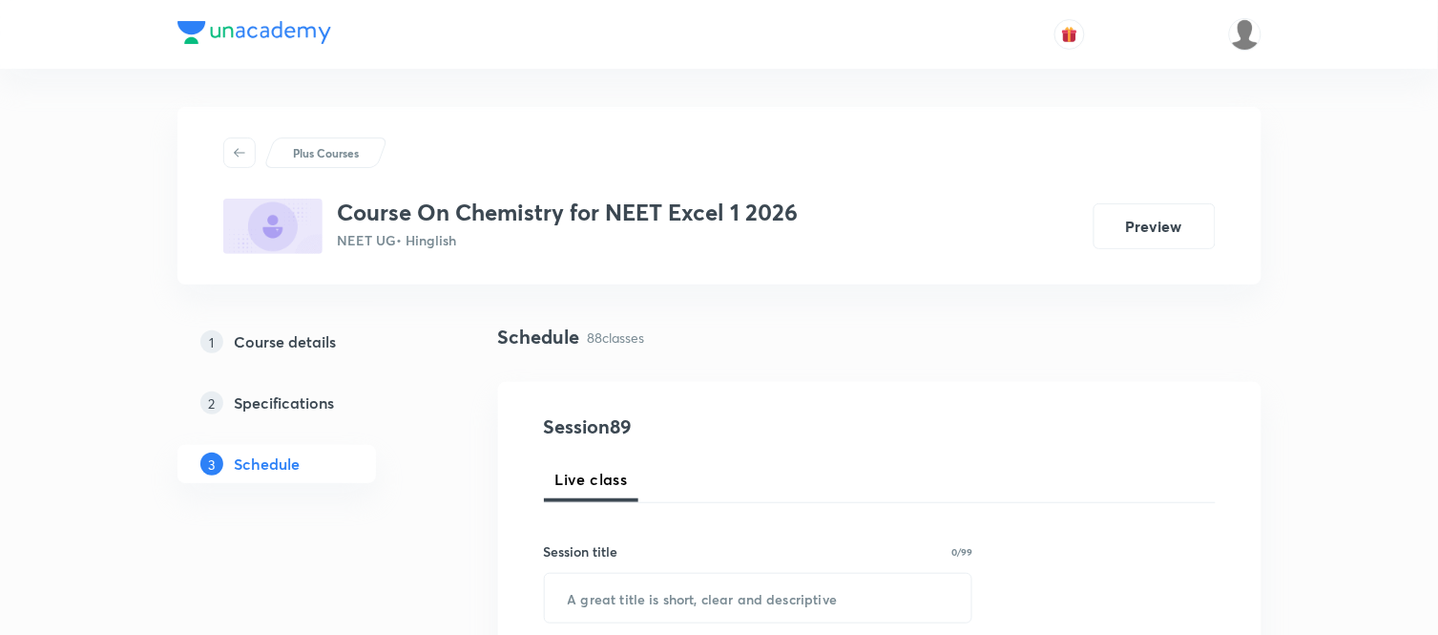
scroll to position [13931, 0]
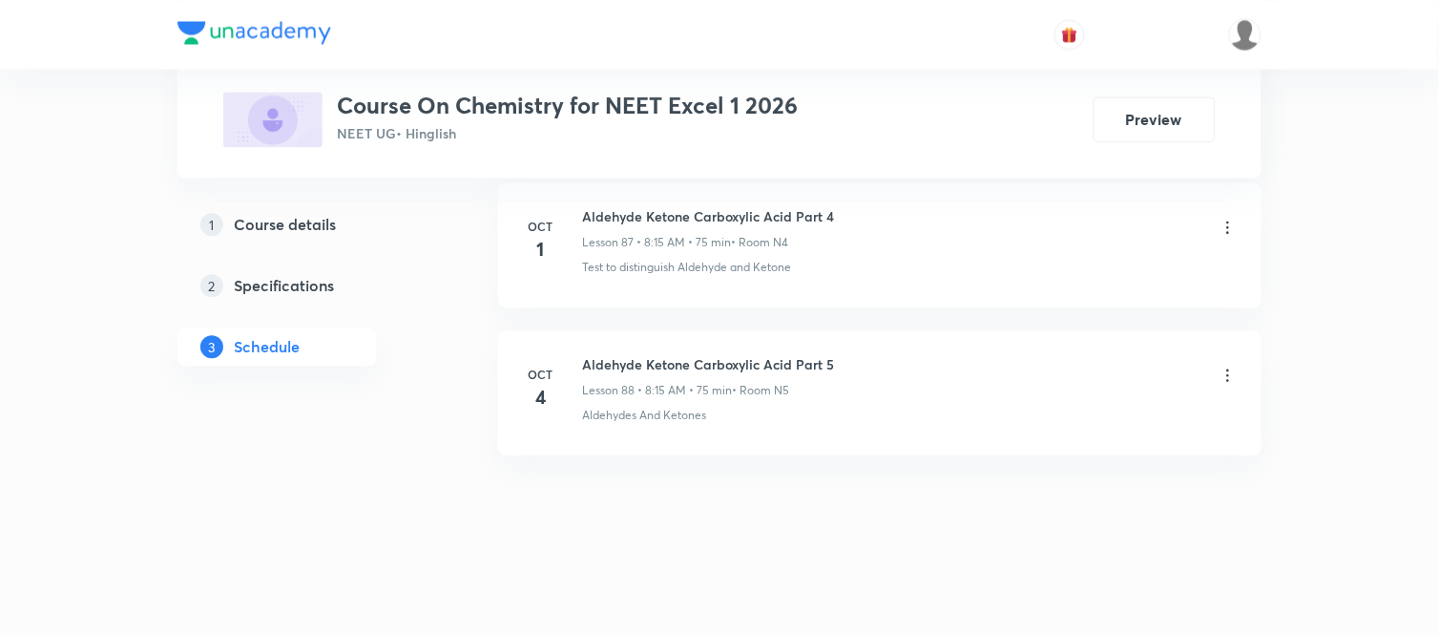
click at [804, 366] on h6 "Aldehyde Ketone Carboxylic Acid Part 5" at bounding box center [709, 364] width 252 height 20
copy h6 "Aldehyde Ketone Carboxylic Acid Part 5"
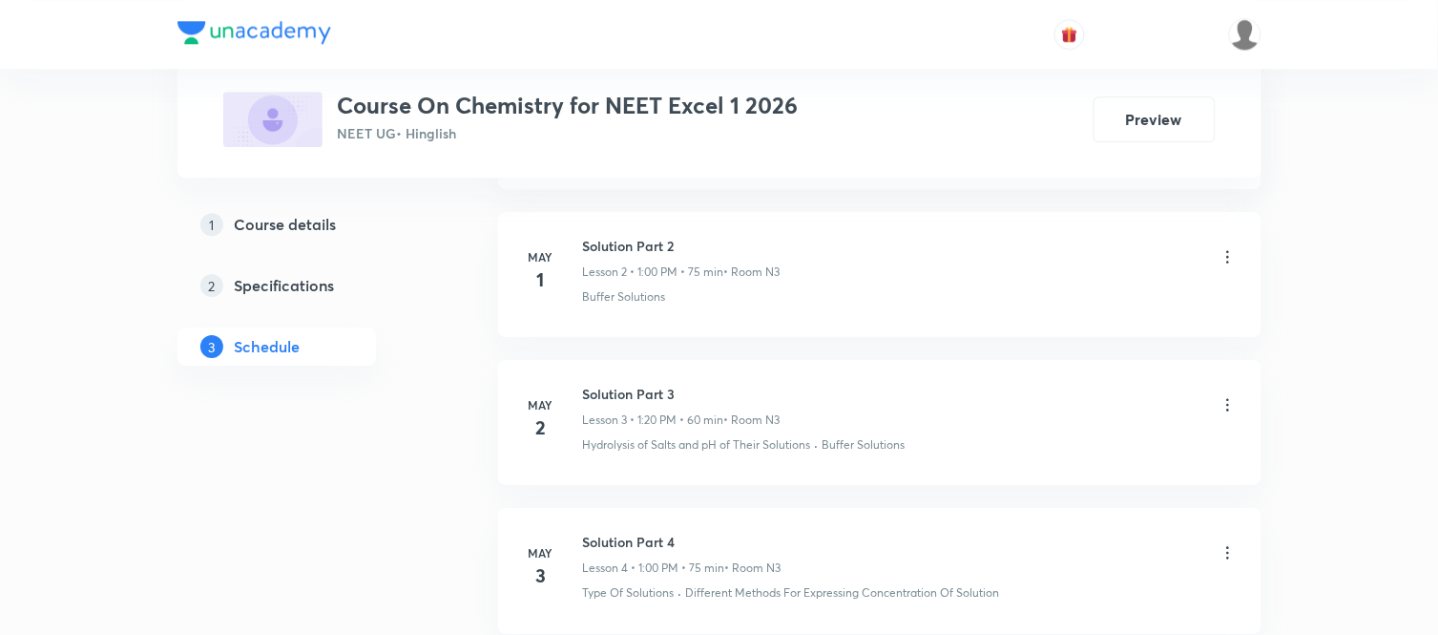
scroll to position [0, 0]
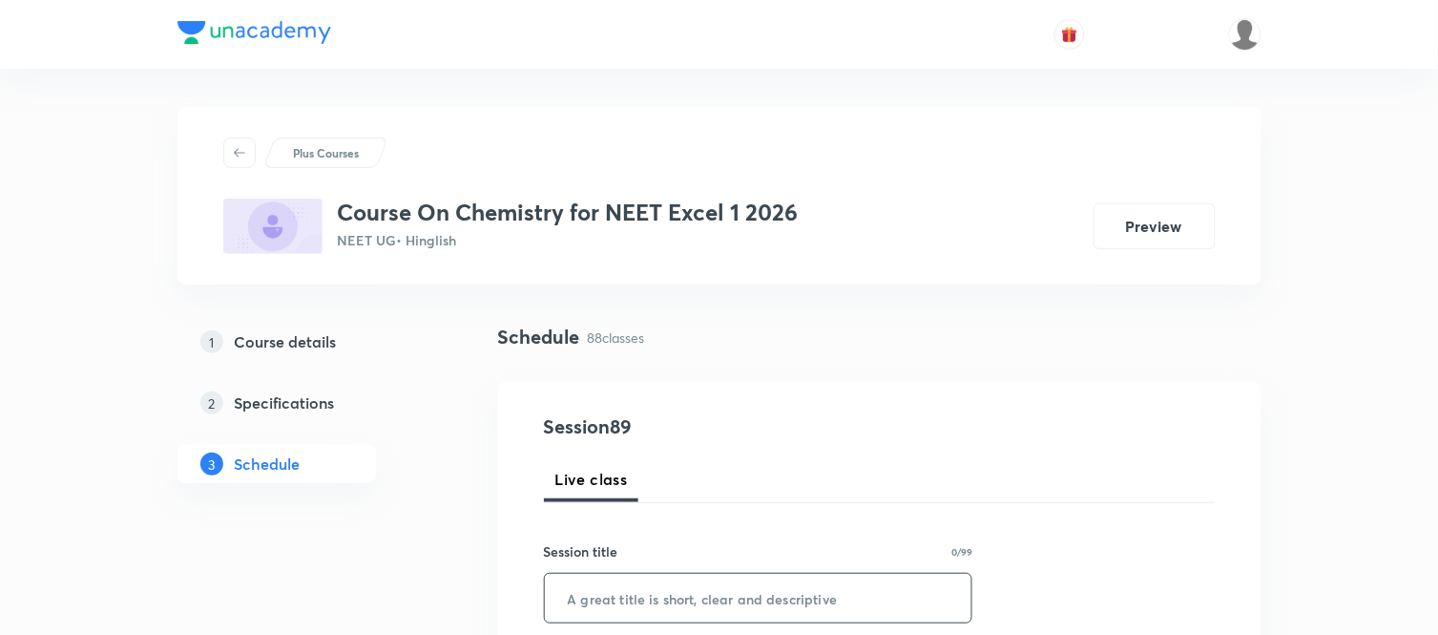
click at [733, 585] on input "text" at bounding box center [759, 598] width 428 height 49
paste input "Aldehyde Ketone Carboxylic Acid Part 5"
type input "Aldehyde Ketone Carboxylic Acid Part 6"
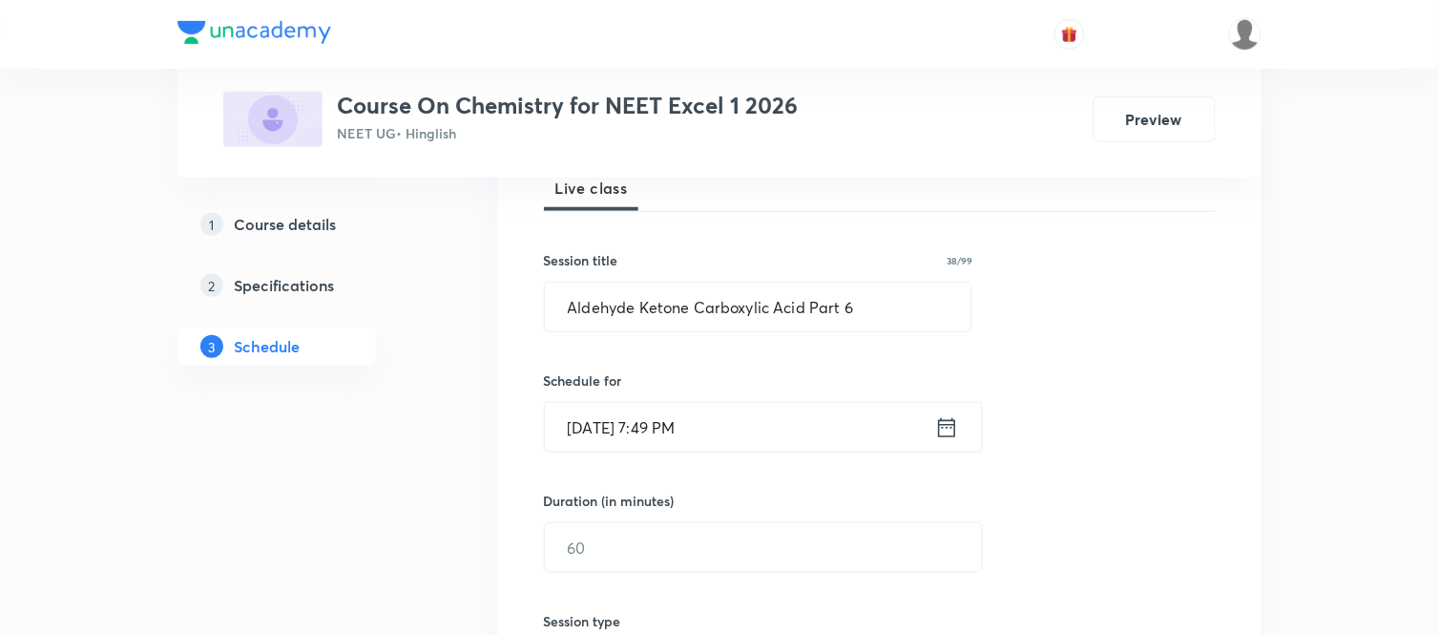
scroll to position [382, 0]
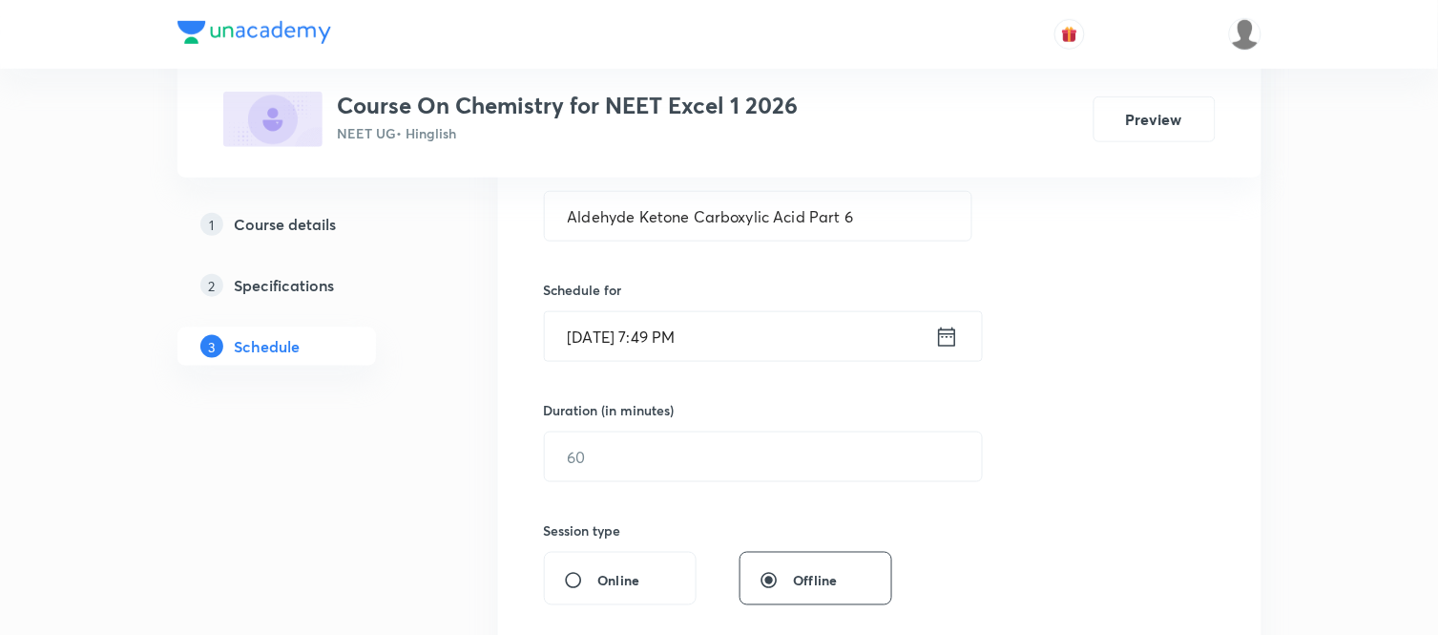
click at [940, 341] on icon at bounding box center [947, 337] width 24 height 27
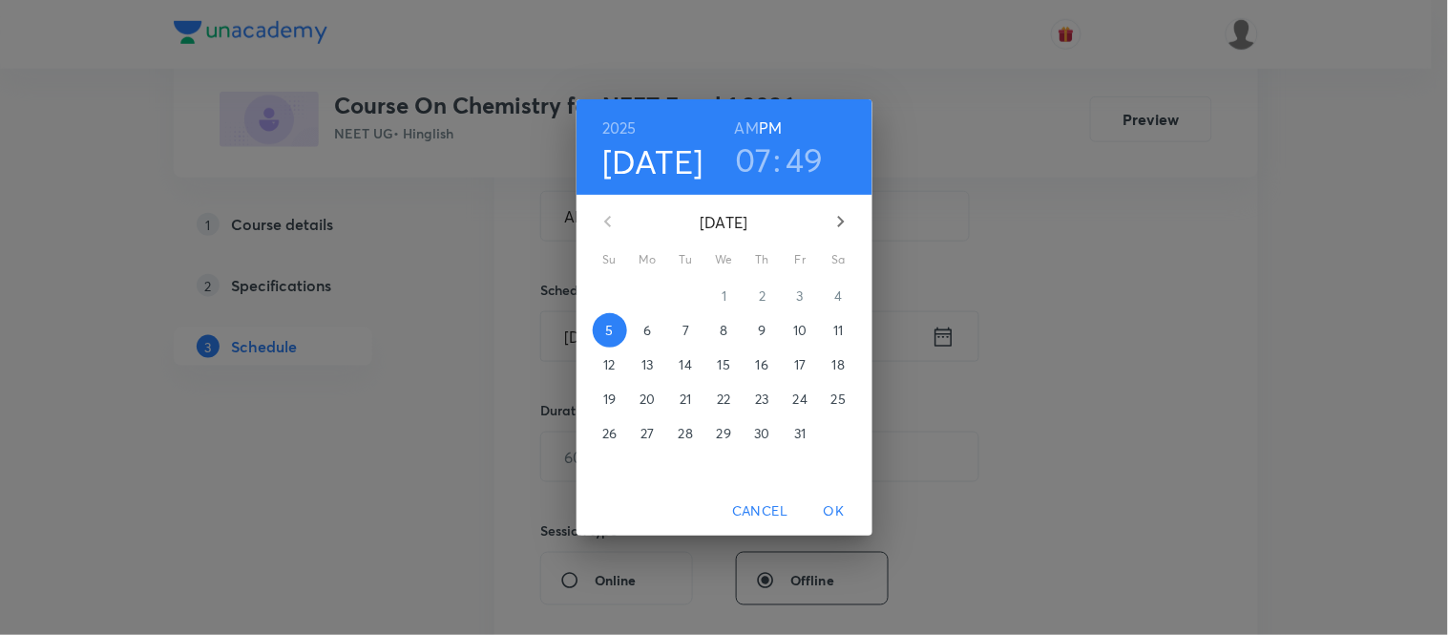
click at [636, 336] on span "6" at bounding box center [648, 330] width 34 height 19
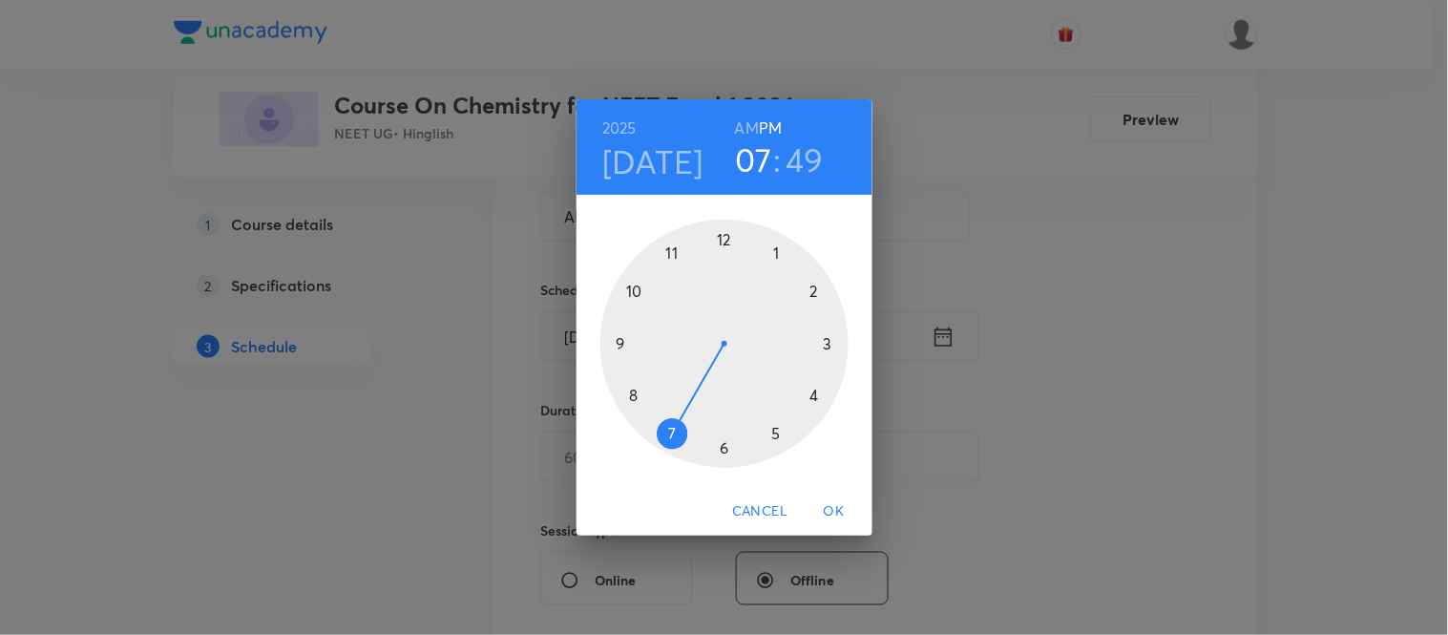
click at [743, 122] on h6 "AM" at bounding box center [747, 128] width 24 height 27
click at [637, 391] on div at bounding box center [724, 344] width 248 height 248
click at [827, 341] on div at bounding box center [724, 344] width 248 height 248
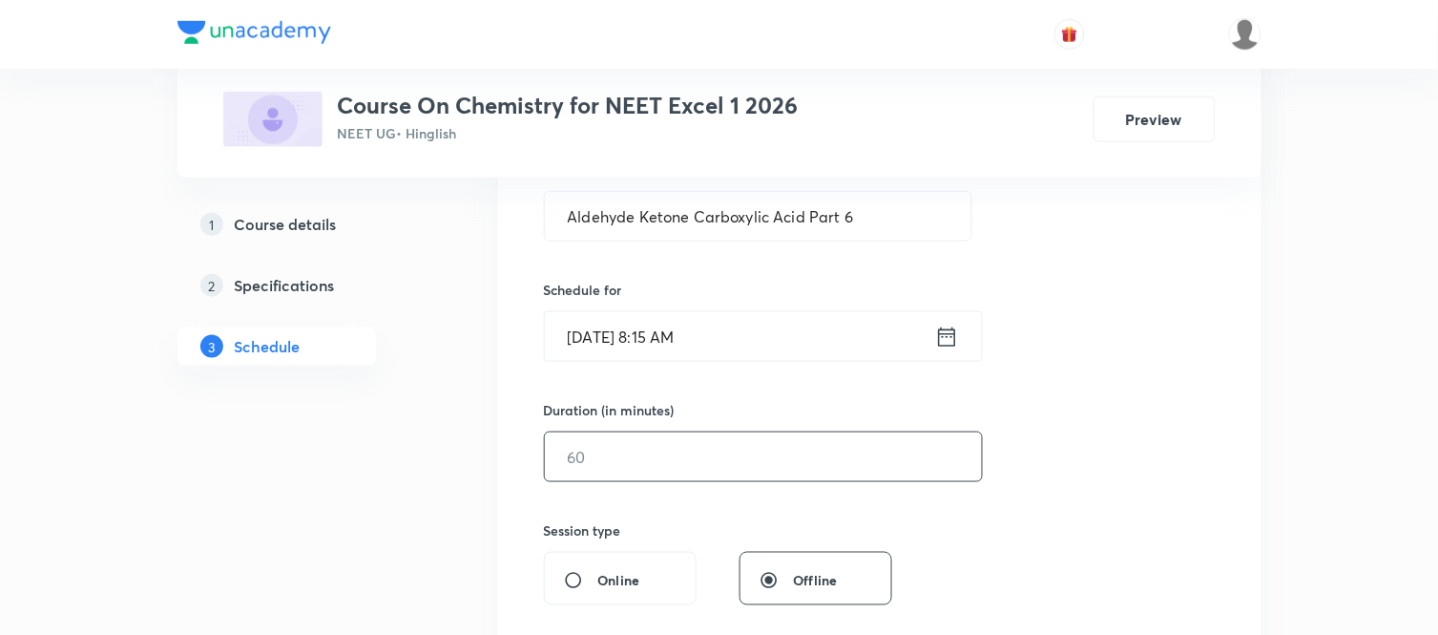
click at [617, 472] on input "text" at bounding box center [763, 456] width 437 height 49
type input "75"
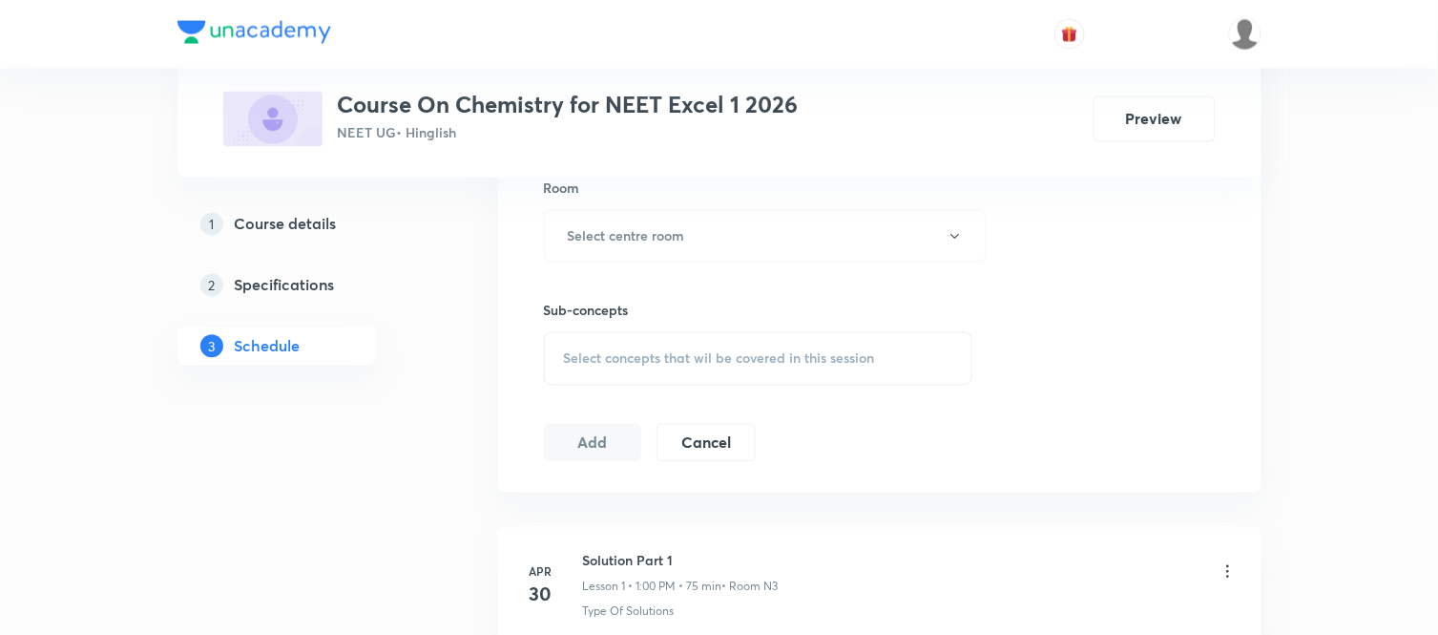
scroll to position [848, 0]
click at [632, 239] on h6 "Select centre room" at bounding box center [626, 235] width 117 height 20
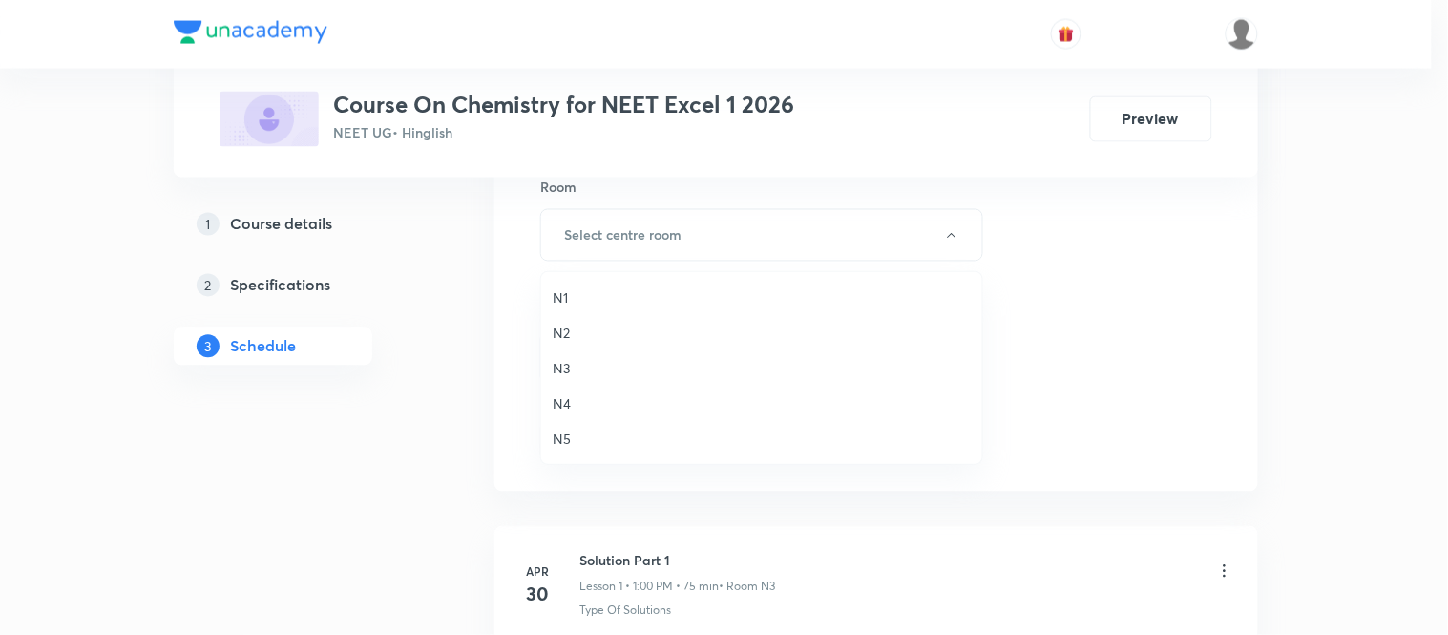
click at [558, 393] on span "N4" at bounding box center [762, 403] width 418 height 20
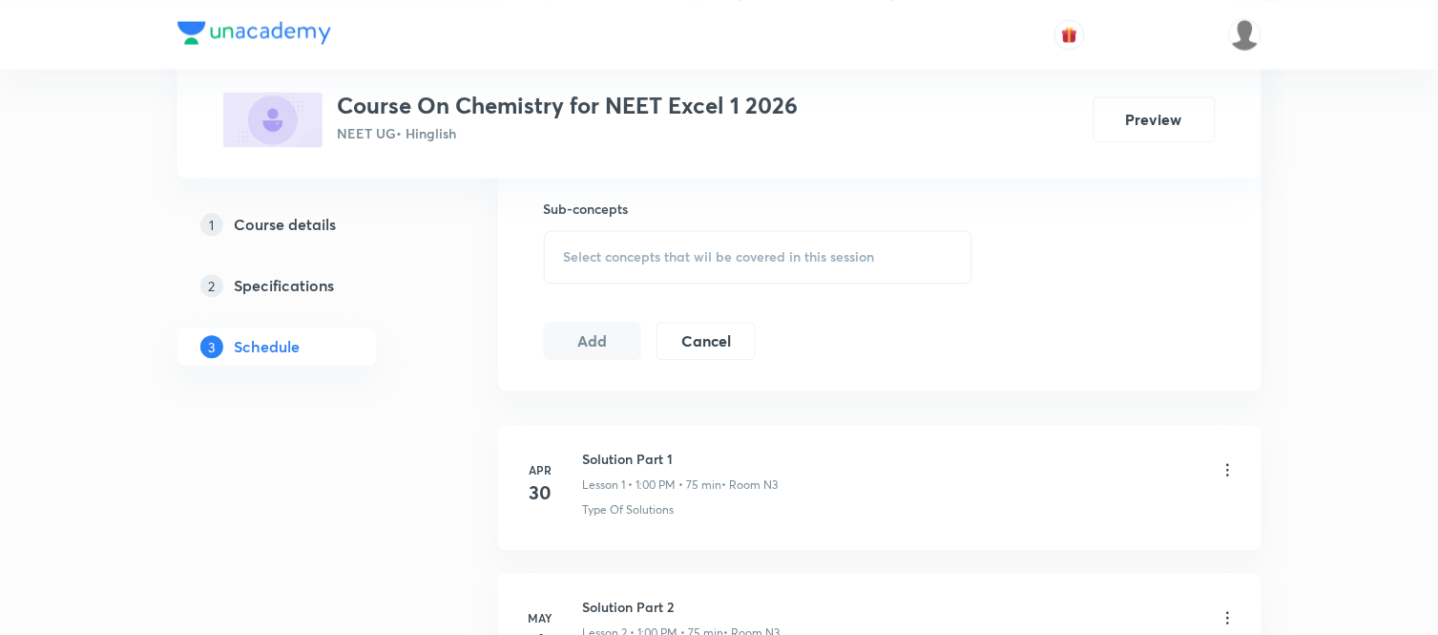
scroll to position [1017, 0]
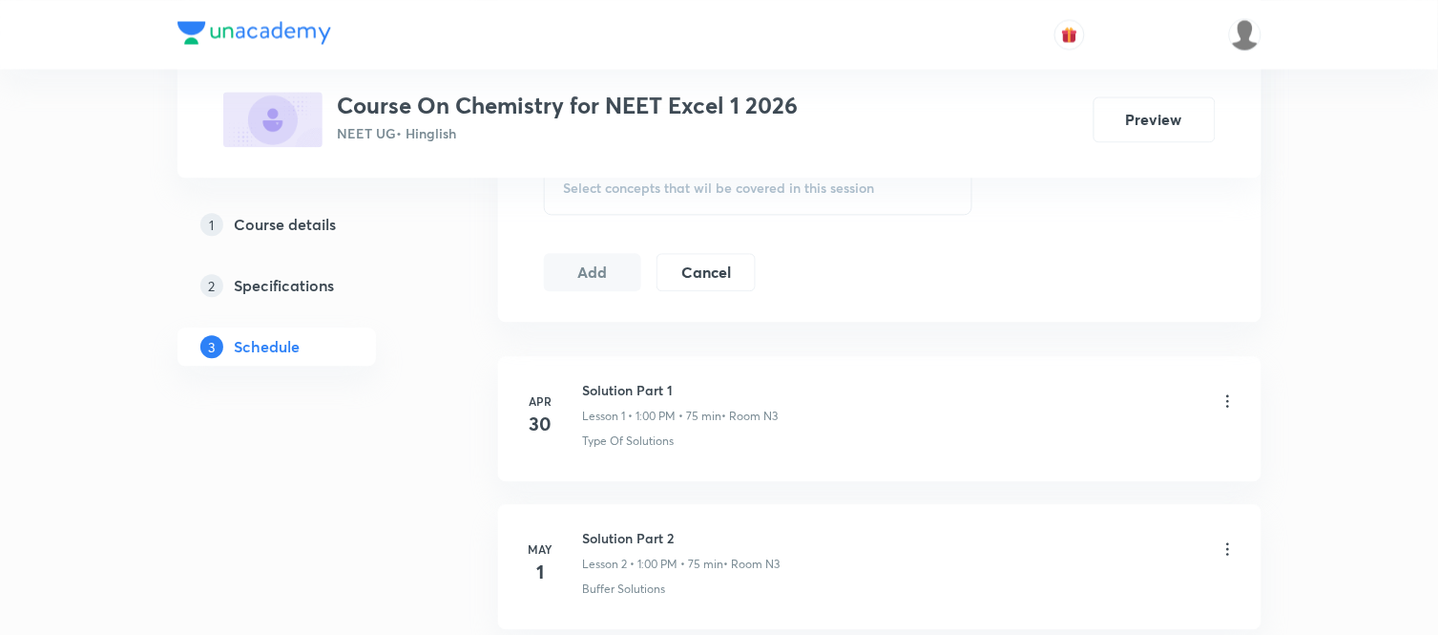
click at [701, 212] on div "Select concepts that wil be covered in this session" at bounding box center [758, 187] width 429 height 53
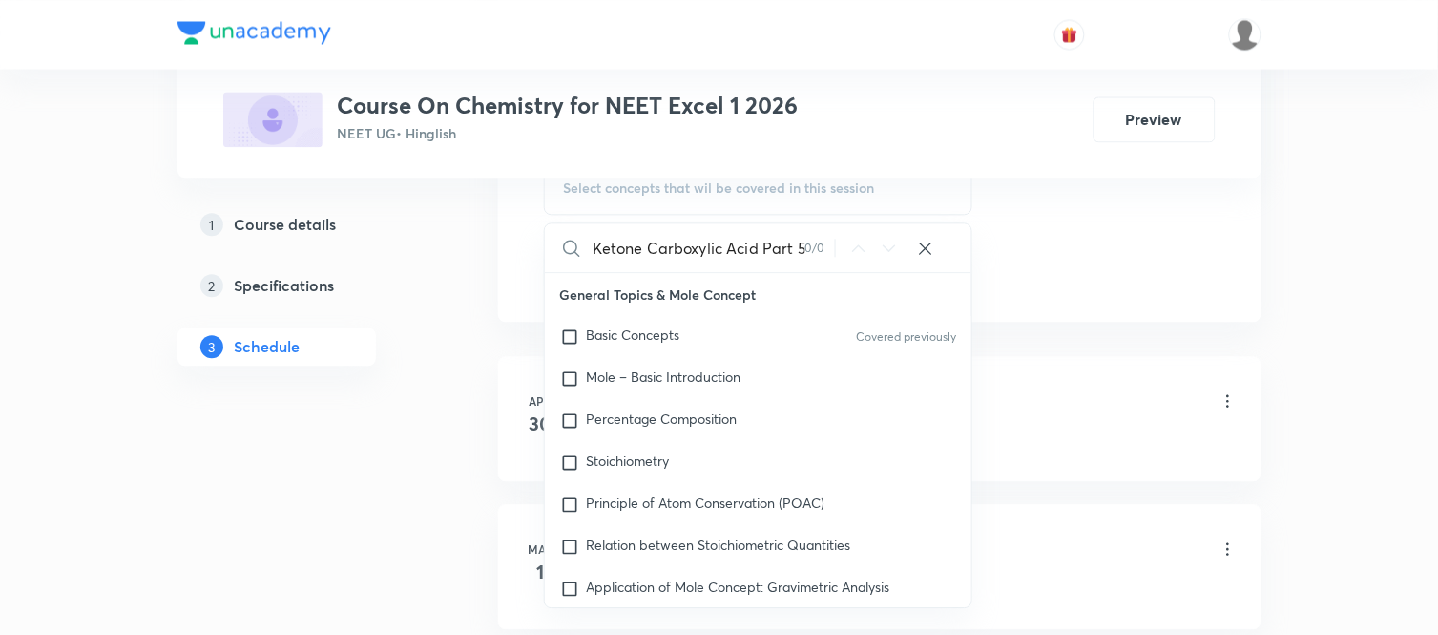
scroll to position [0, 71]
drag, startPoint x: 643, startPoint y: 249, endPoint x: 889, endPoint y: 232, distance: 246.8
click at [889, 232] on div "Aldehyde Ketone Carboxylic Acid Part 5 0 / 0 ​" at bounding box center [759, 247] width 428 height 49
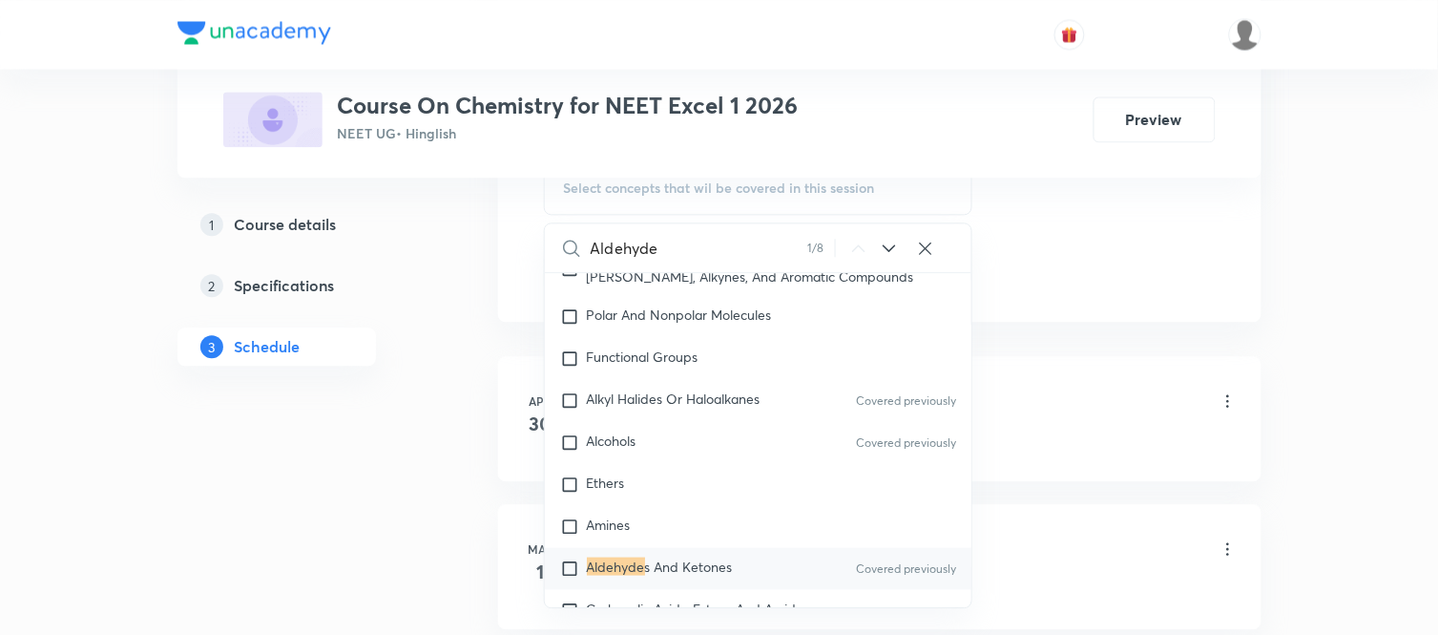
scroll to position [35680, 0]
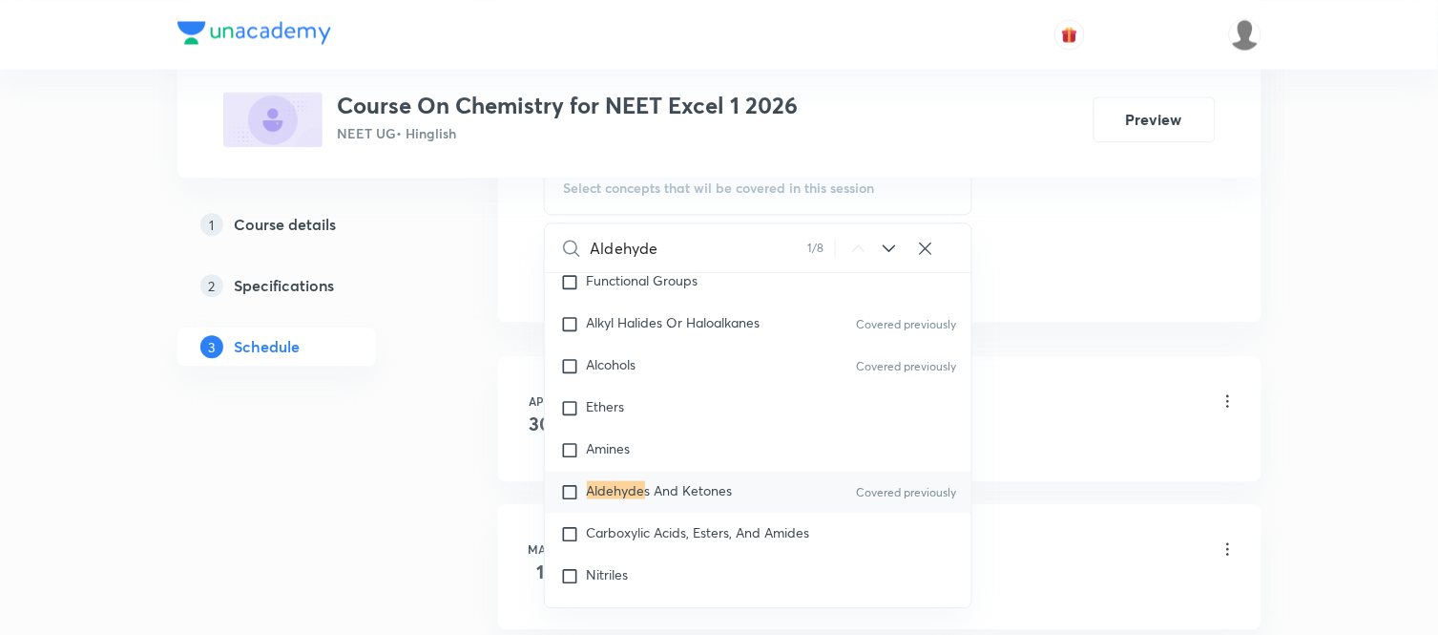
type input "Aldehyde"
click at [645, 498] on span "s And Ketones" at bounding box center [689, 489] width 88 height 18
checkbox input "true"
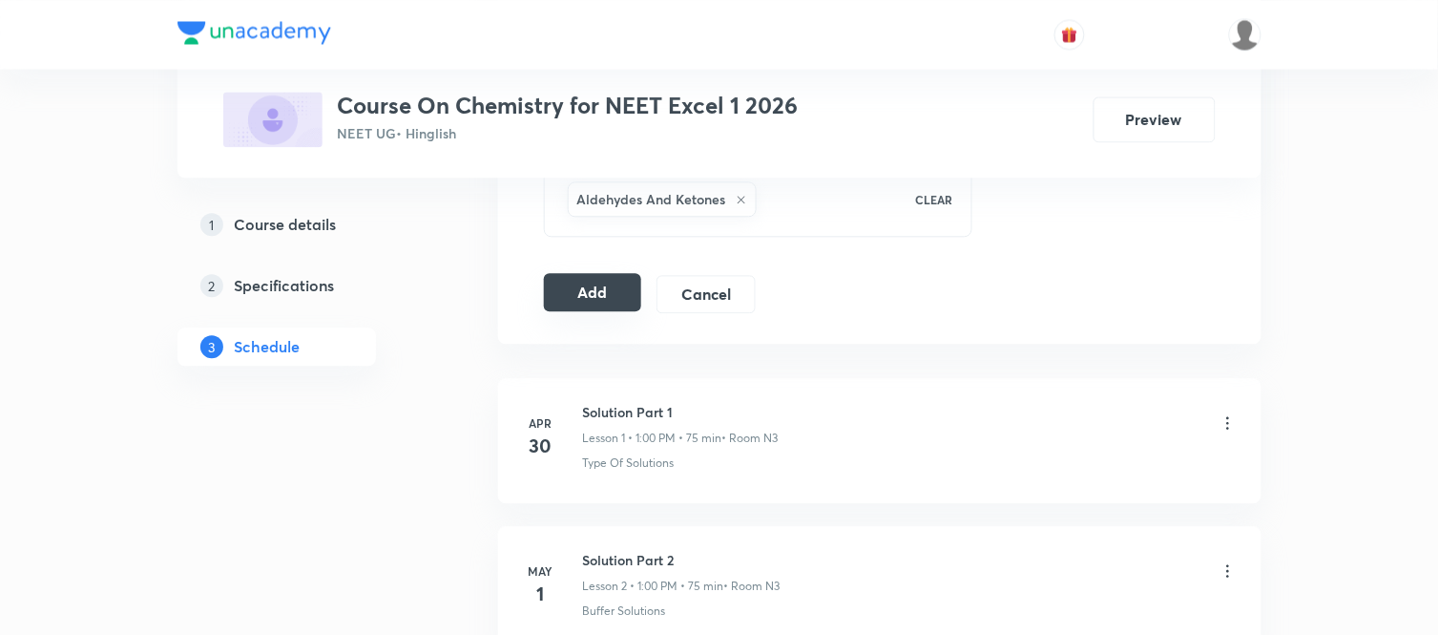
click at [584, 287] on button "Add" at bounding box center [593, 292] width 98 height 38
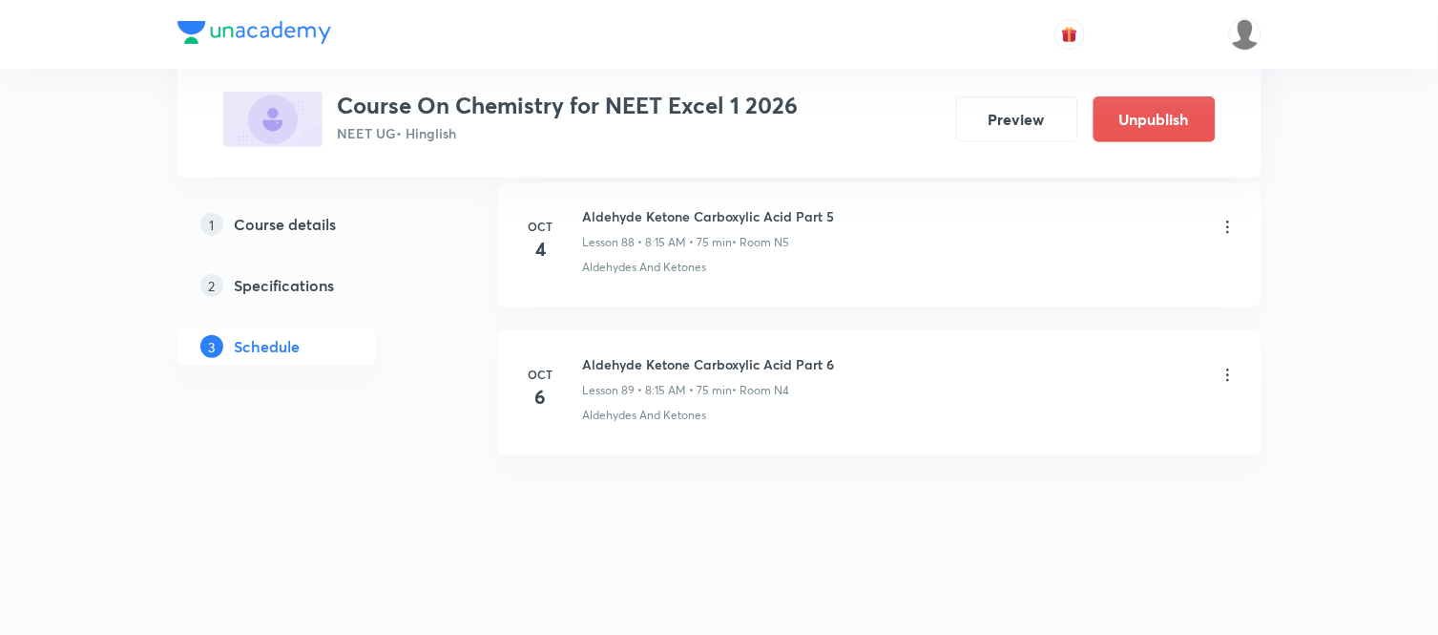
scroll to position [13053, 0]
